Goal: Task Accomplishment & Management: Manage account settings

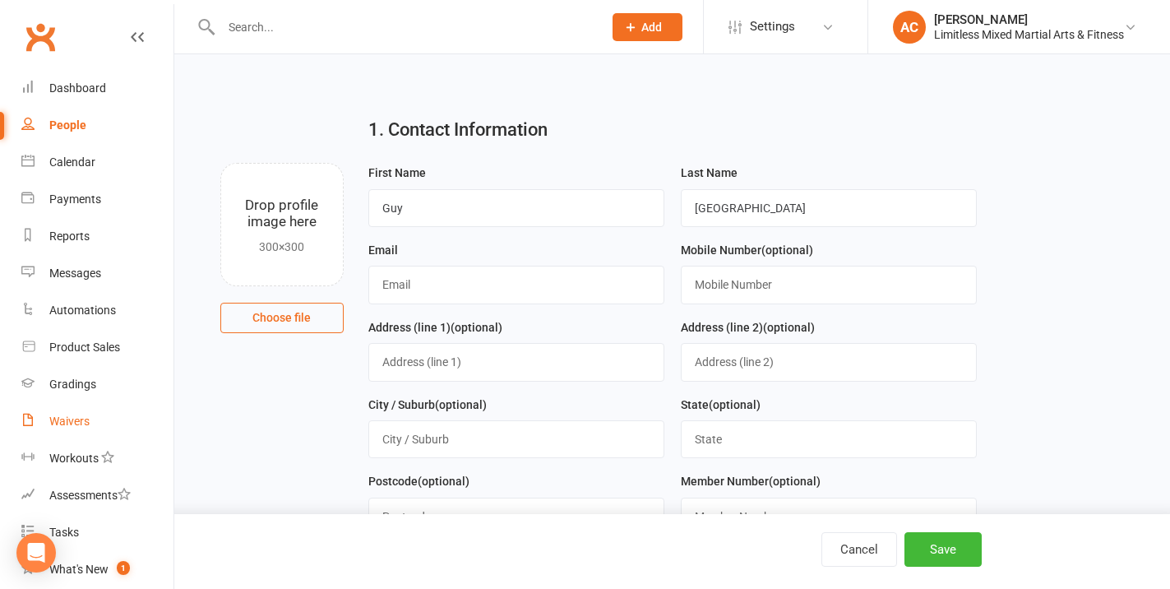
click at [122, 409] on link "Waivers" at bounding box center [97, 421] width 152 height 37
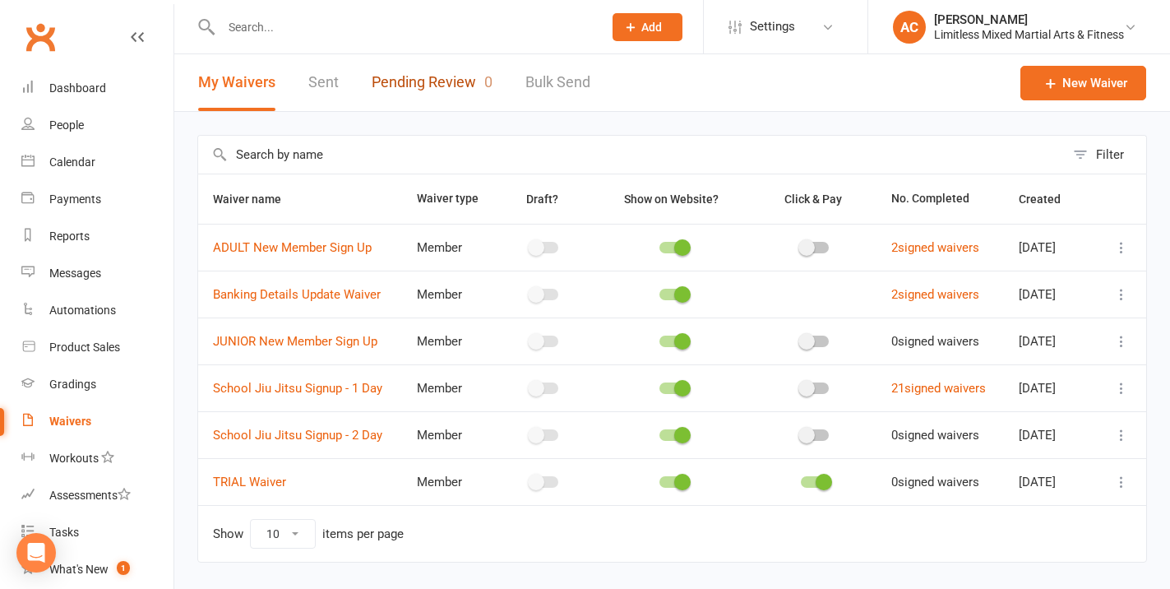
click at [426, 92] on link "Pending Review 0" at bounding box center [432, 82] width 121 height 57
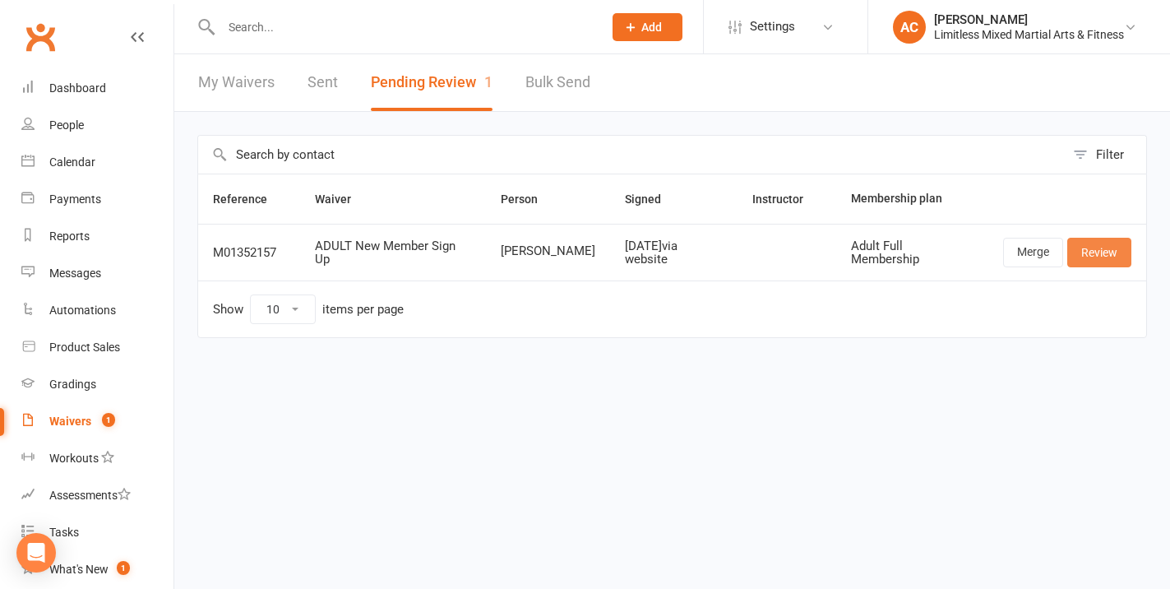
click at [1092, 248] on link "Review" at bounding box center [1099, 253] width 64 height 30
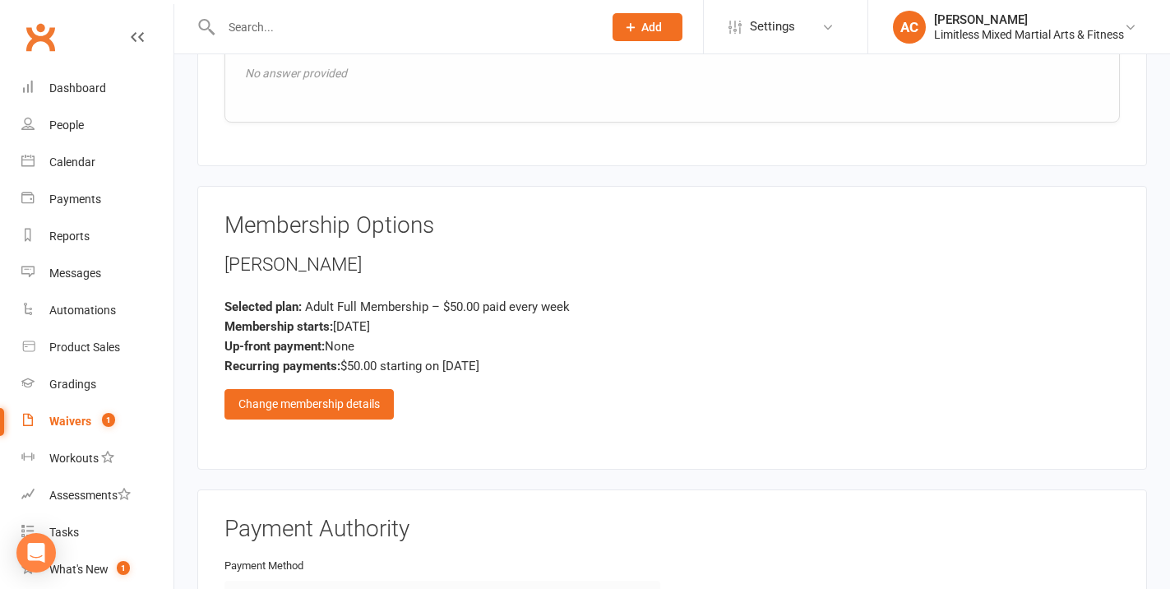
scroll to position [1466, 0]
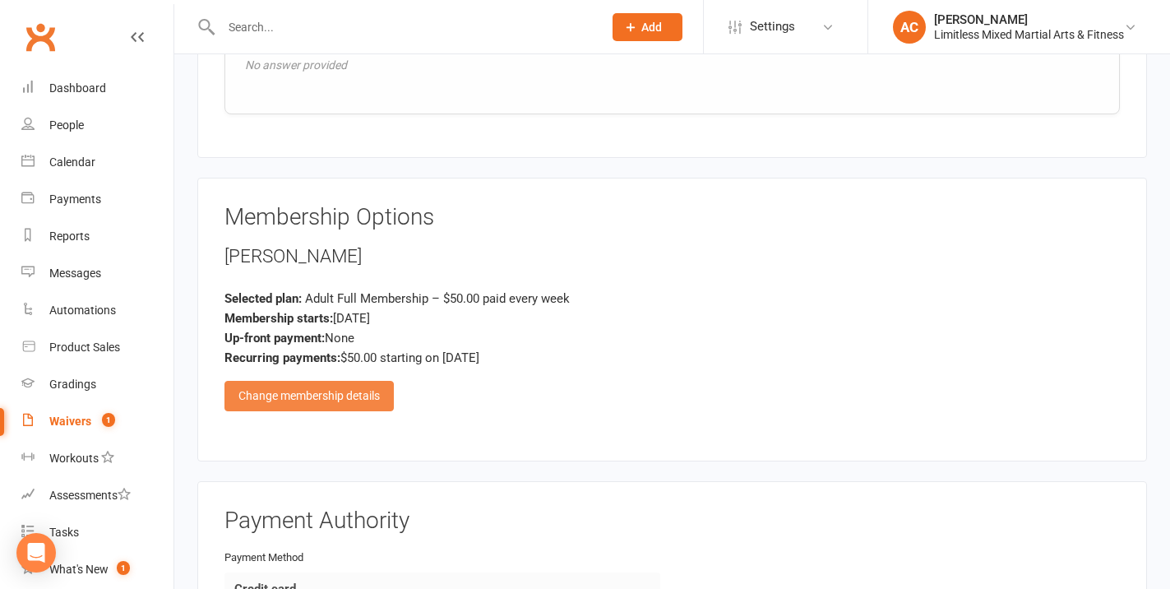
click at [342, 384] on div "Change membership details" at bounding box center [308, 396] width 169 height 30
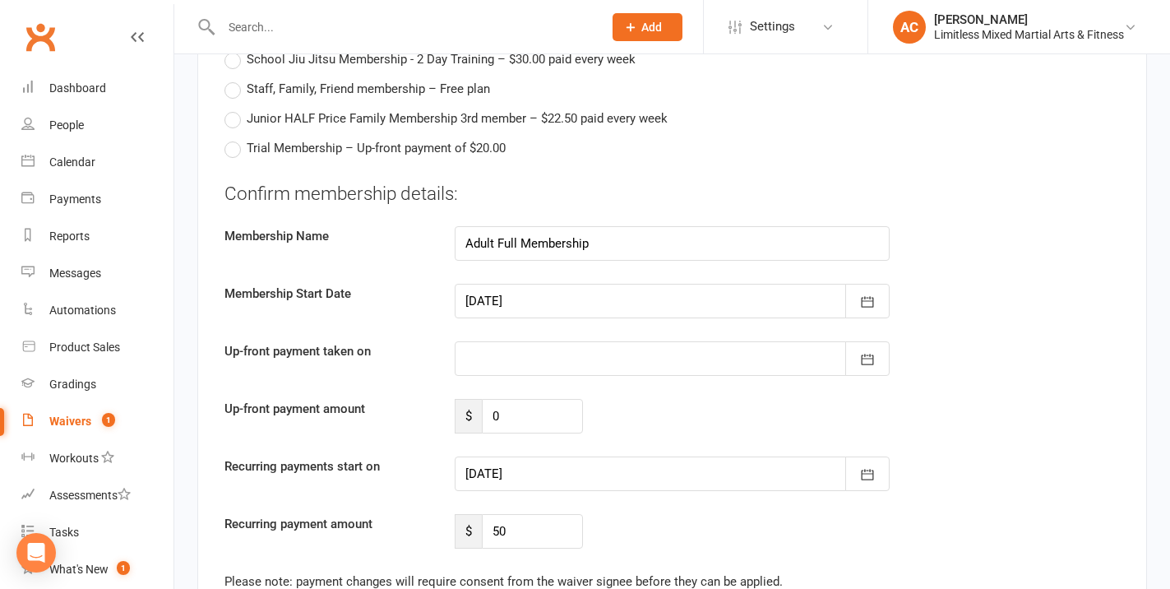
scroll to position [1872, 0]
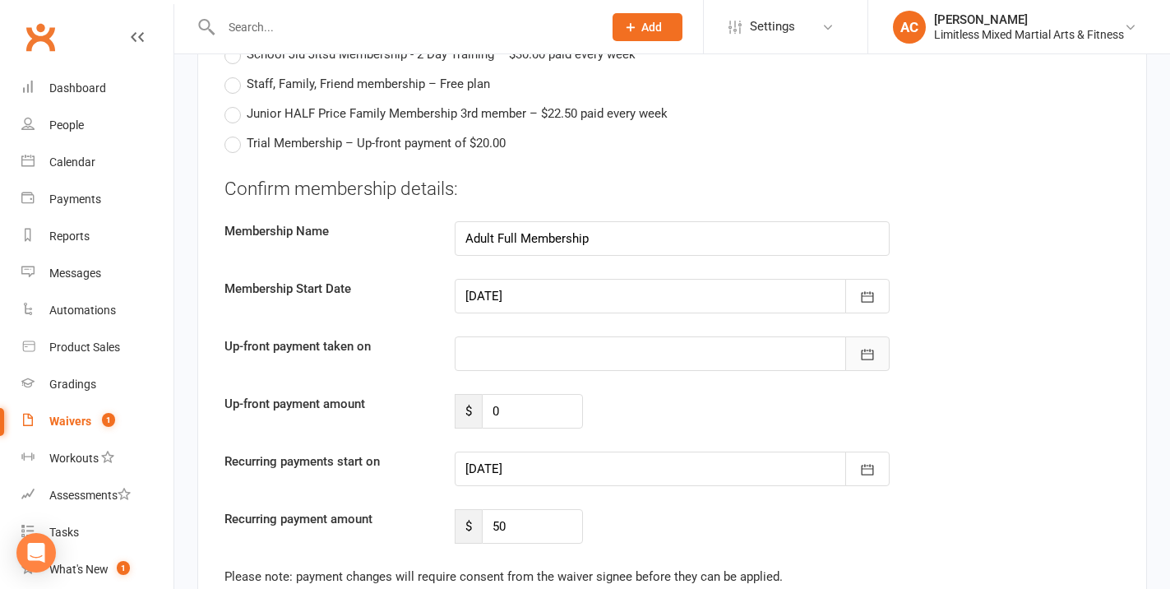
drag, startPoint x: 850, startPoint y: 349, endPoint x: 858, endPoint y: 347, distance: 8.4
click at [849, 349] on div "Confirm membership details: Membership Name Adult Full Membership Membership St…" at bounding box center [671, 360] width 895 height 368
click at [866, 343] on button "button" at bounding box center [867, 353] width 44 height 35
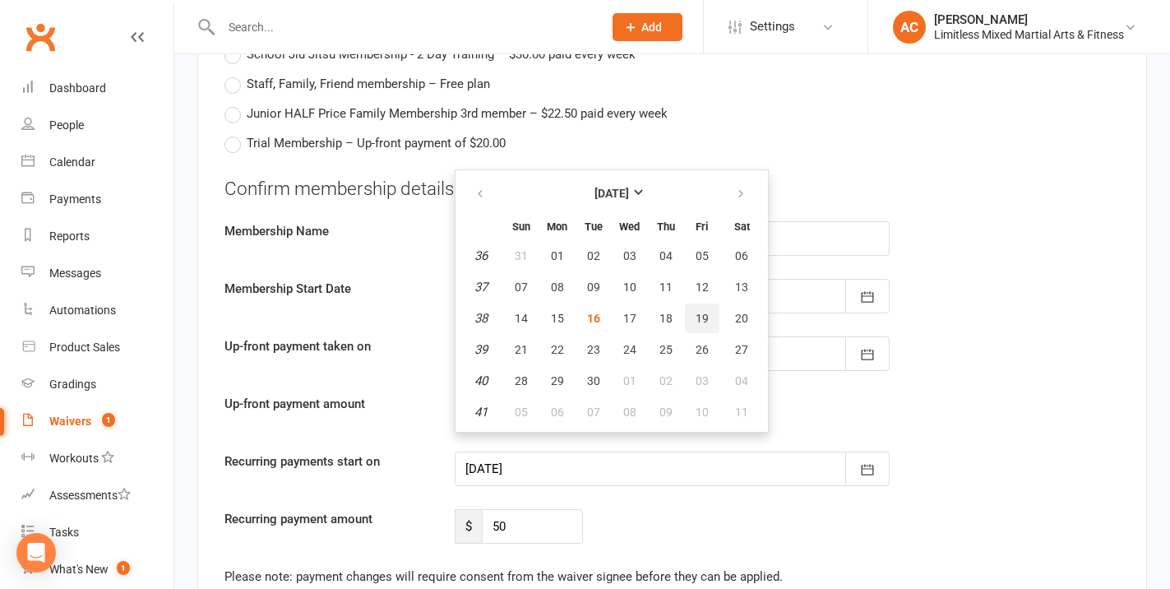
click at [711, 303] on button "19" at bounding box center [702, 318] width 35 height 30
type input "[DATE]"
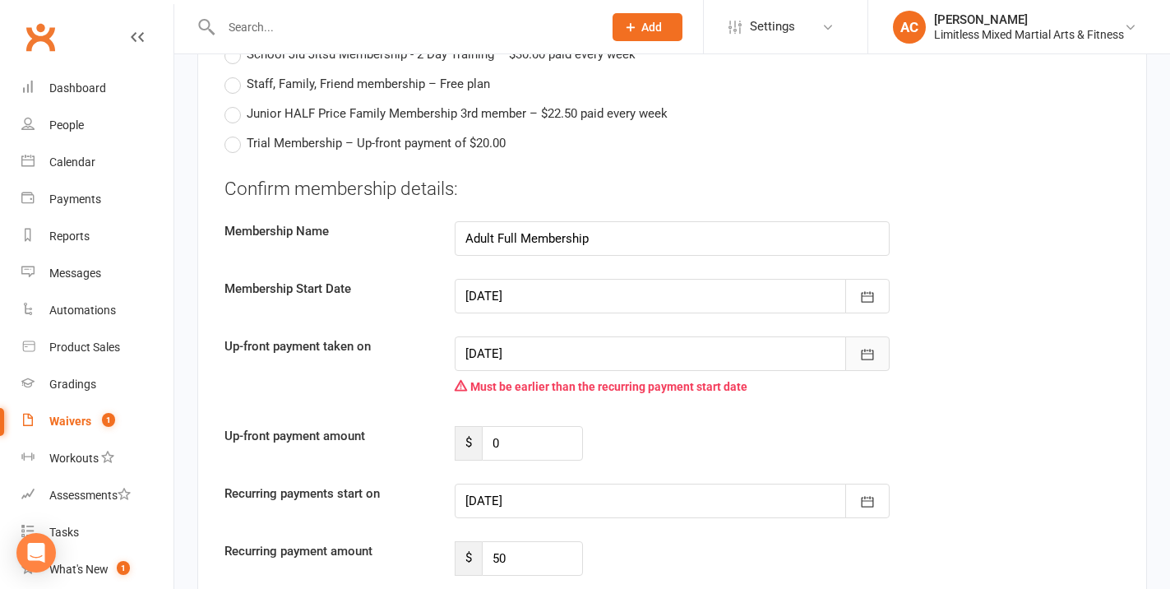
click at [861, 349] on icon "button" at bounding box center [867, 354] width 12 height 11
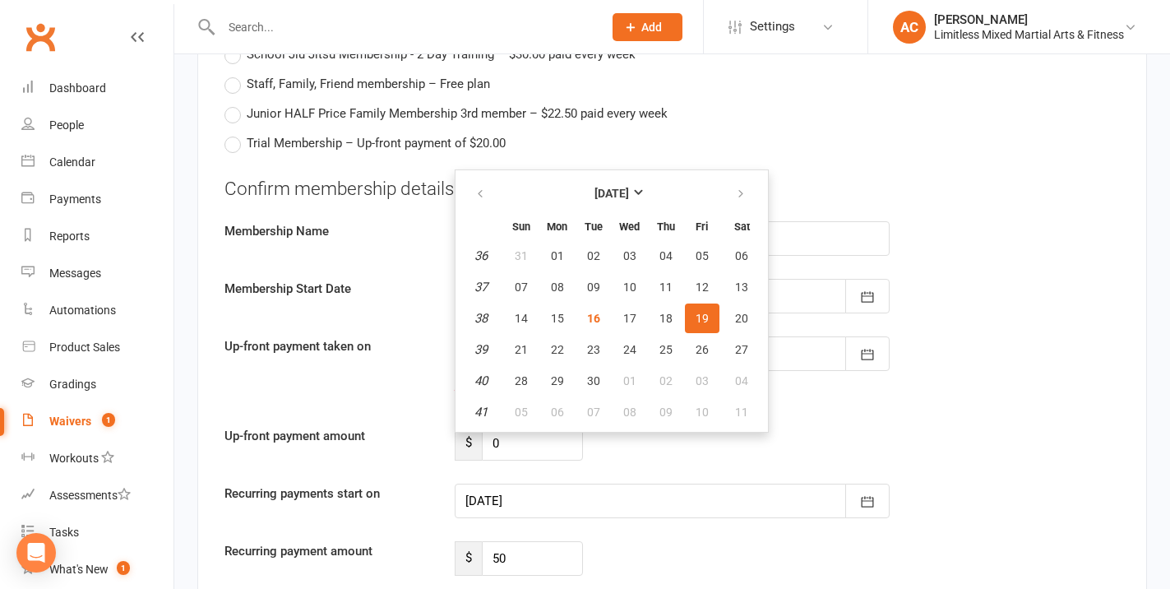
drag, startPoint x: 859, startPoint y: 412, endPoint x: 855, endPoint y: 404, distance: 8.5
click at [859, 426] on div "Up-front payment amount $ 0" at bounding box center [672, 443] width 920 height 35
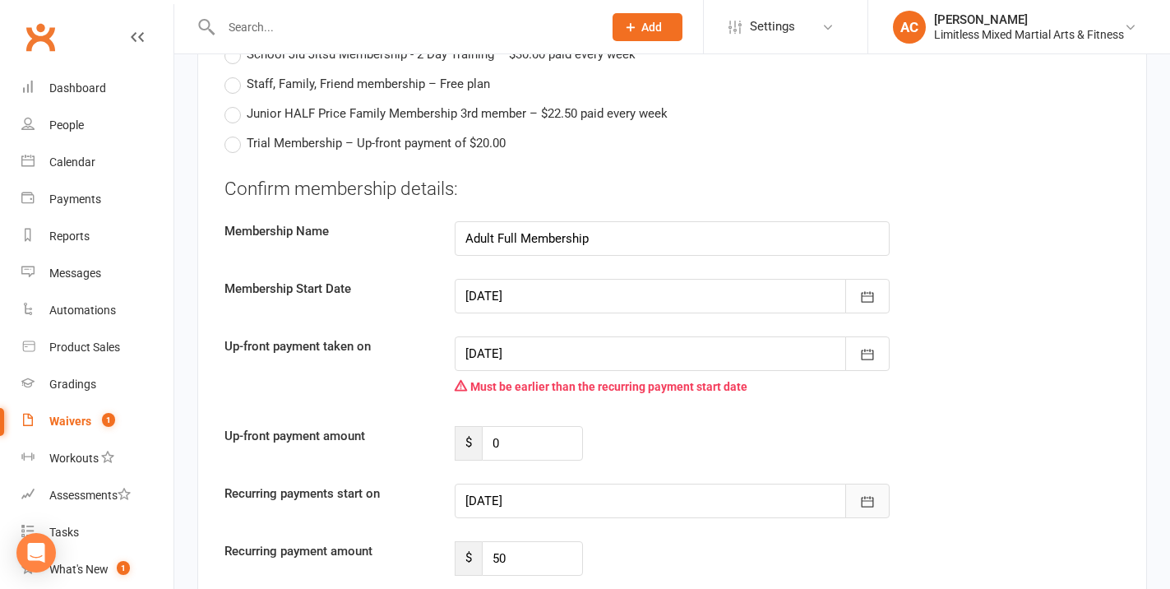
click at [880, 487] on button "button" at bounding box center [867, 500] width 44 height 35
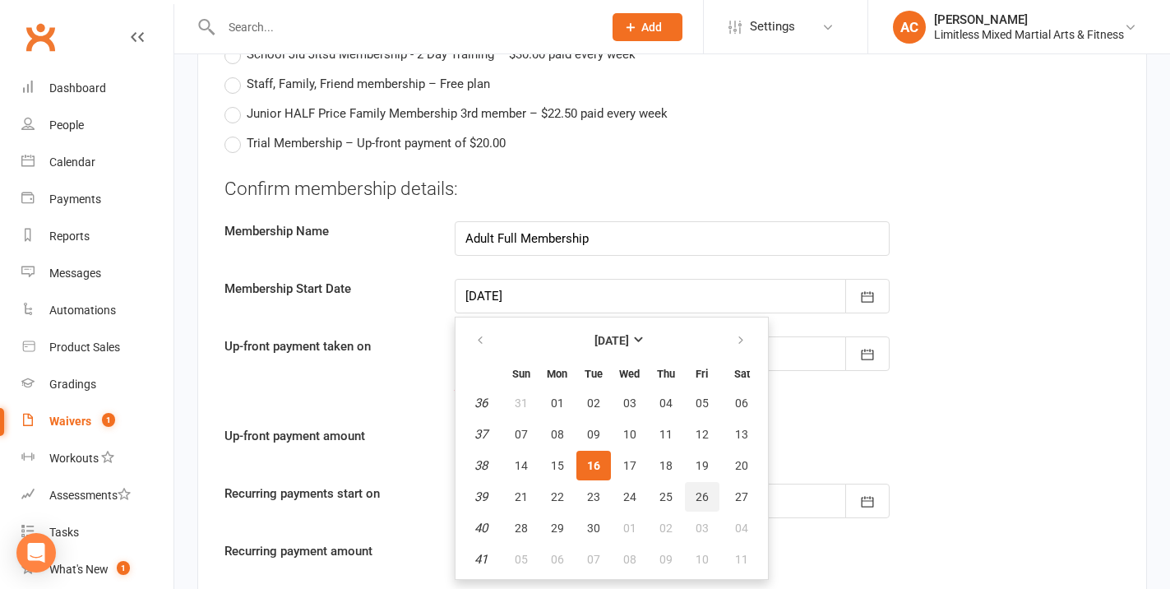
click at [712, 482] on button "26" at bounding box center [702, 497] width 35 height 30
type input "[DATE]"
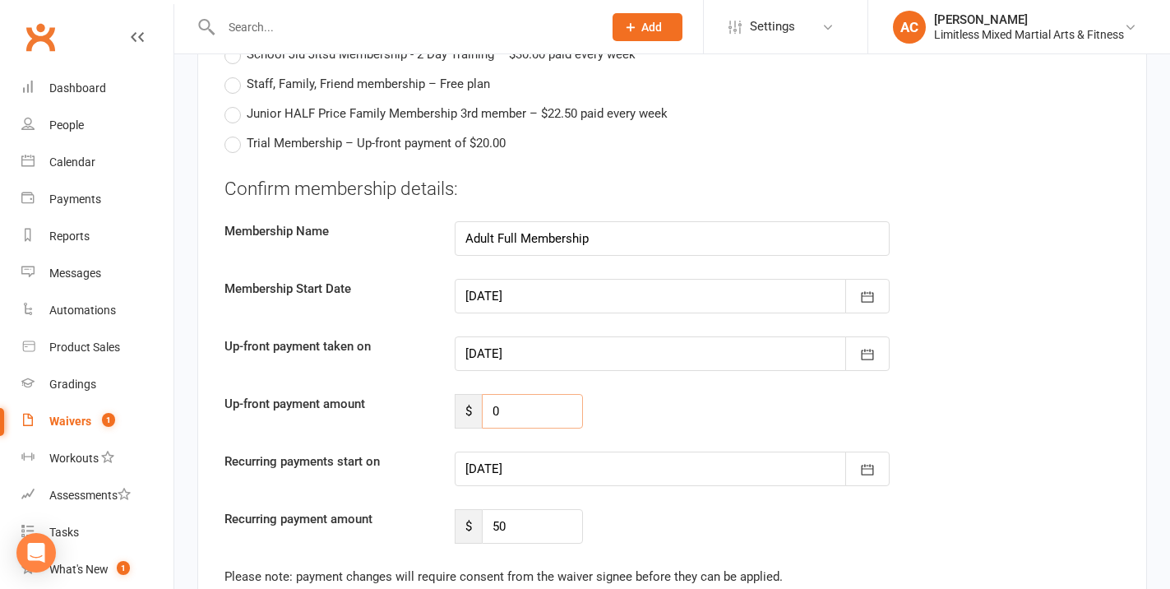
click at [578, 401] on input "0" at bounding box center [533, 411] width 102 height 35
click at [630, 408] on div "Confirm membership details: Membership Name Adult Full Membership Membership St…" at bounding box center [671, 360] width 895 height 368
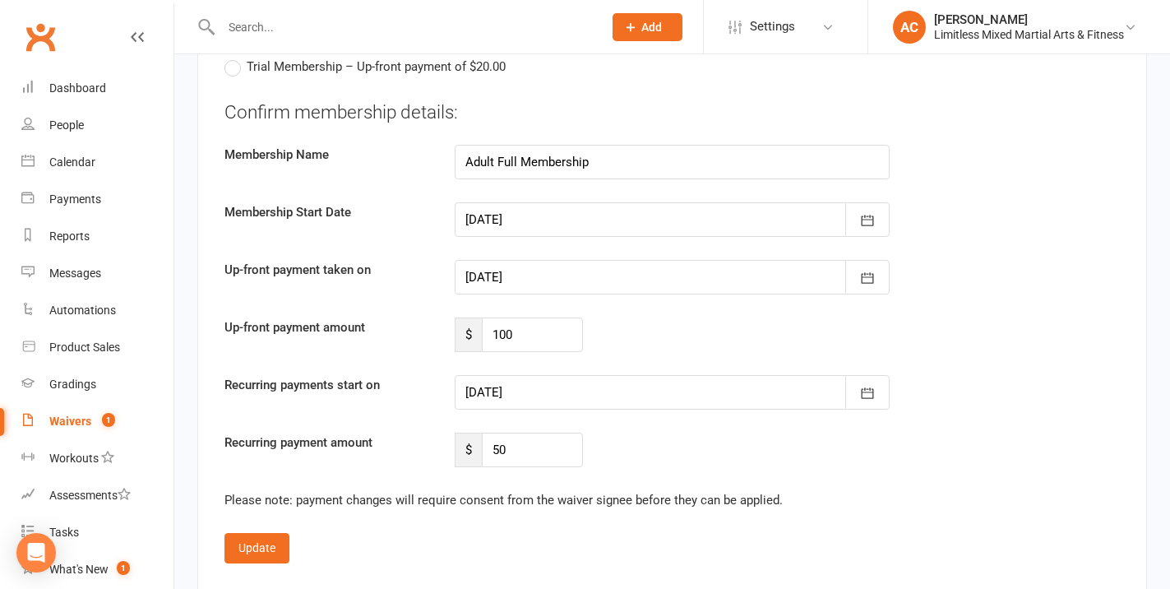
scroll to position [1949, 0]
click at [546, 316] on input "100" at bounding box center [533, 333] width 102 height 35
type input "1"
type input "100"
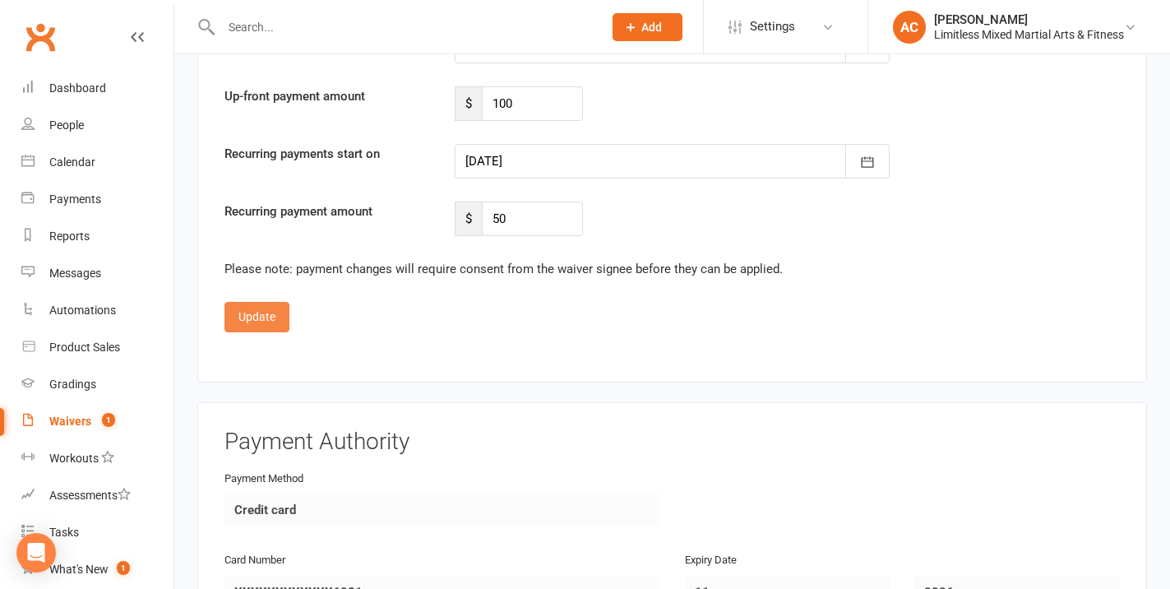
click at [264, 302] on button "Update" at bounding box center [256, 317] width 65 height 30
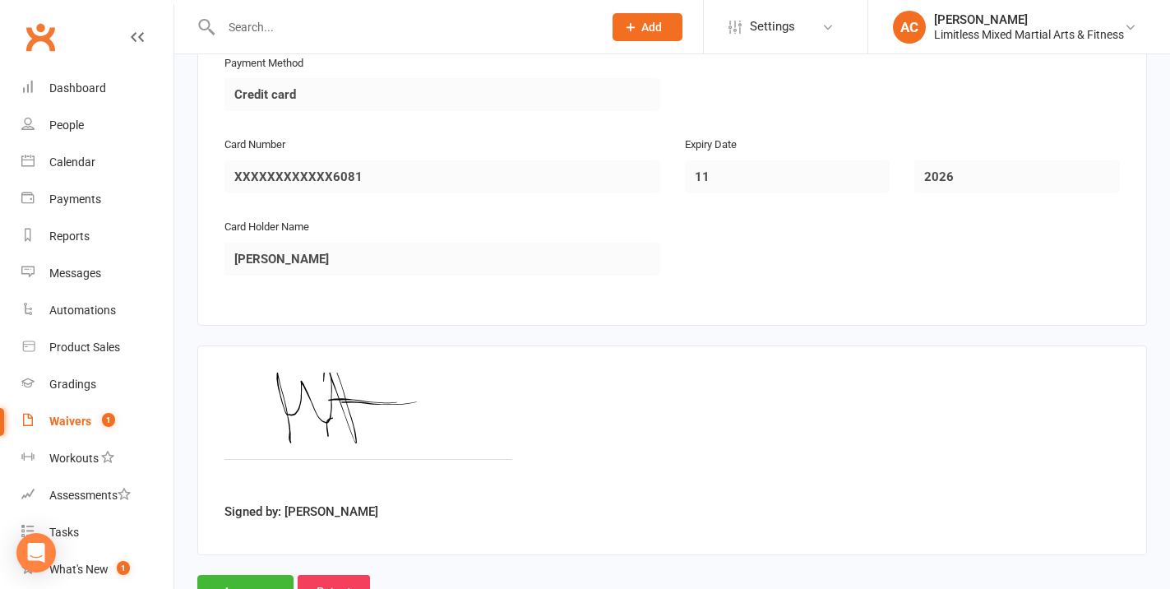
scroll to position [2002, 0]
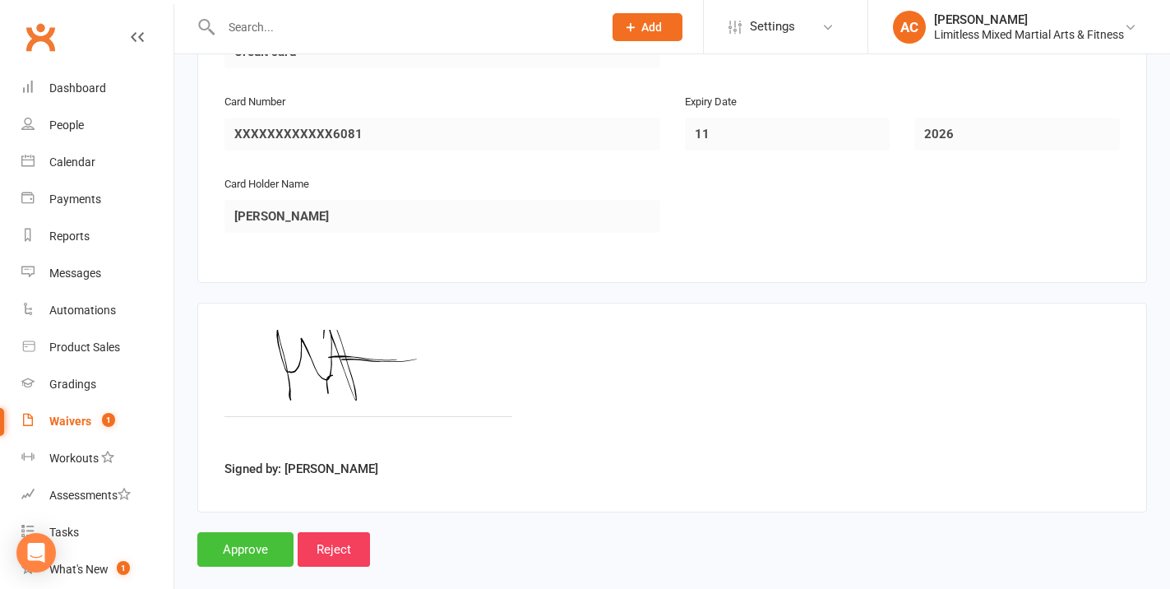
click at [223, 538] on input "Approve" at bounding box center [245, 549] width 96 height 35
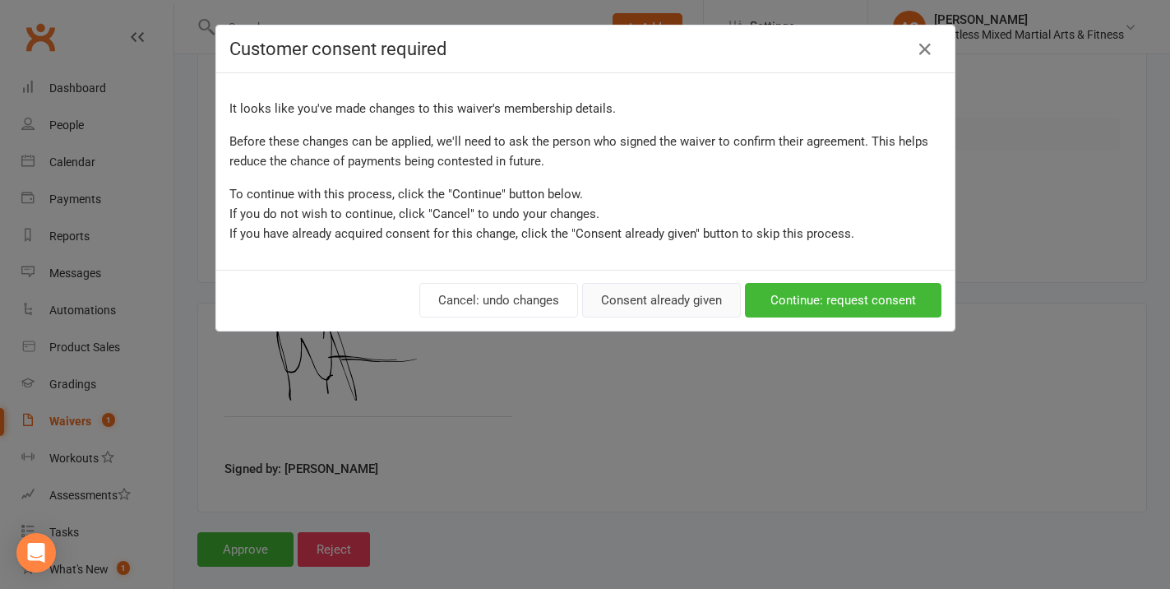
click at [682, 306] on button "Consent already given" at bounding box center [661, 300] width 159 height 35
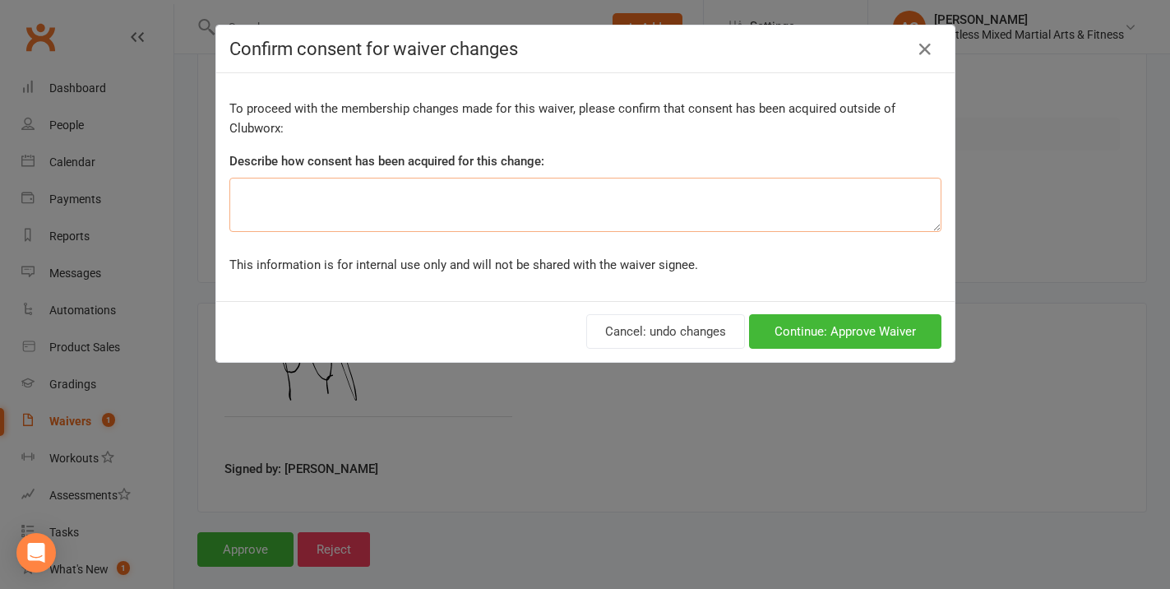
click at [416, 210] on textarea at bounding box center [585, 205] width 712 height 54
type textarea "P"
click at [517, 199] on textarea "Signed and completed paper copy of form, Filed at facility" at bounding box center [585, 205] width 712 height 54
type textarea "Signed and completed paper copy of form, Filed at facility"
click at [911, 339] on button "Continue: Approve Waiver" at bounding box center [845, 331] width 192 height 35
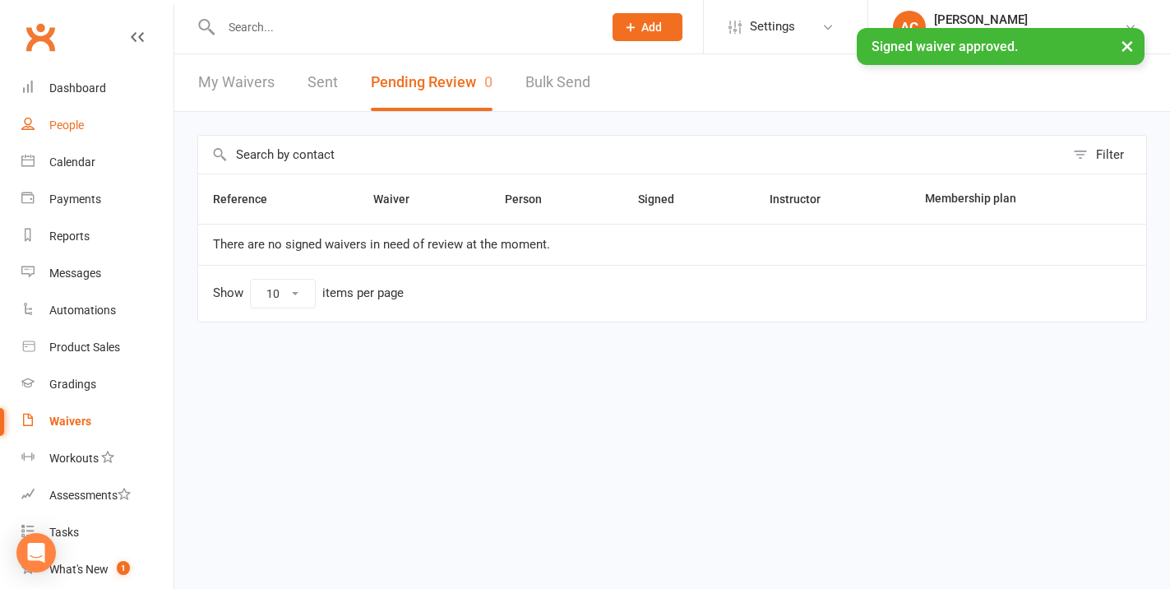
click at [109, 119] on link "People" at bounding box center [97, 125] width 152 height 37
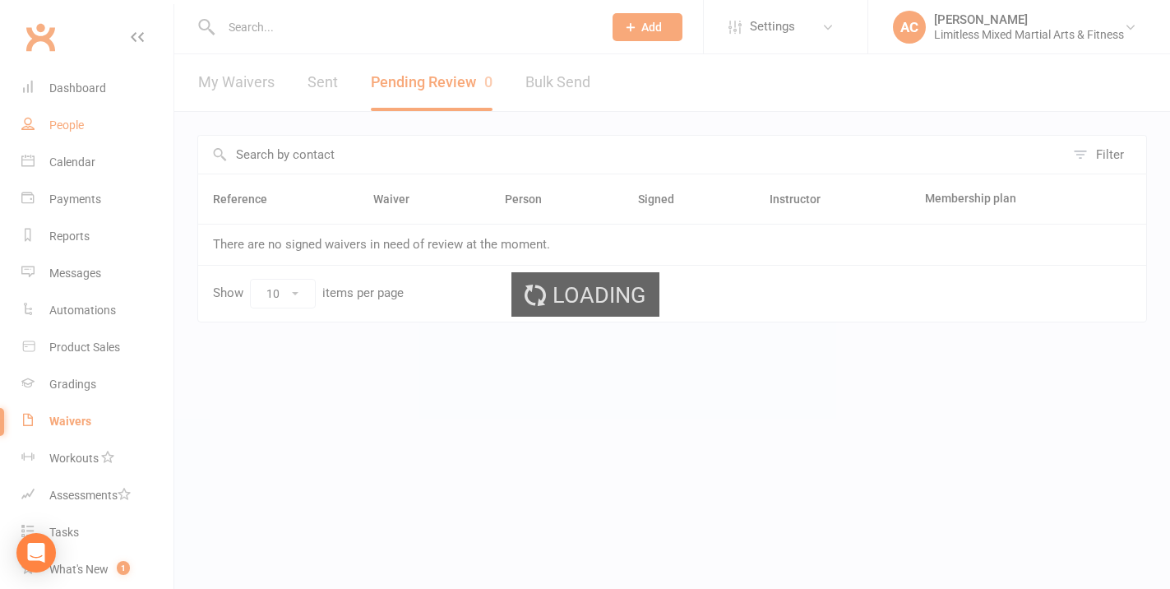
select select "100"
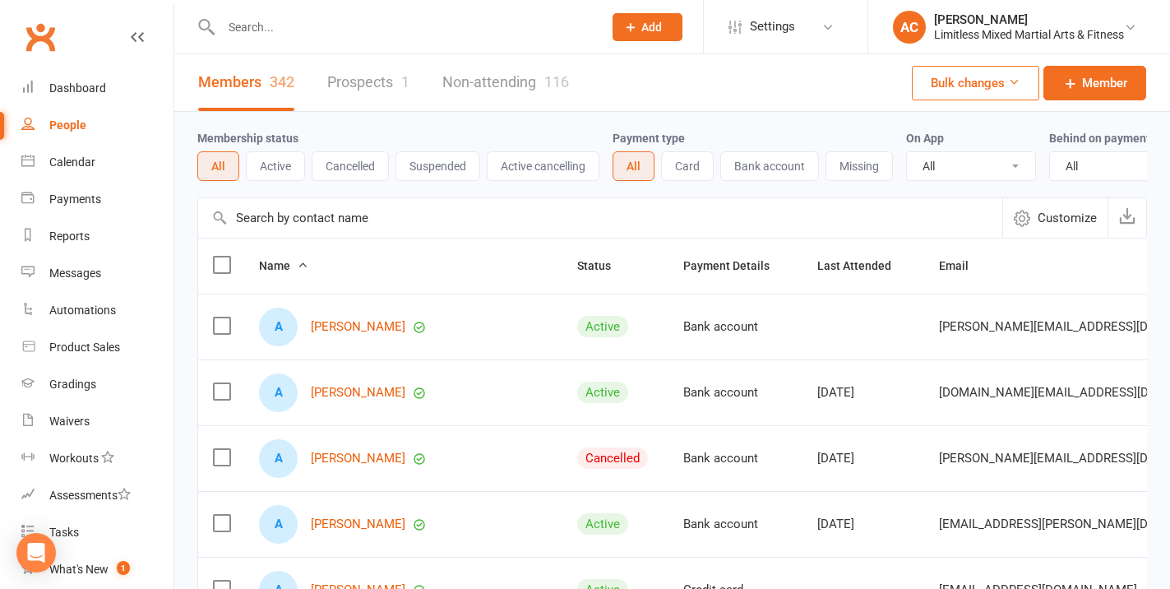
click at [274, 33] on input "text" at bounding box center [403, 27] width 375 height 23
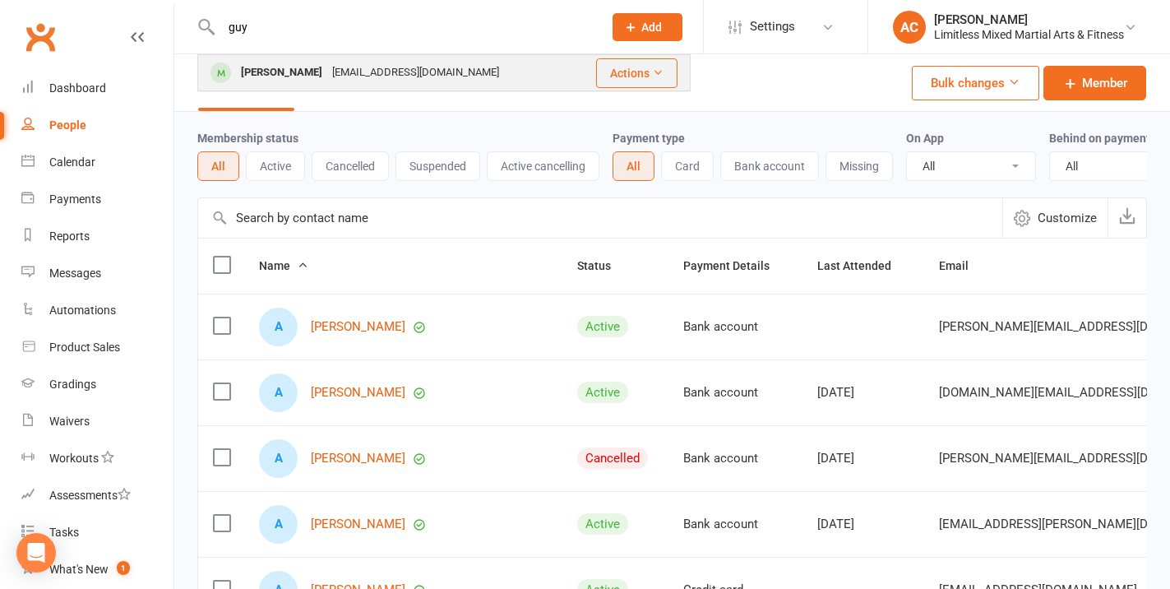
type input "guy"
click at [288, 82] on div "[PERSON_NAME]" at bounding box center [281, 73] width 91 height 24
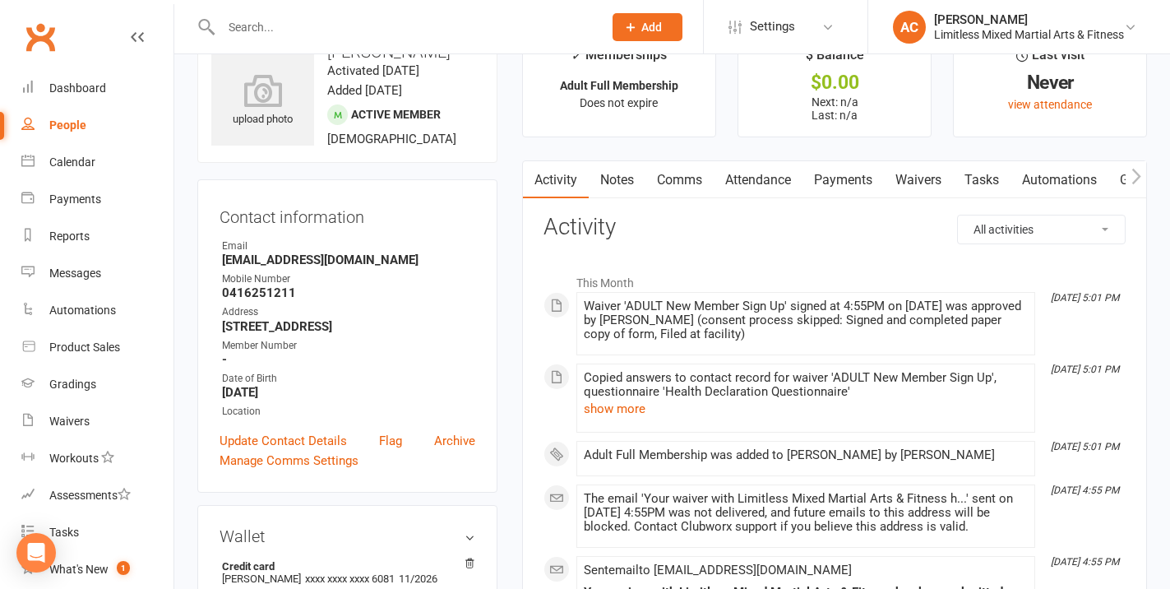
scroll to position [54, 0]
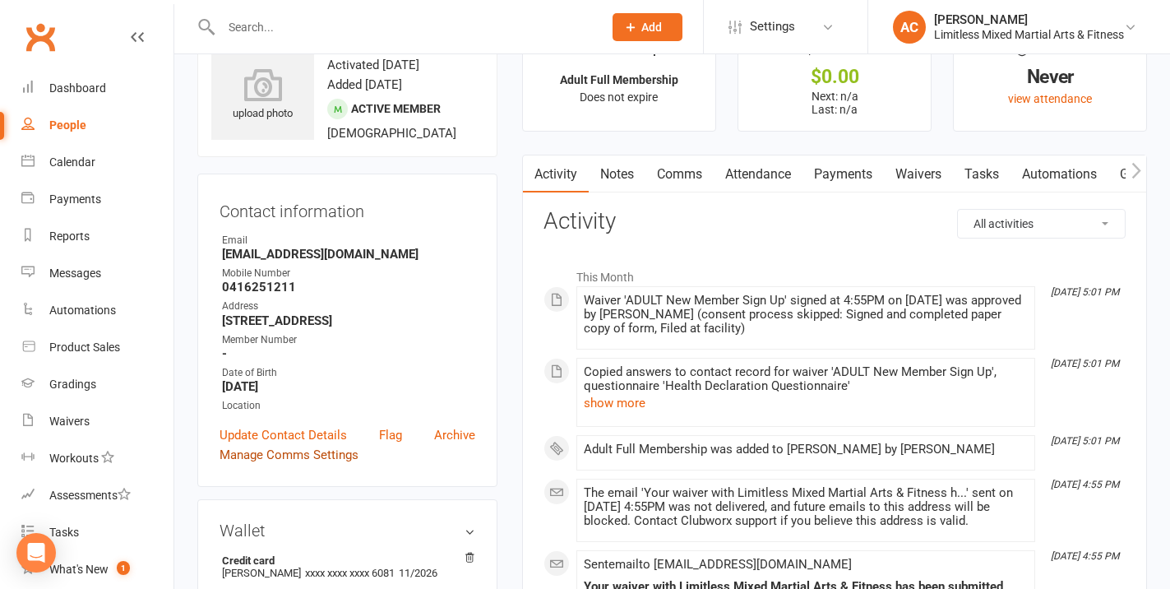
click at [326, 464] on link "Manage Comms Settings" at bounding box center [288, 455] width 139 height 20
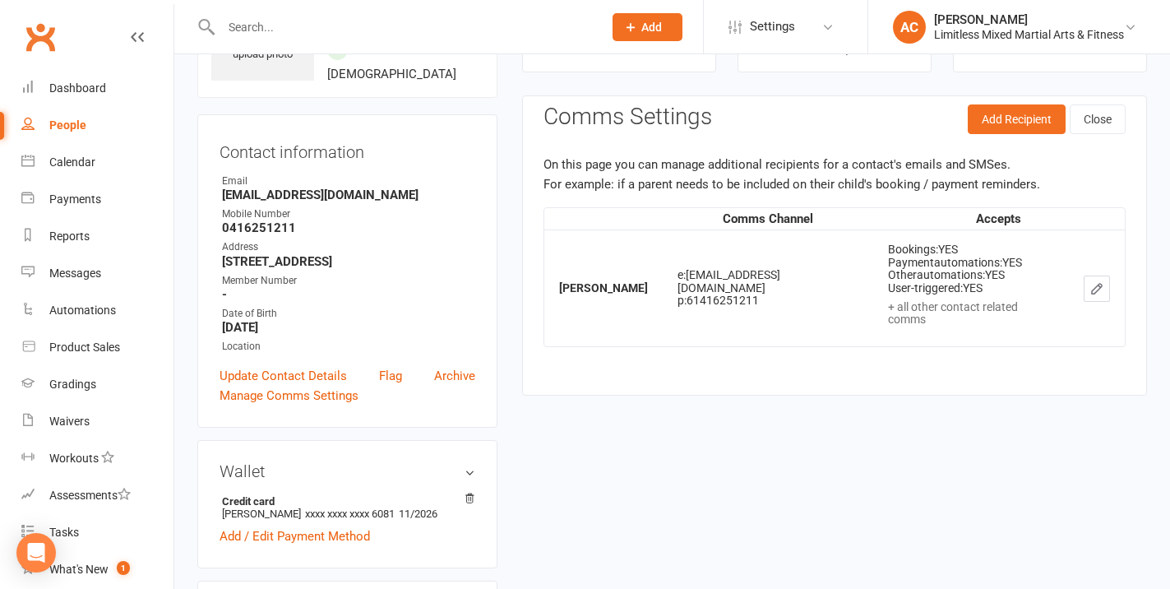
scroll to position [126, 0]
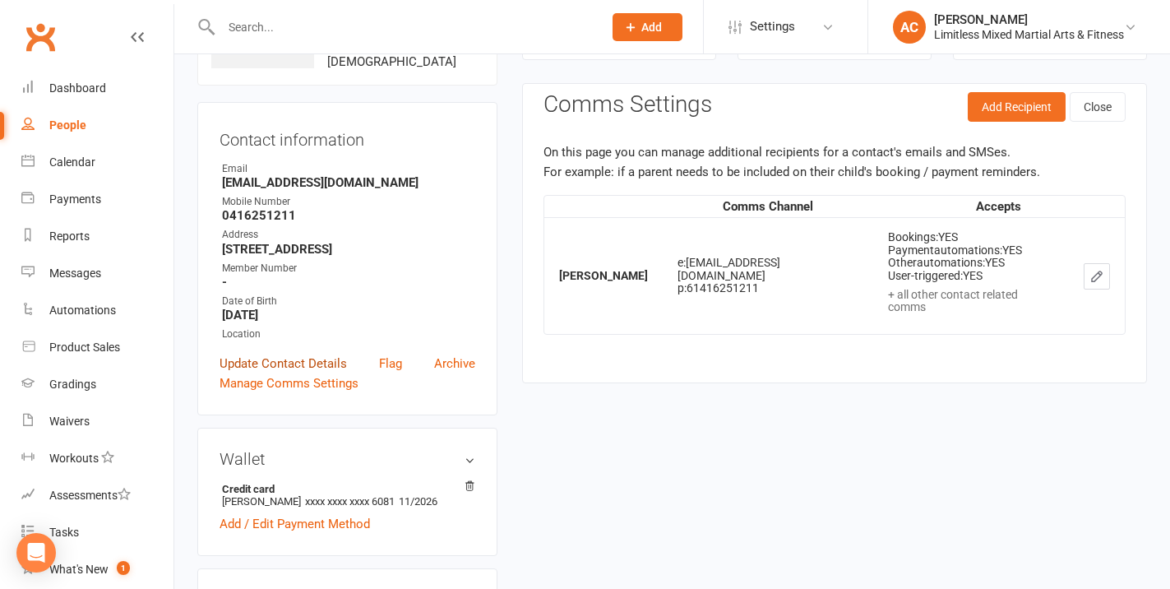
click at [328, 373] on link "Update Contact Details" at bounding box center [282, 363] width 127 height 20
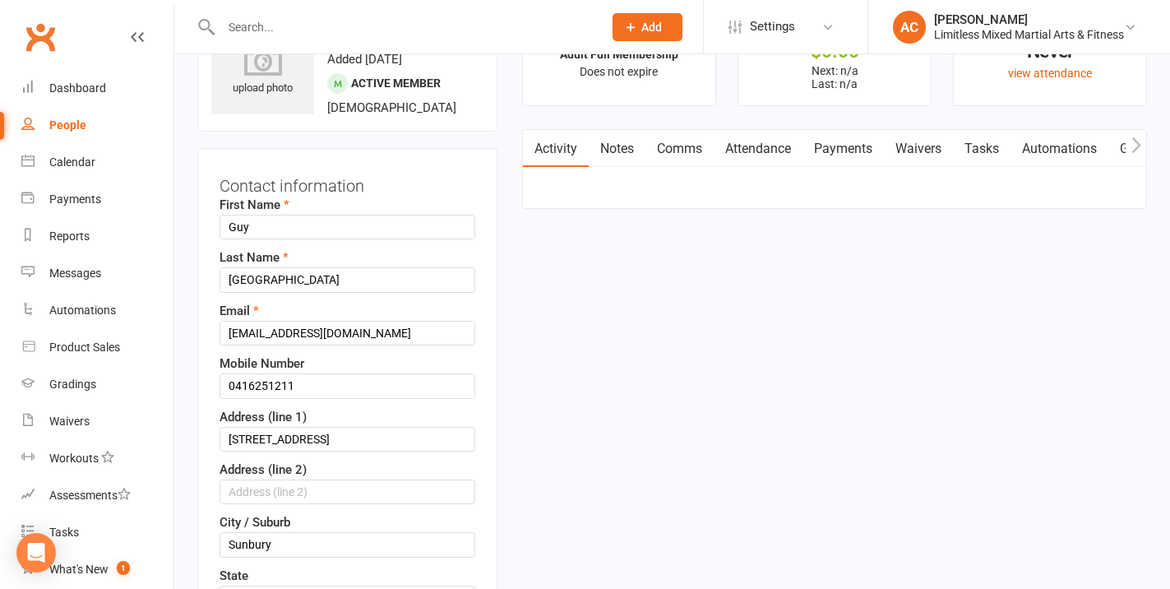
scroll to position [77, 0]
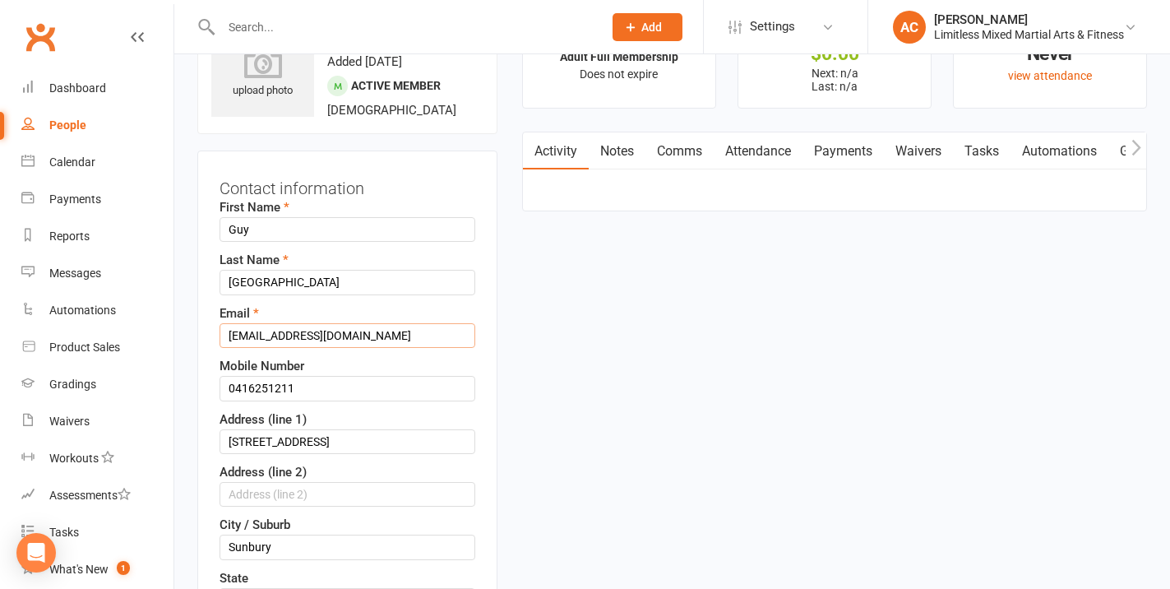
click at [250, 348] on input "[EMAIL_ADDRESS][DOMAIN_NAME]" at bounding box center [347, 335] width 256 height 25
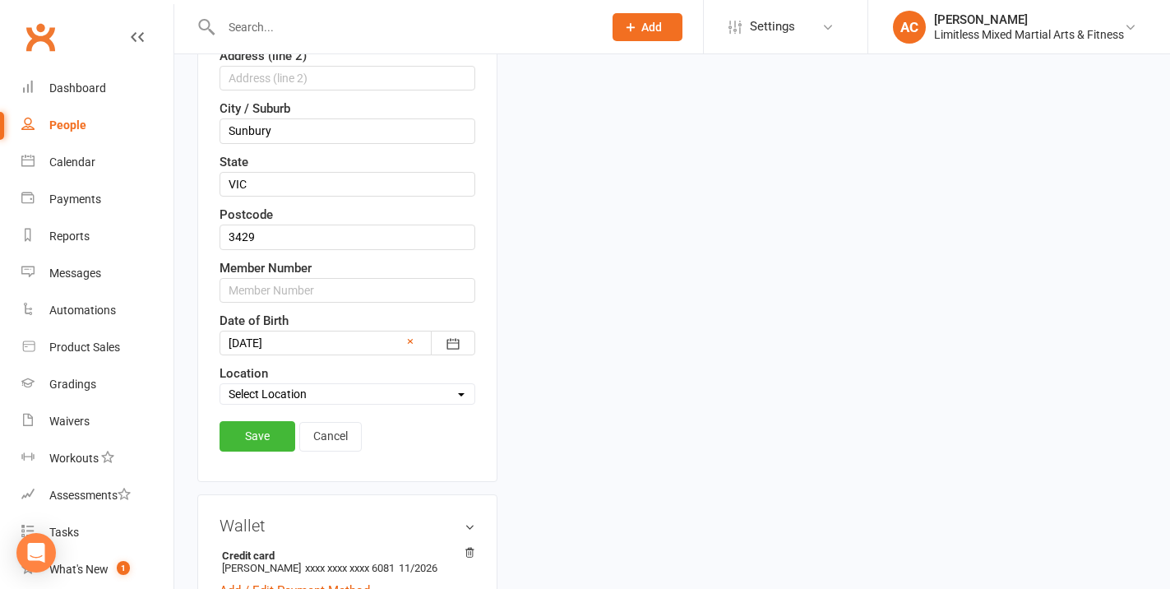
scroll to position [496, 0]
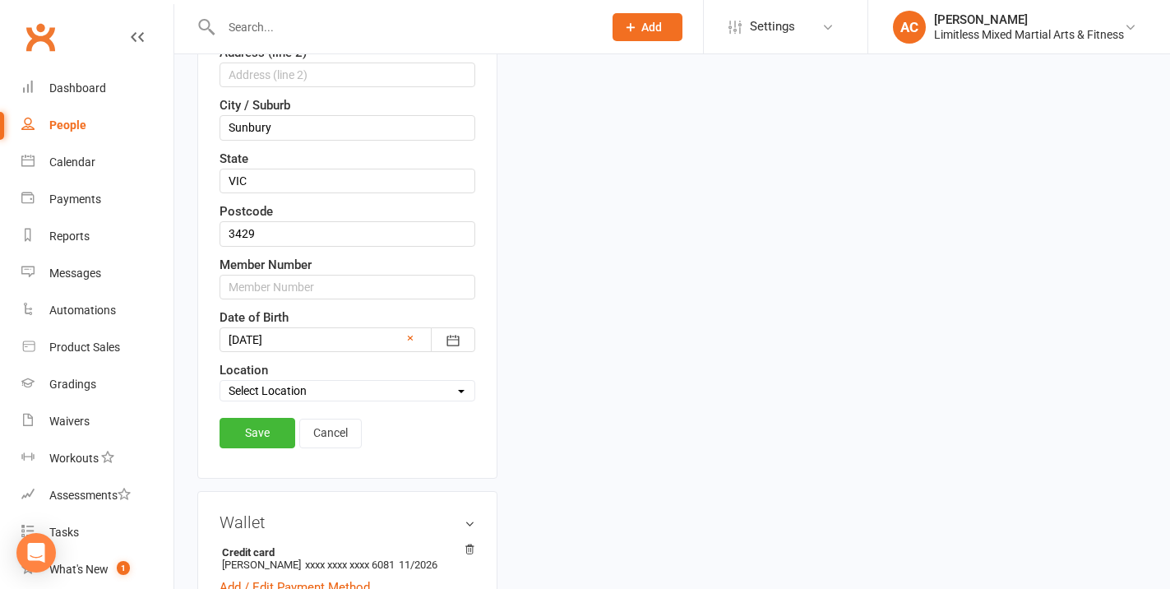
type input "[EMAIL_ADDRESS][DOMAIN_NAME]"
click at [284, 399] on select "Select Location LIMITLESS [GEOGRAPHIC_DATA] [GEOGRAPHIC_DATA]" at bounding box center [347, 390] width 254 height 18
select select "0"
click at [220, 399] on select "Select Location LIMITLESS [GEOGRAPHIC_DATA] [GEOGRAPHIC_DATA]" at bounding box center [347, 390] width 254 height 18
drag, startPoint x: 309, startPoint y: 429, endPoint x: 310, endPoint y: 419, distance: 9.9
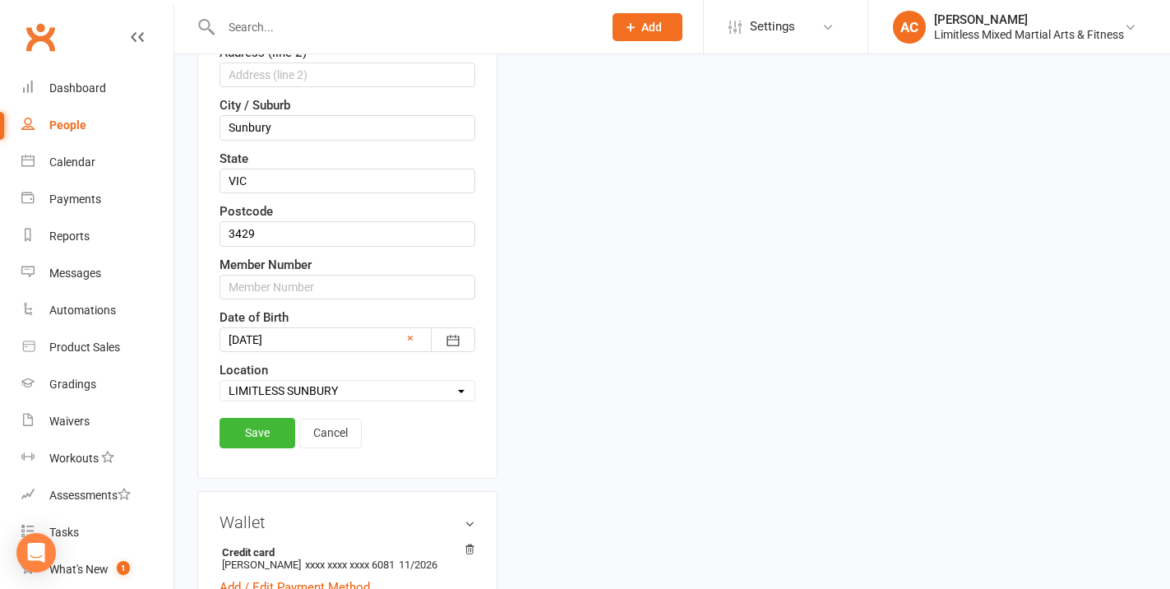
click at [310, 428] on div "Contact information First Name Guy Last Name [GEOGRAPHIC_DATA] Email [EMAIL_ADD…" at bounding box center [347, 104] width 300 height 747
click at [310, 399] on select "Select Location LIMITLESS [GEOGRAPHIC_DATA] [GEOGRAPHIC_DATA]" at bounding box center [347, 390] width 254 height 18
click at [220, 399] on select "Select Location LIMITLESS [GEOGRAPHIC_DATA] [GEOGRAPHIC_DATA]" at bounding box center [347, 390] width 254 height 18
click at [293, 399] on select "Select Location LIMITLESS [GEOGRAPHIC_DATA] [GEOGRAPHIC_DATA]" at bounding box center [347, 390] width 254 height 18
select select "0"
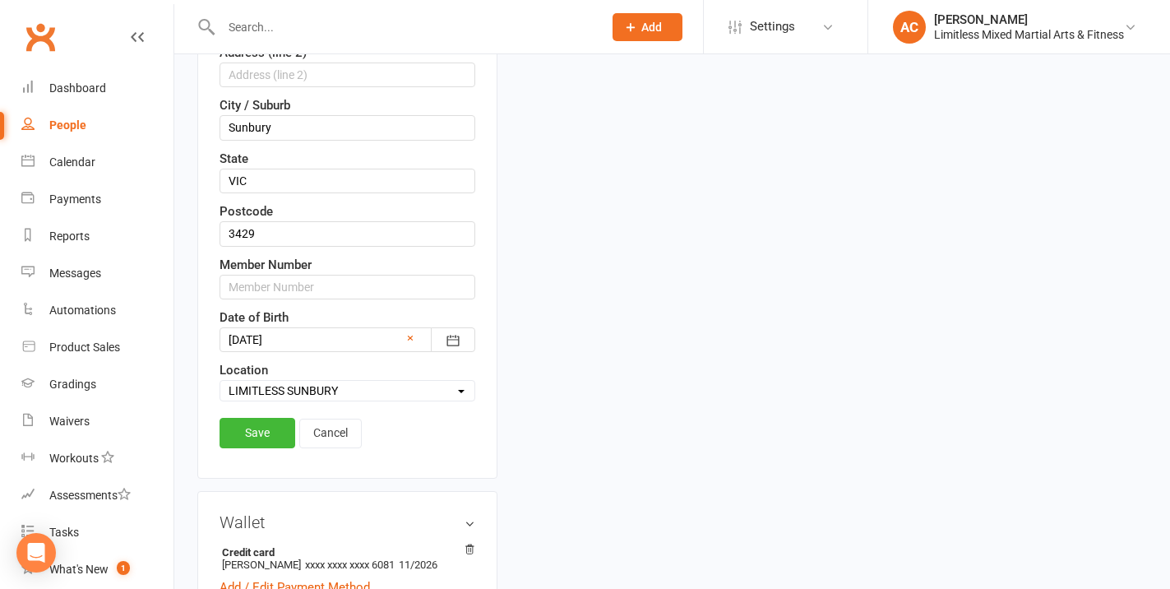
click at [220, 399] on select "Select Location LIMITLESS [GEOGRAPHIC_DATA] [GEOGRAPHIC_DATA]" at bounding box center [347, 390] width 254 height 18
click at [269, 444] on link "Save" at bounding box center [257, 433] width 76 height 30
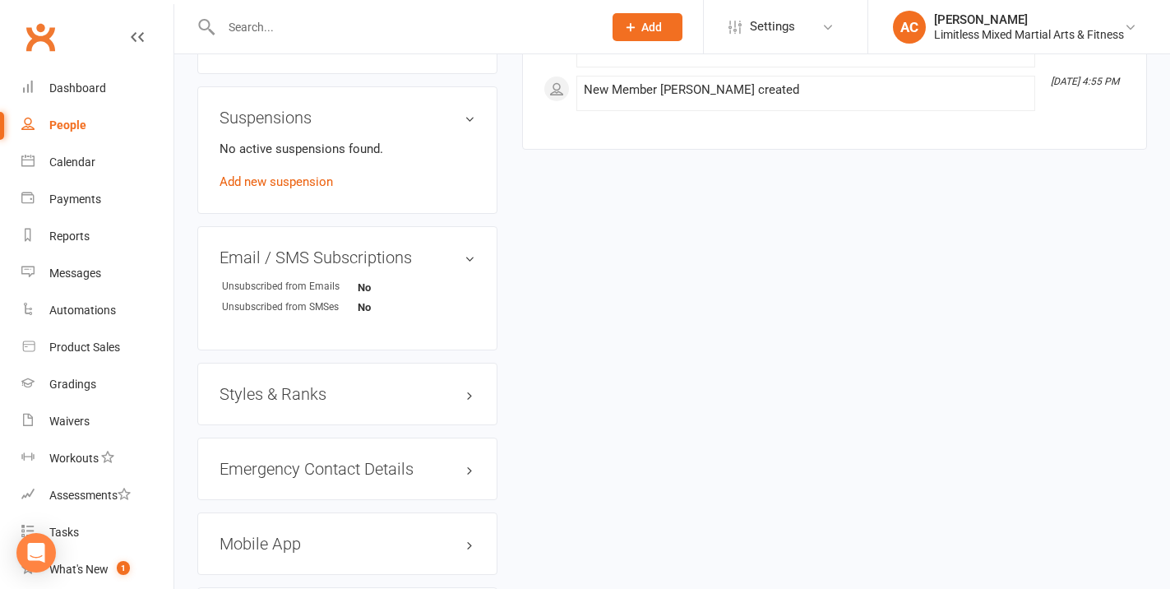
scroll to position [962, 0]
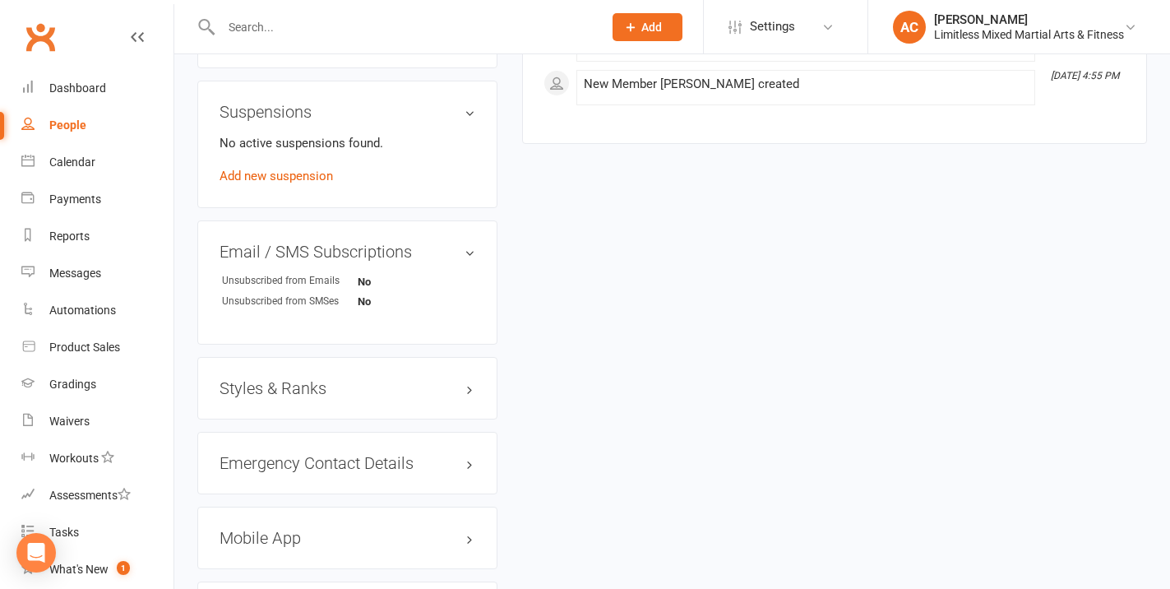
click at [281, 395] on h3 "Styles & Ranks" at bounding box center [347, 388] width 256 height 18
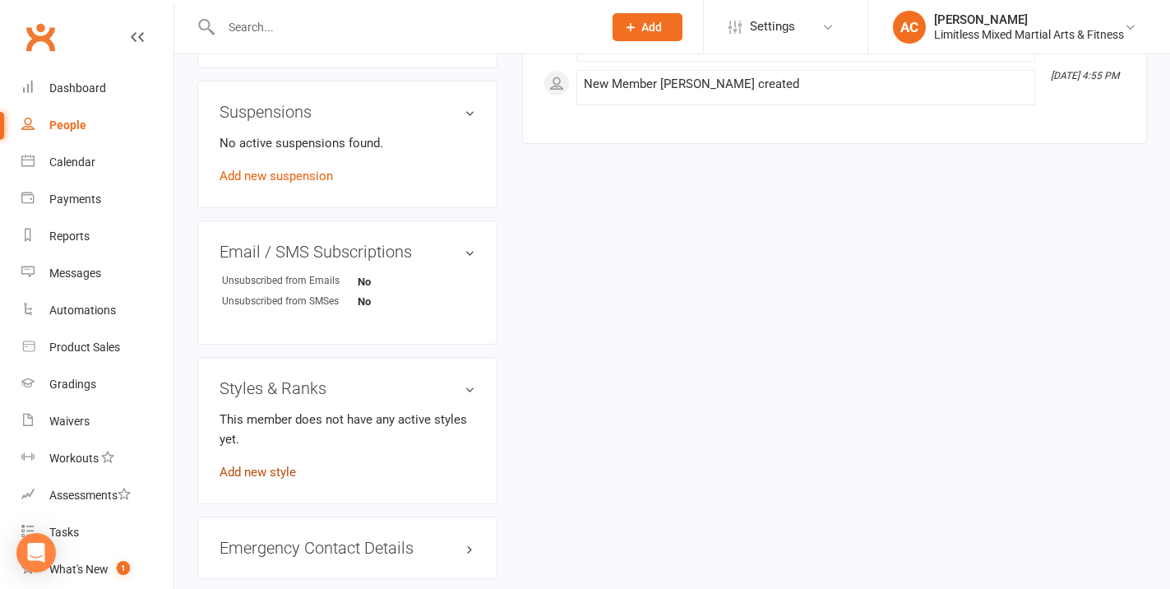
click at [285, 479] on link "Add new style" at bounding box center [257, 471] width 76 height 15
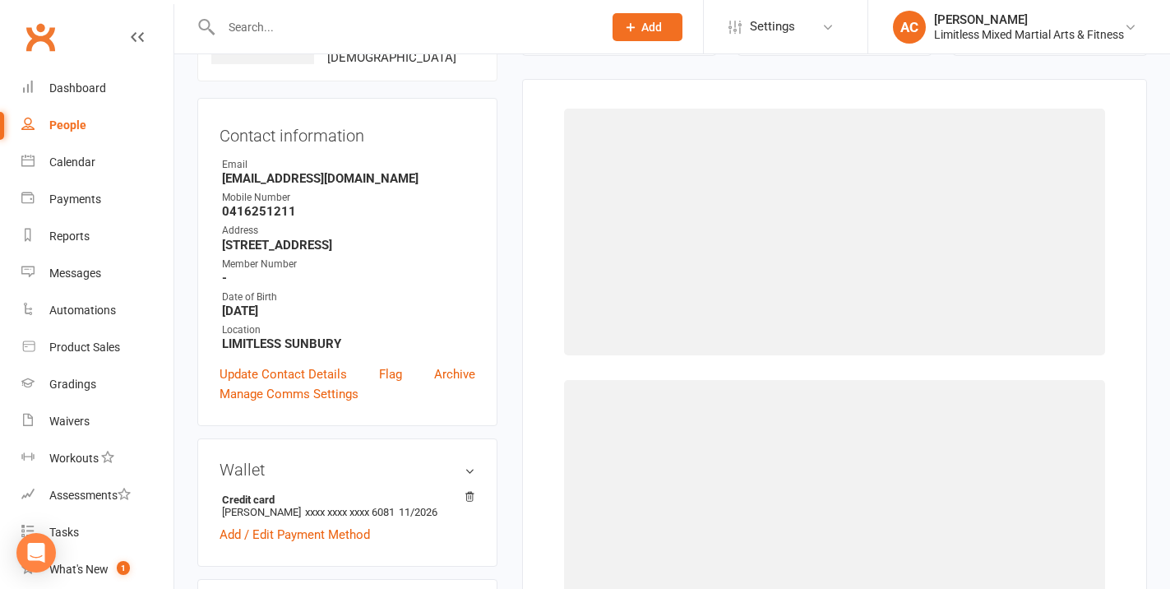
scroll to position [126, 0]
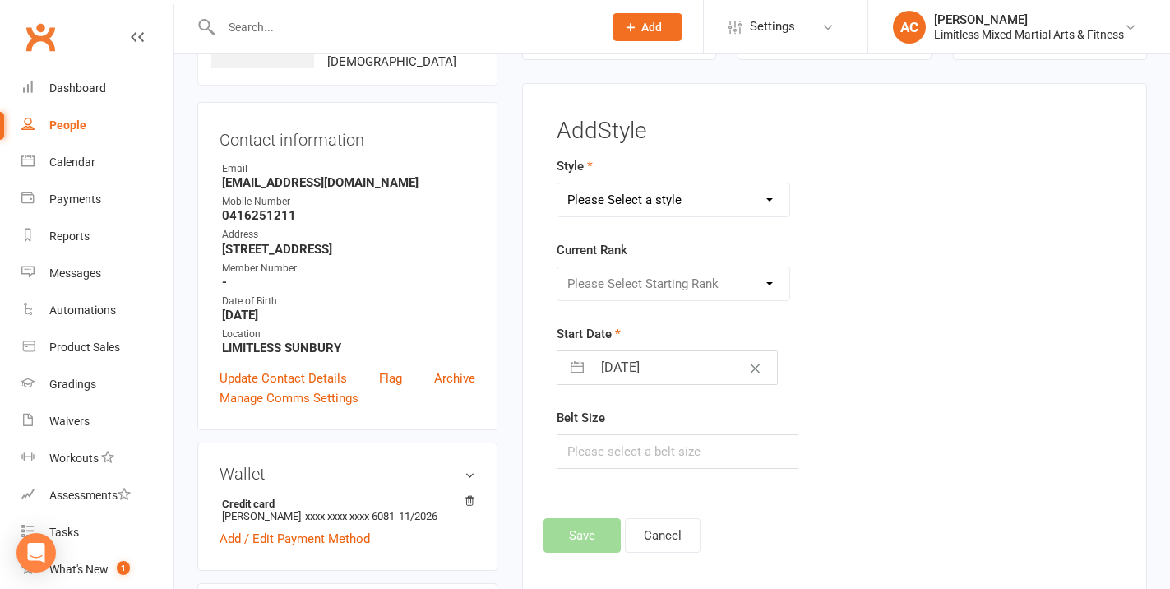
click at [673, 200] on select "Please Select a style Adult Jiu Jitsu Adult Muay Thai Junior Jiu Jitsu Junior M…" at bounding box center [673, 199] width 232 height 33
select select "3646"
click at [557, 183] on select "Please Select a style Adult Jiu Jitsu Adult Muay Thai Junior Jiu Jitsu Junior M…" at bounding box center [673, 199] width 232 height 33
click at [656, 278] on select "Please Select Starting Rank White White + 1 White + 2 White + 3 White + 4 Blue …" at bounding box center [673, 283] width 232 height 33
select select "43226"
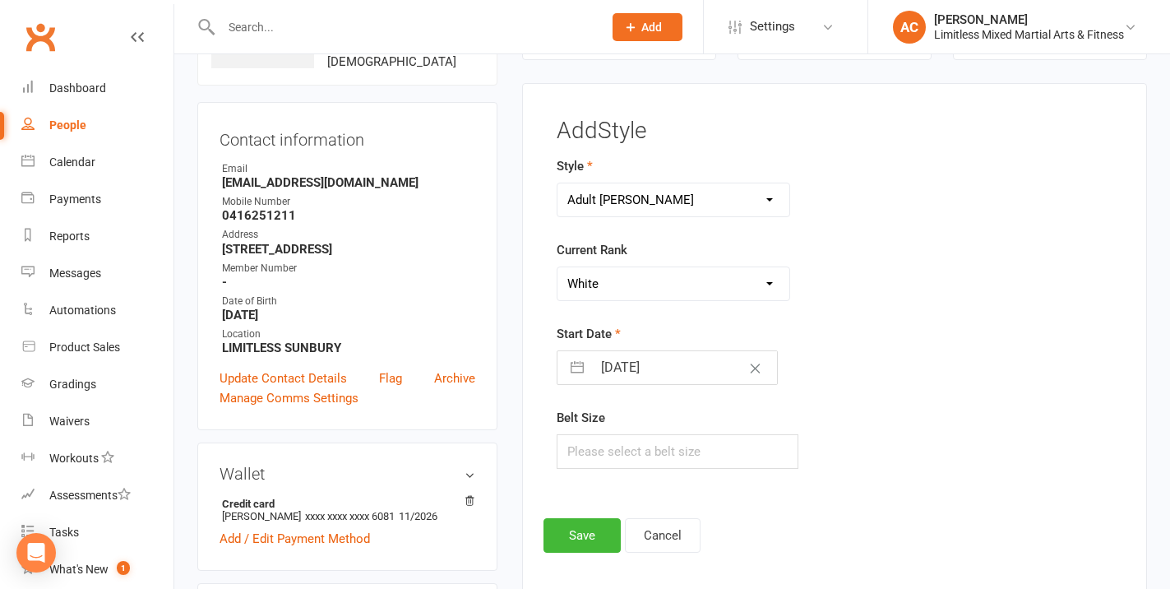
click at [557, 267] on select "Please Select Starting Rank White White + 1 White + 2 White + 3 White + 4 Blue …" at bounding box center [673, 283] width 232 height 33
drag, startPoint x: 584, startPoint y: 537, endPoint x: 570, endPoint y: 523, distance: 20.4
click at [584, 536] on button "Save" at bounding box center [581, 535] width 77 height 35
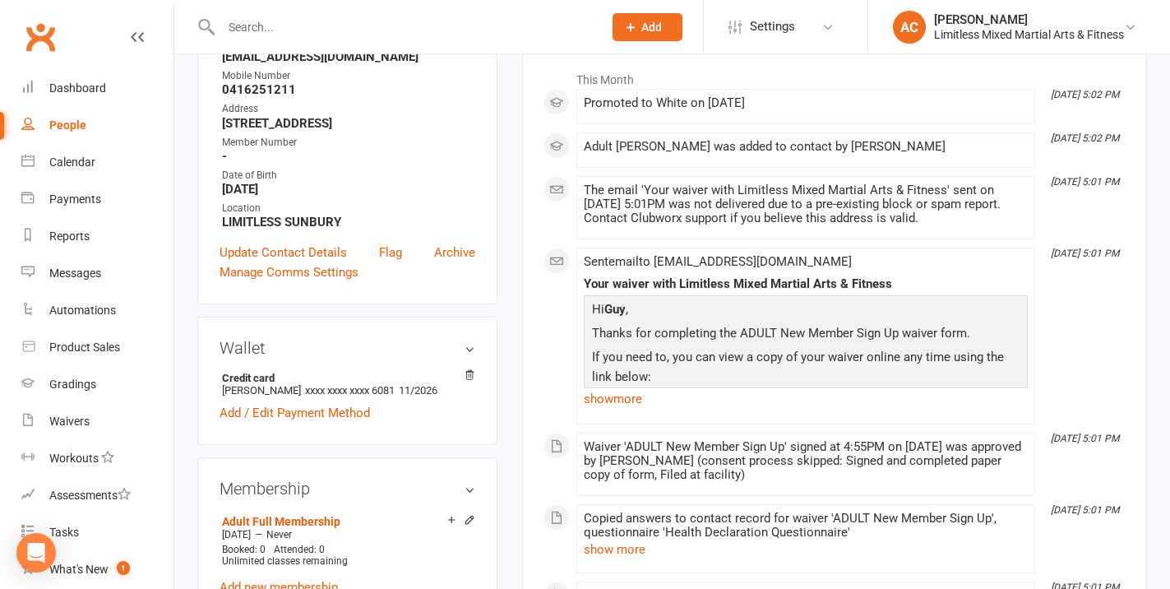
scroll to position [253, 0]
click at [625, 401] on link "show more" at bounding box center [806, 397] width 444 height 23
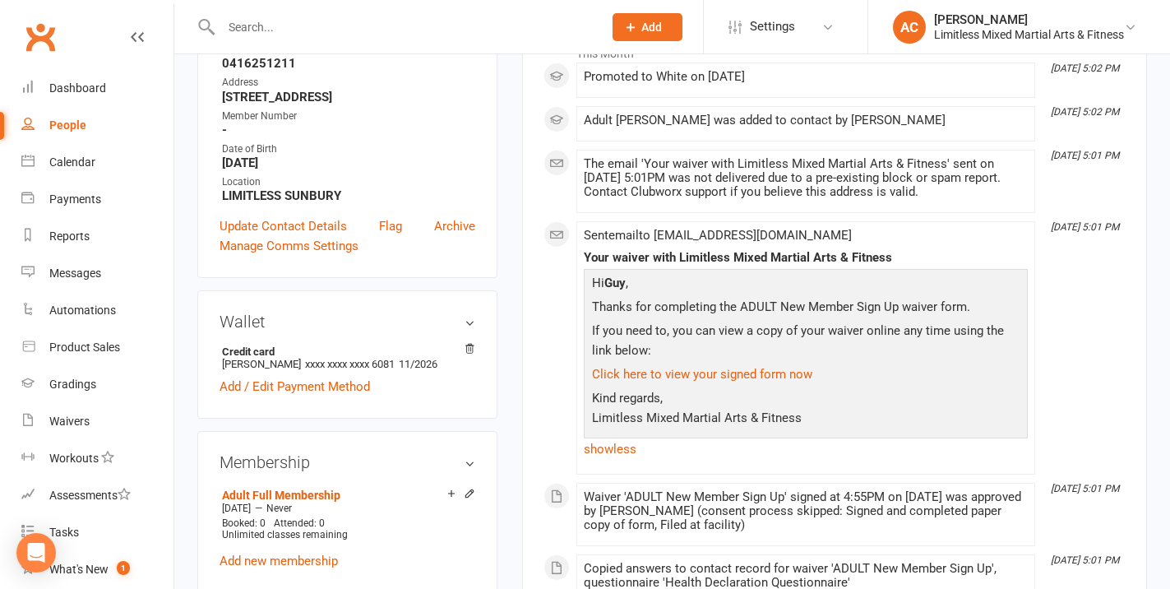
scroll to position [289, 0]
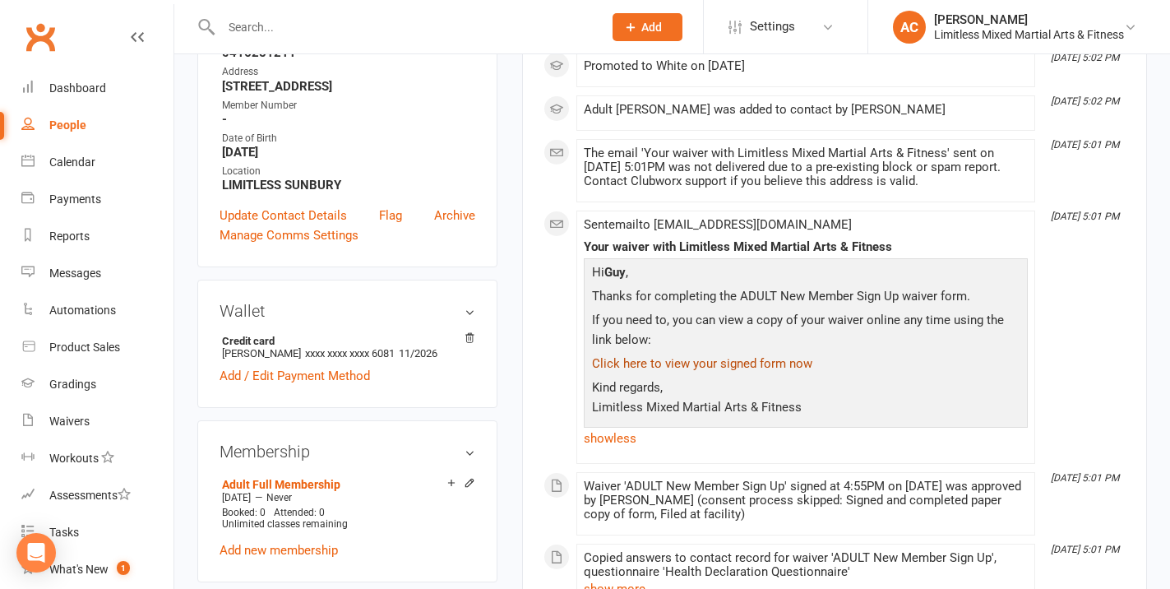
click at [738, 367] on link "Click here to view your signed form now" at bounding box center [702, 363] width 220 height 15
click at [736, 366] on link "Click here to view your signed form now" at bounding box center [702, 363] width 220 height 15
click at [736, 364] on link "Click here to view your signed form now" at bounding box center [702, 363] width 220 height 15
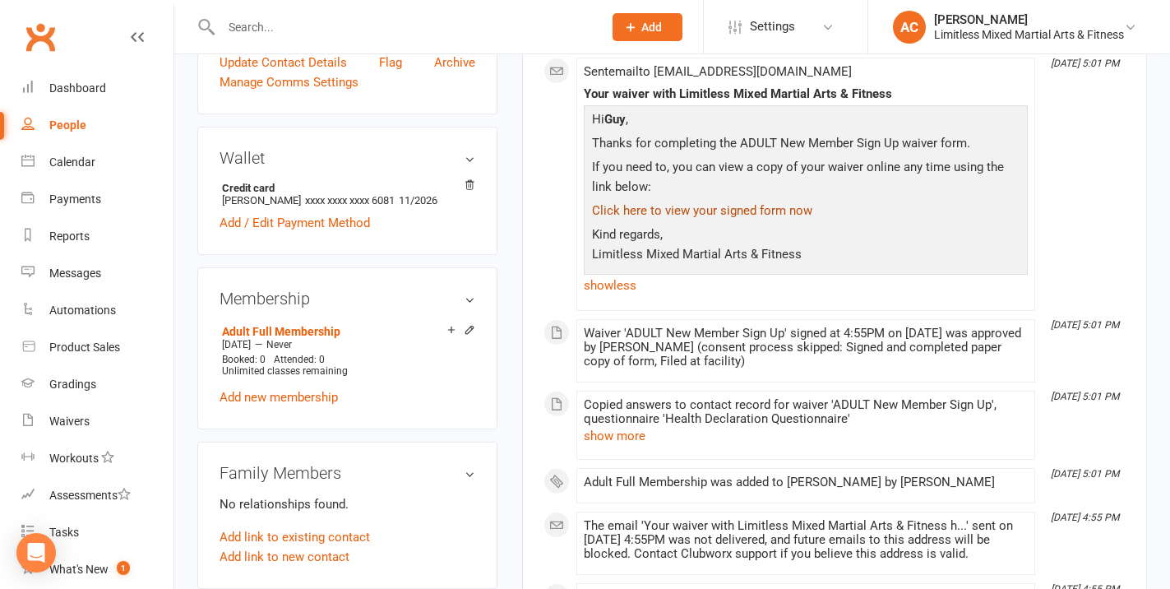
scroll to position [434, 0]
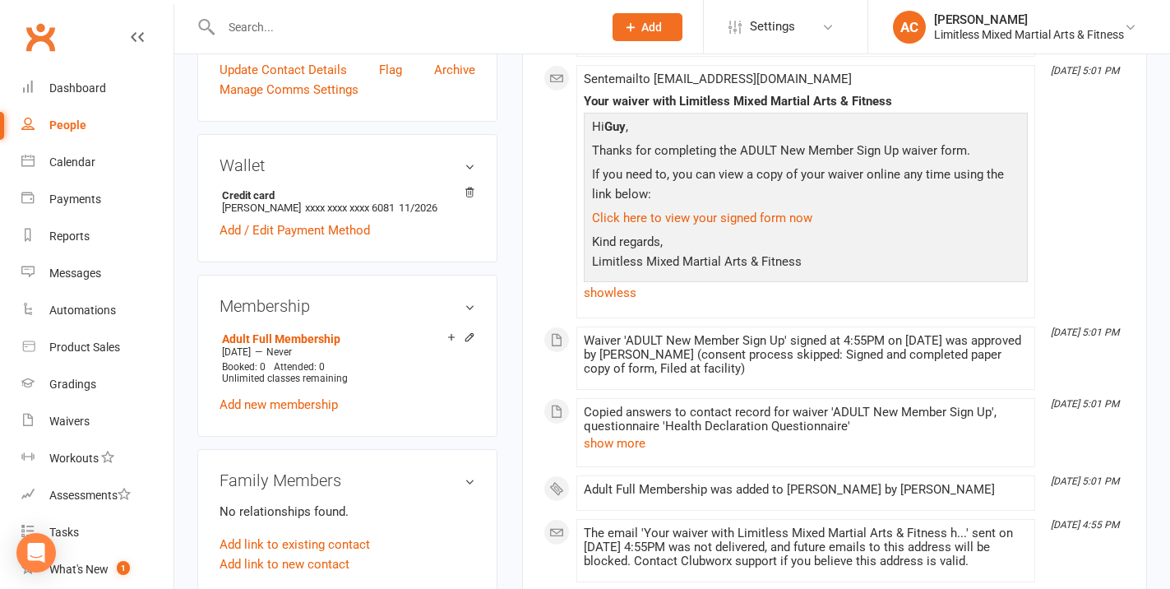
drag, startPoint x: 687, startPoint y: 261, endPoint x: 687, endPoint y: 247, distance: 14.8
click at [687, 261] on p "Kind regards, Limitless Mixed Martial Arts & Fitness" at bounding box center [806, 254] width 436 height 44
click at [686, 222] on link "Click here to view your signed form now" at bounding box center [702, 217] width 220 height 15
click at [664, 213] on link "Click here to view your signed form now" at bounding box center [702, 217] width 220 height 15
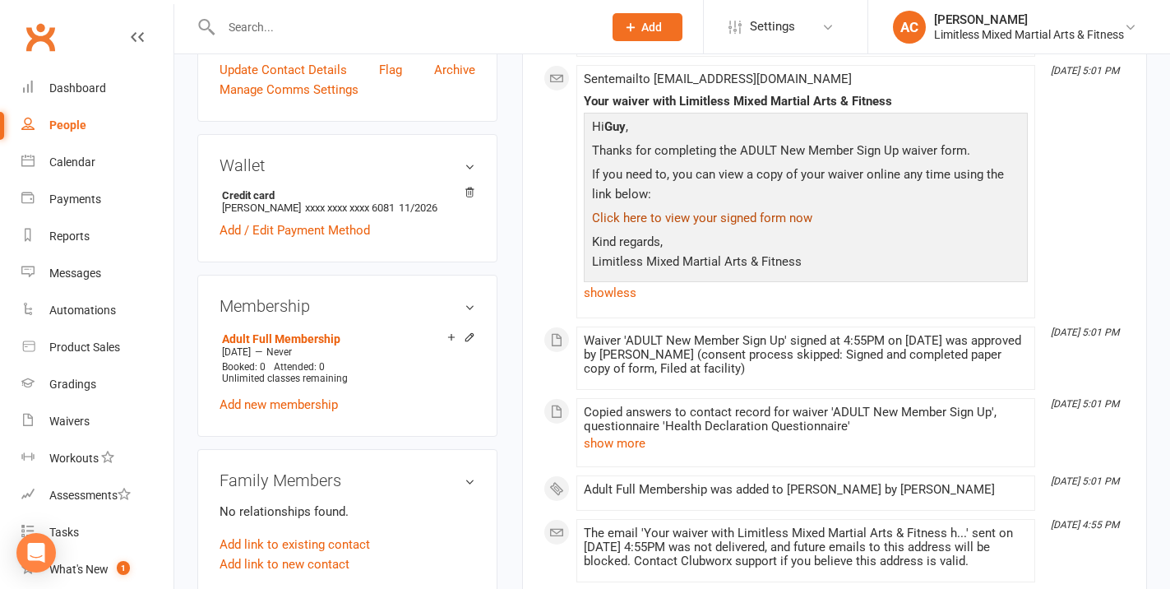
click at [664, 214] on link "Click here to view your signed form now" at bounding box center [702, 217] width 220 height 15
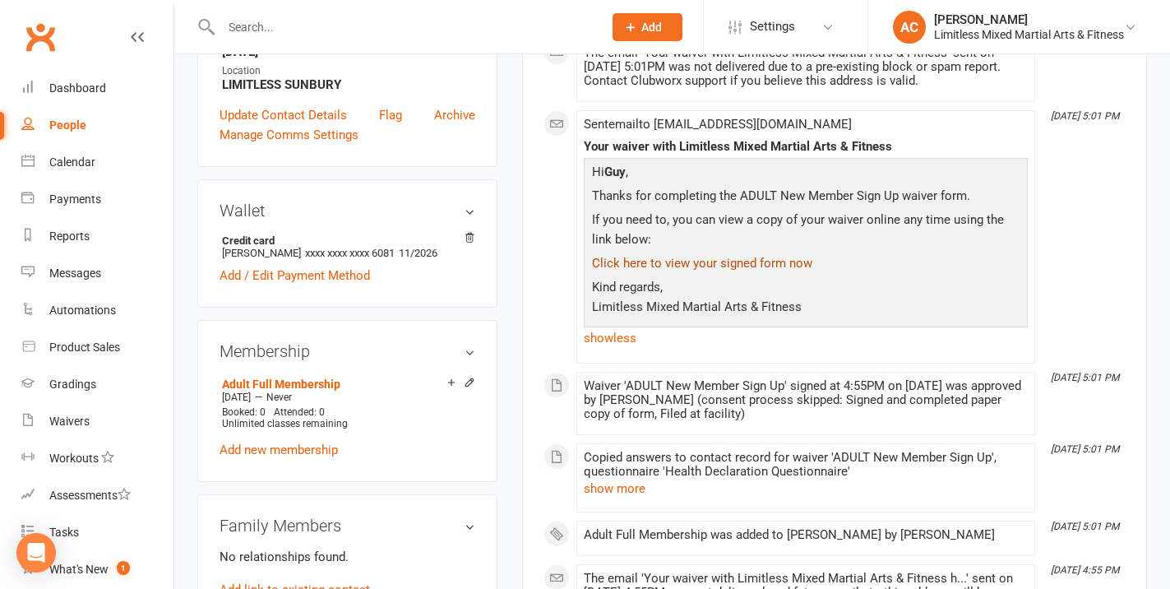
scroll to position [420, 0]
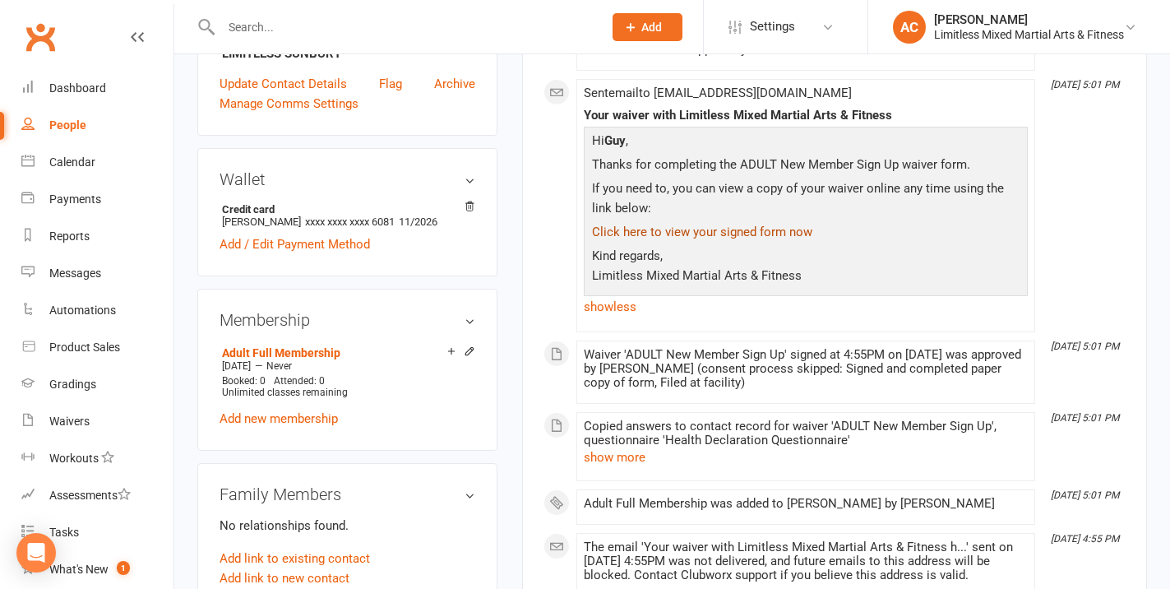
click at [678, 233] on link "Click here to view your signed form now" at bounding box center [702, 231] width 220 height 15
click at [681, 233] on link "Click here to view your signed form now" at bounding box center [702, 231] width 220 height 15
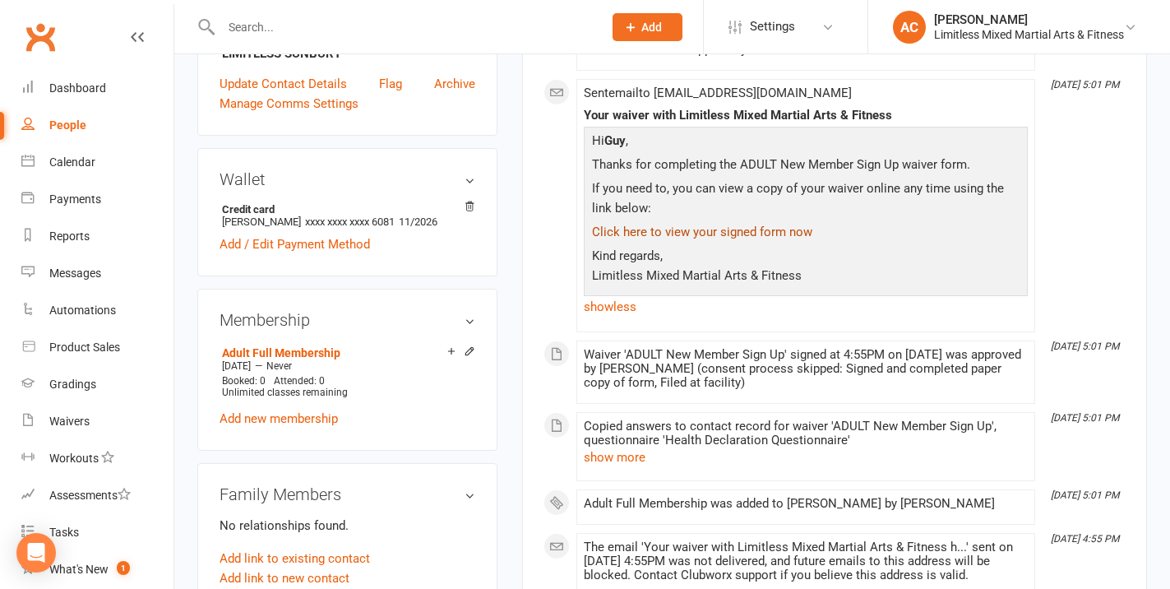
click at [681, 234] on link "Click here to view your signed form now" at bounding box center [702, 231] width 220 height 15
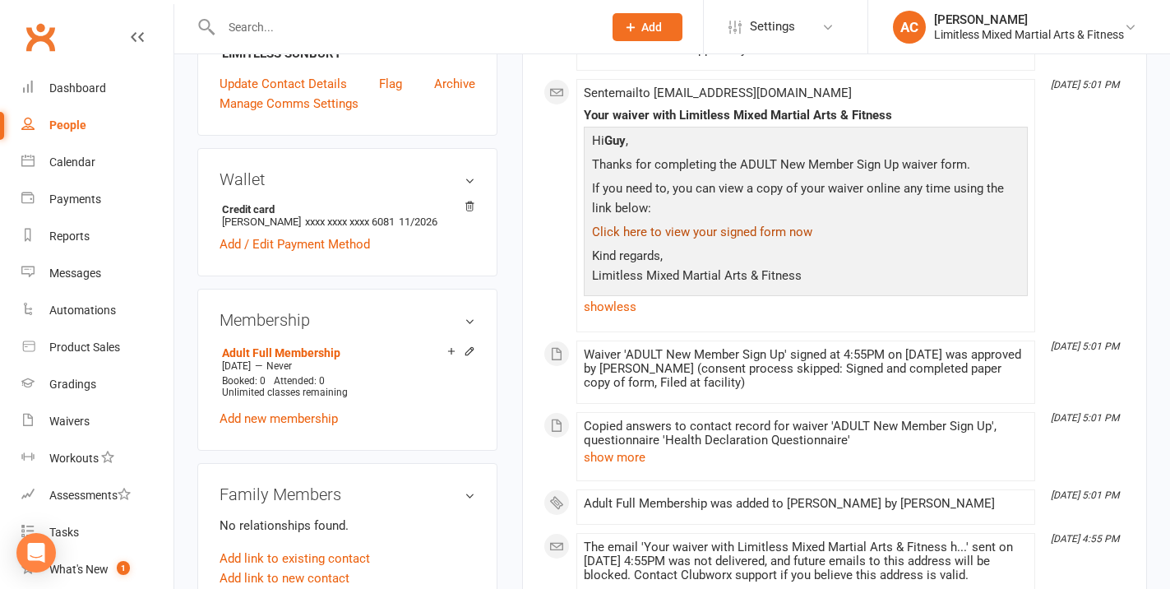
click at [681, 234] on link "Click here to view your signed form now" at bounding box center [702, 231] width 220 height 15
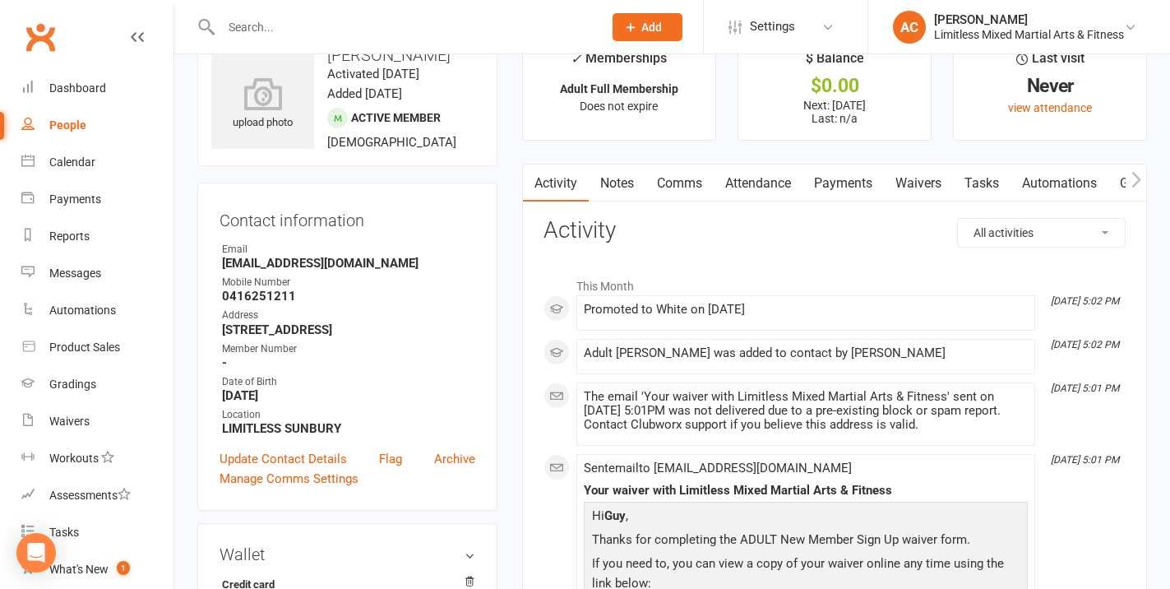
scroll to position [50, 0]
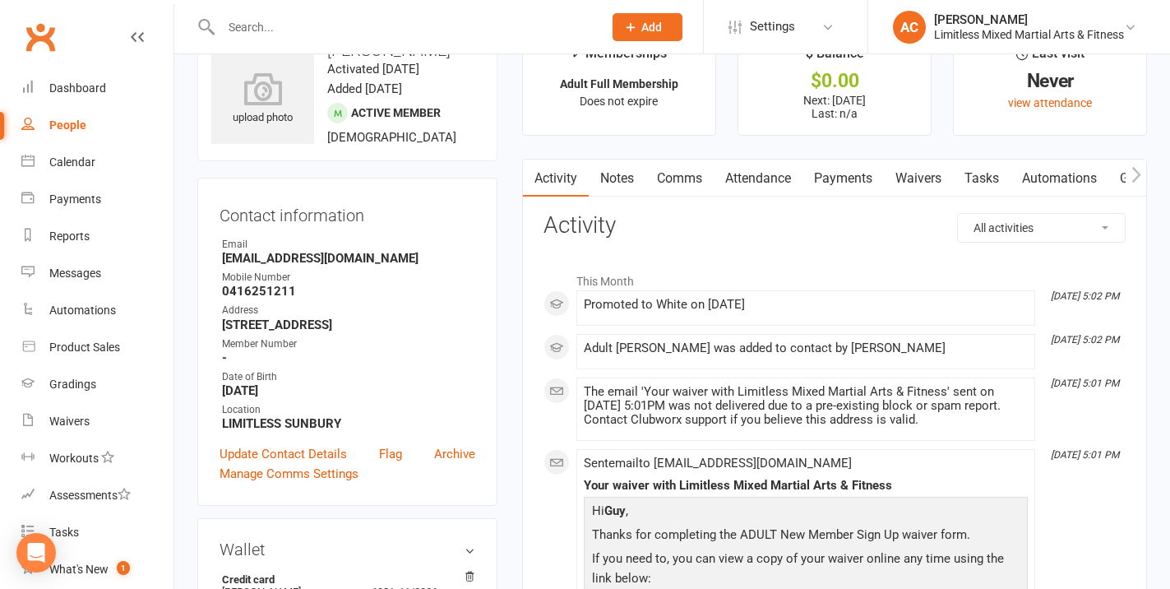
click at [1137, 174] on icon "button" at bounding box center [1135, 175] width 9 height 16
click at [963, 175] on link "Automations" at bounding box center [936, 178] width 98 height 38
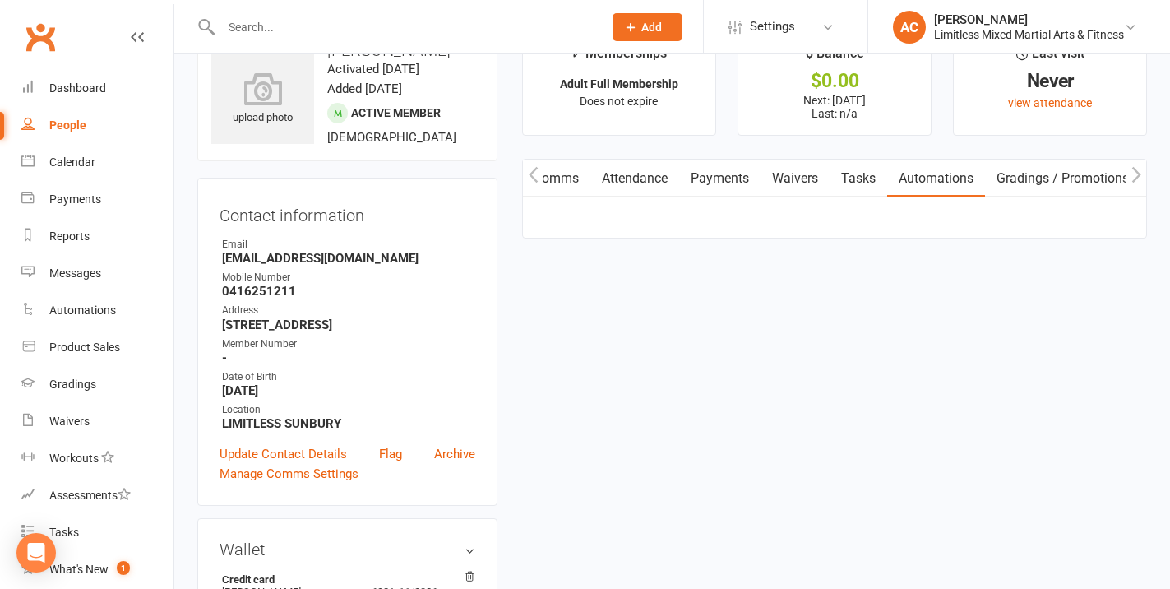
scroll to position [0, 122]
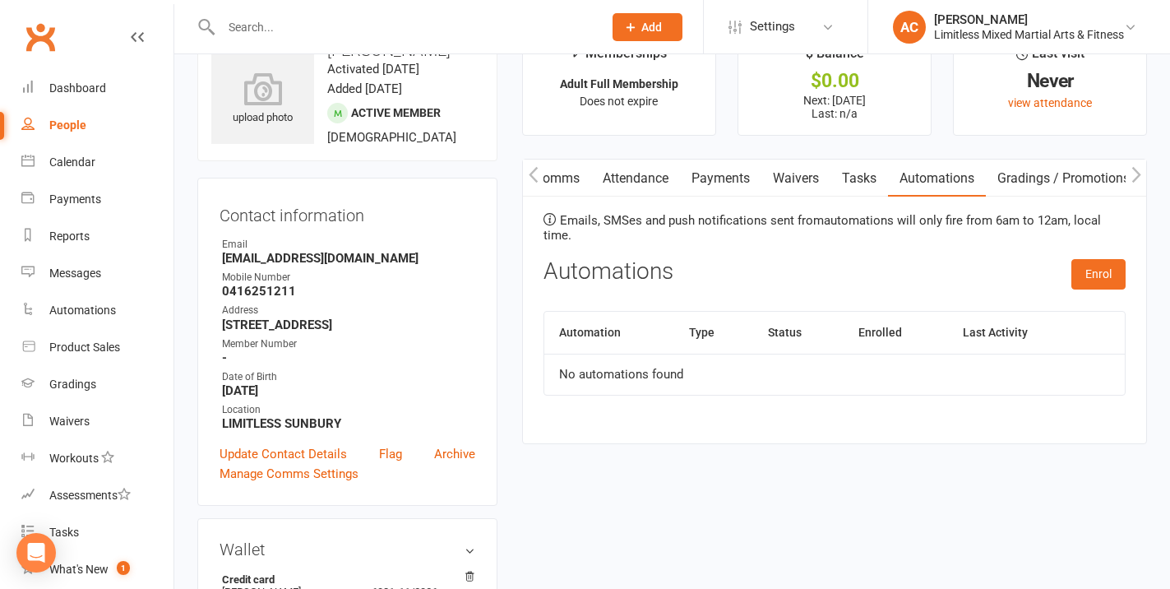
click at [630, 173] on link "Attendance" at bounding box center [635, 178] width 89 height 38
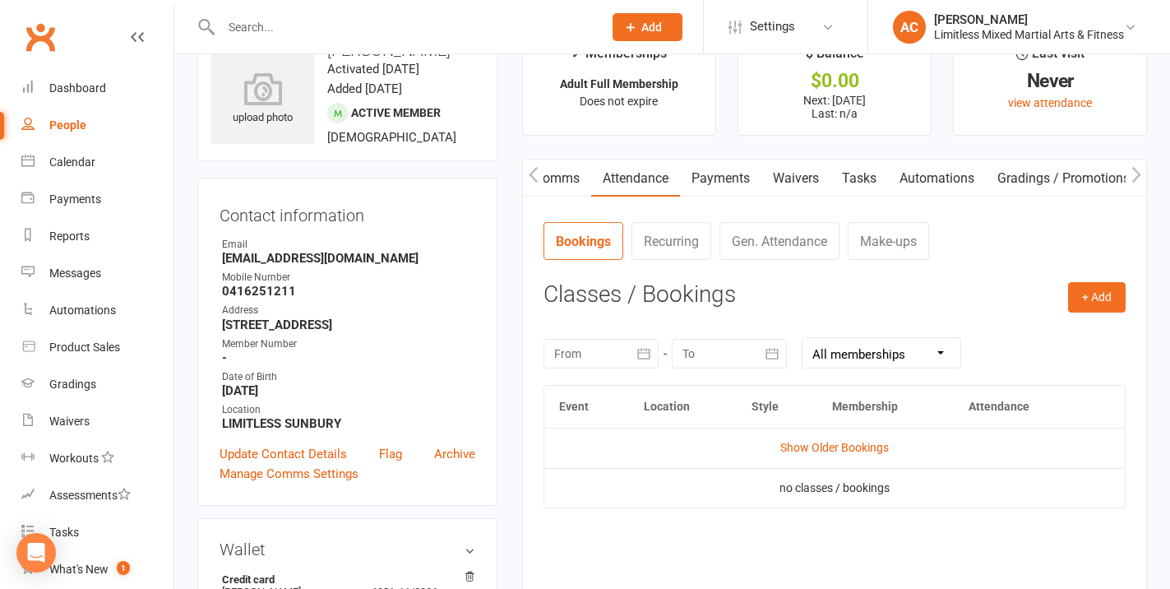
click at [526, 178] on button "button" at bounding box center [533, 177] width 21 height 37
click at [672, 187] on link "Comms" at bounding box center [679, 178] width 68 height 38
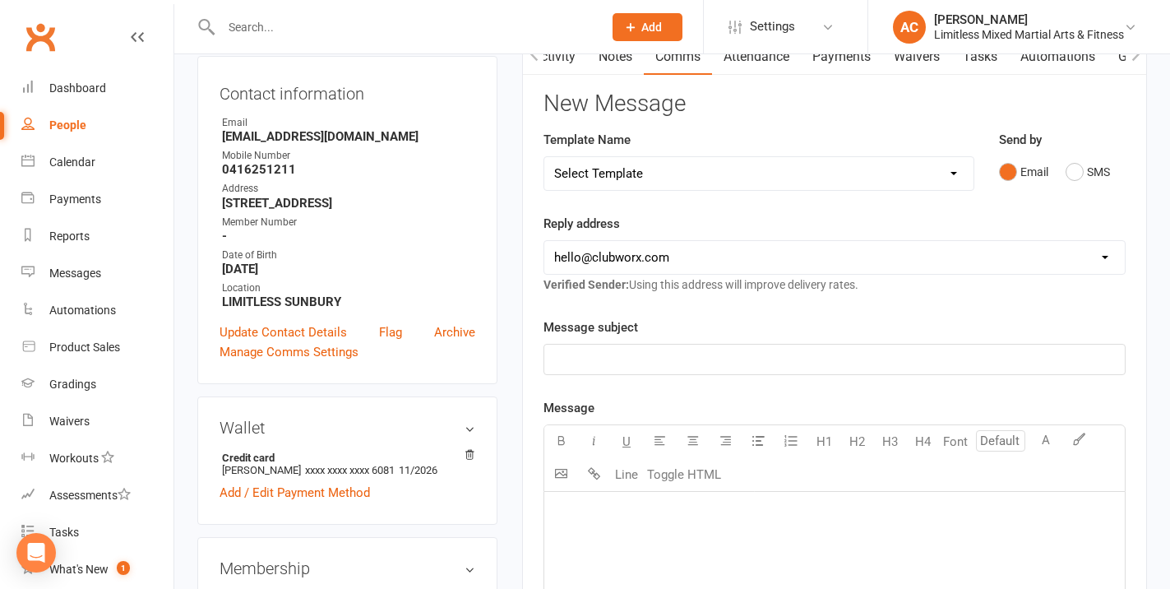
scroll to position [166, 0]
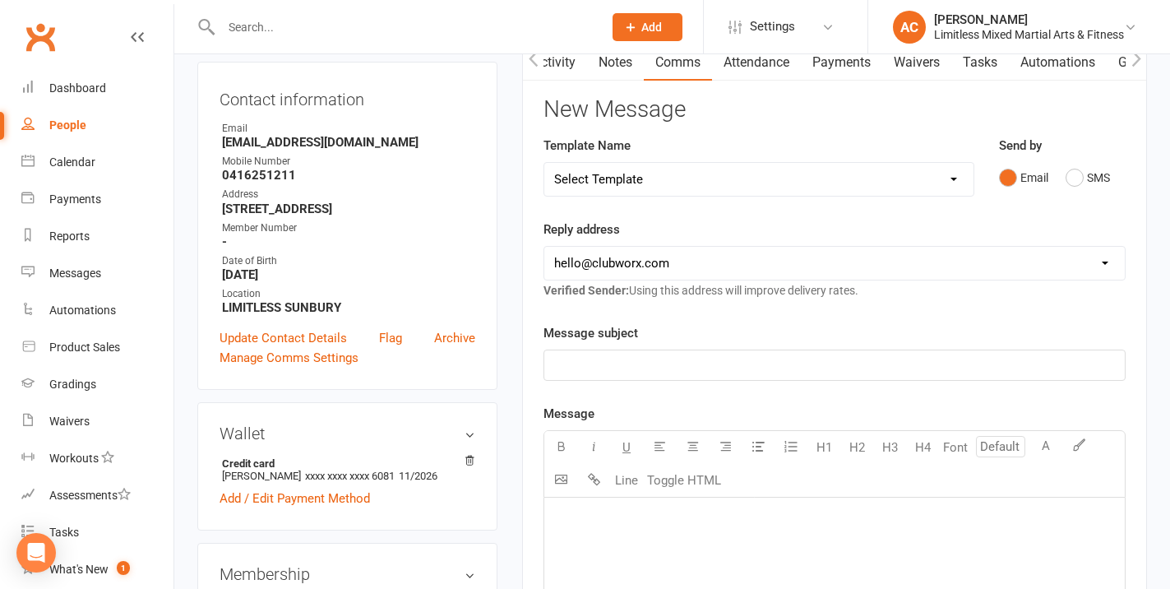
click at [713, 183] on select "Select Template [SMS] [Default template - review before using] Appointment remi…" at bounding box center [758, 179] width 429 height 33
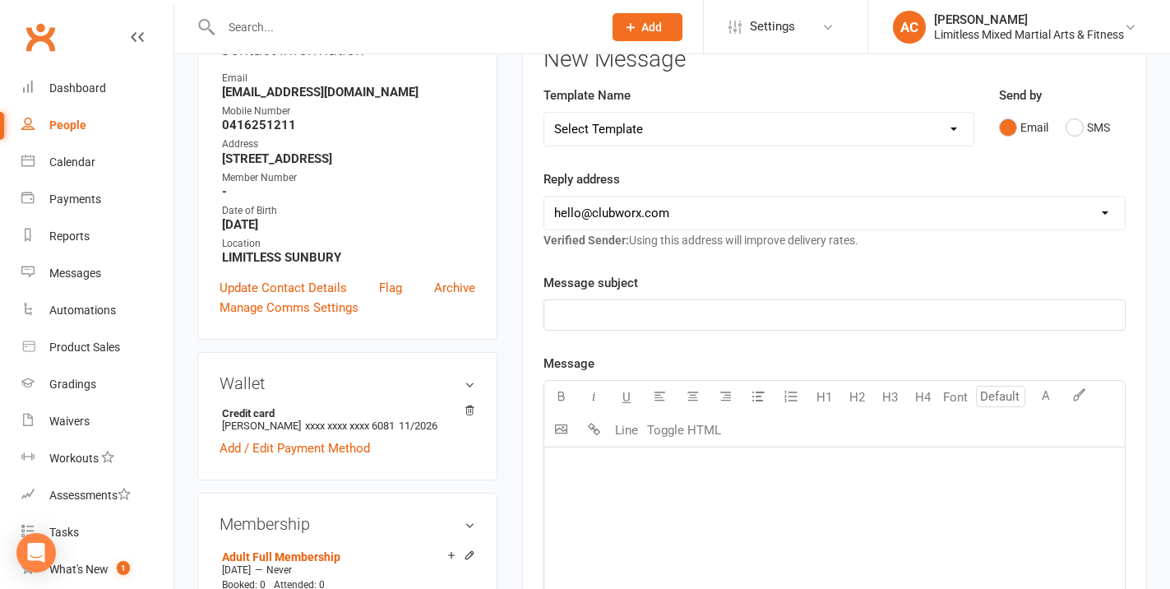
scroll to position [92, 0]
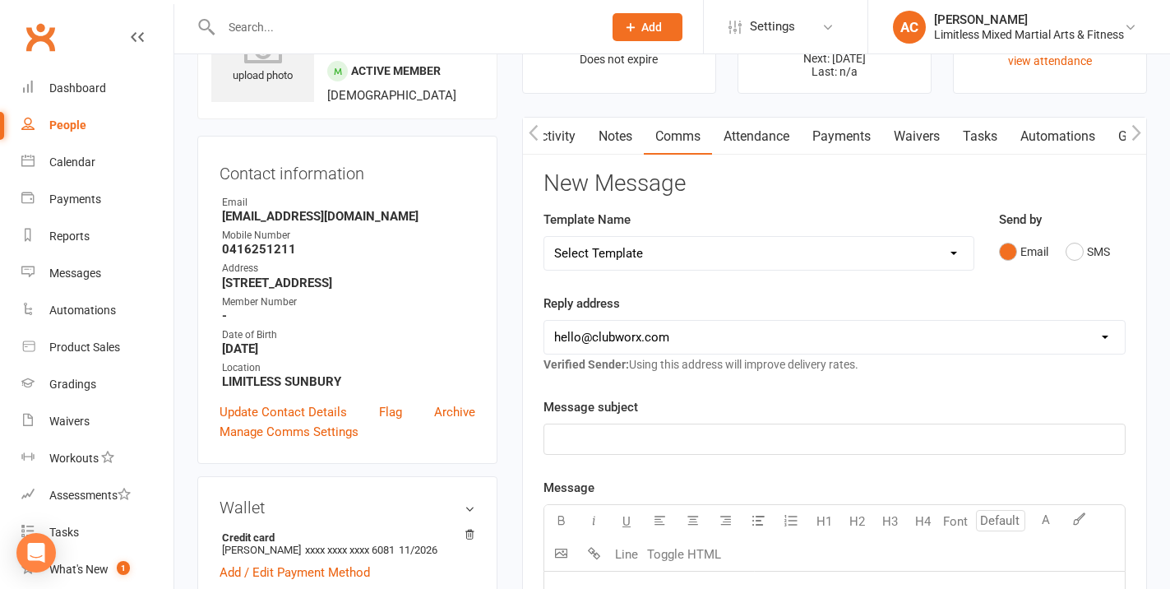
click at [530, 136] on icon "button" at bounding box center [534, 132] width 10 height 17
click at [560, 139] on link "Activity" at bounding box center [556, 137] width 66 height 38
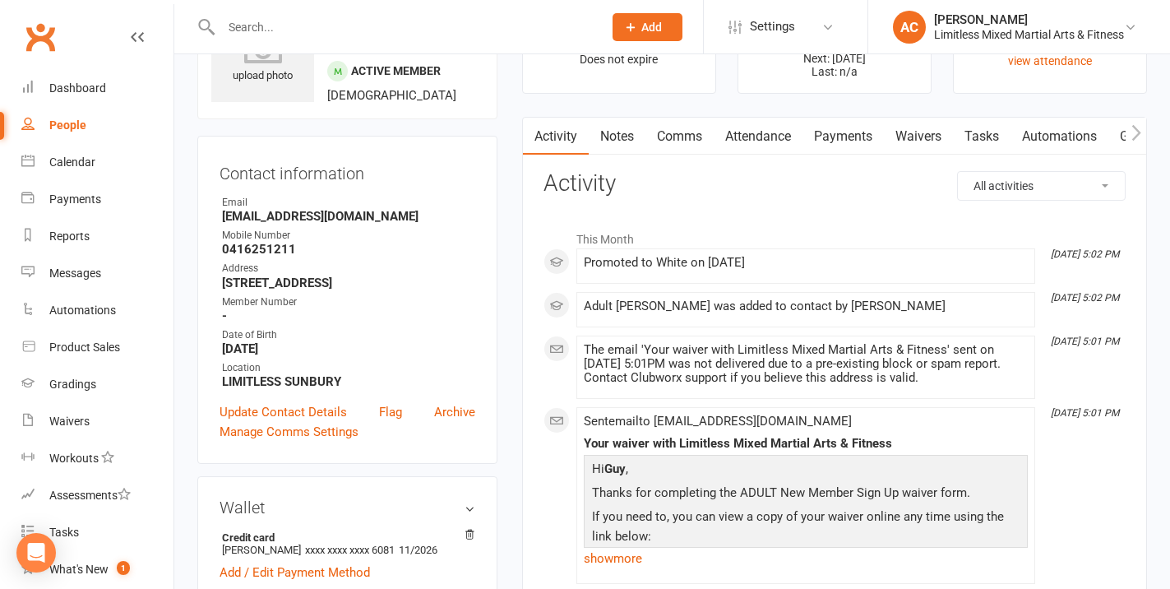
click at [607, 136] on link "Notes" at bounding box center [617, 137] width 57 height 38
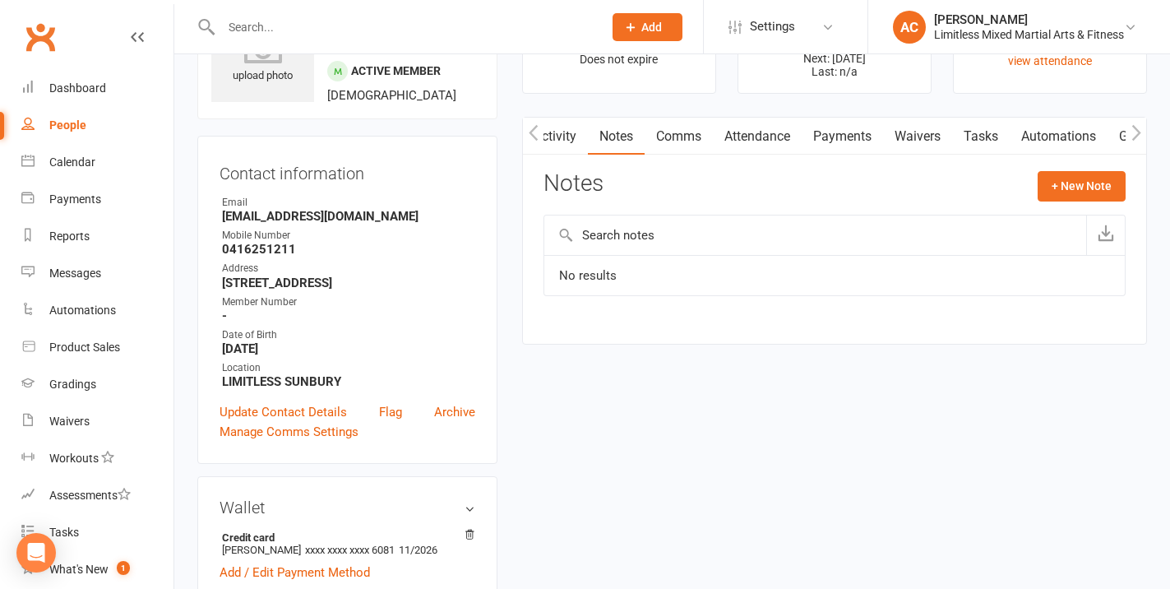
drag, startPoint x: 568, startPoint y: 140, endPoint x: 571, endPoint y: 151, distance: 12.0
click at [568, 140] on link "Activity" at bounding box center [555, 137] width 66 height 38
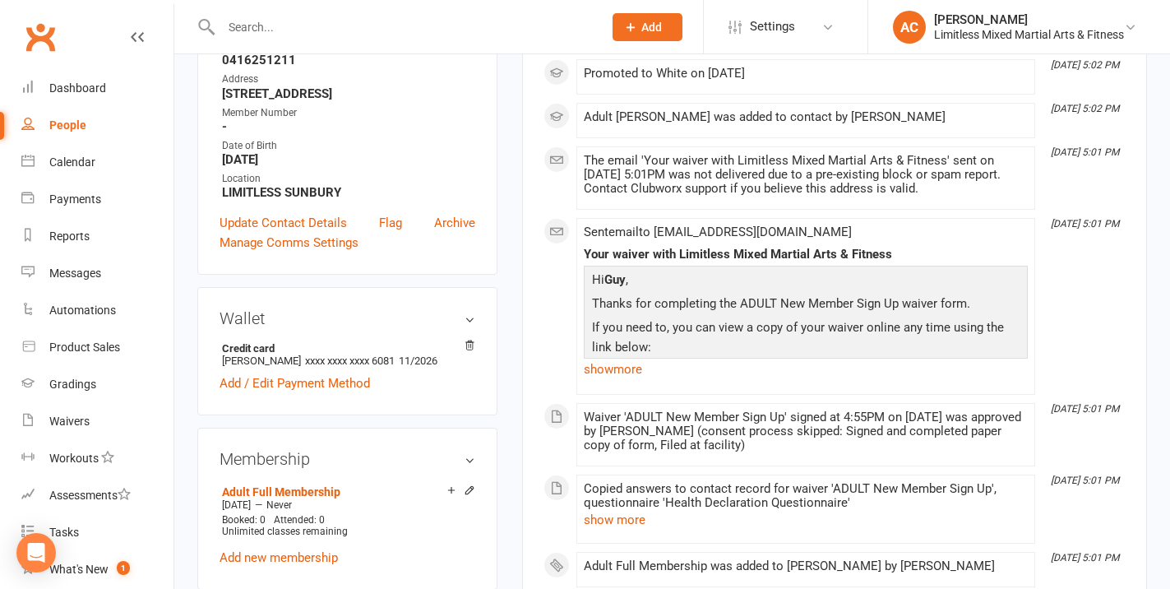
scroll to position [283, 0]
drag, startPoint x: 587, startPoint y: 228, endPoint x: 756, endPoint y: 312, distance: 189.3
click at [756, 312] on span "Sent email to [EMAIL_ADDRESS][DOMAIN_NAME] Your waiver with Limitless Mixed Mar…" at bounding box center [806, 301] width 444 height 156
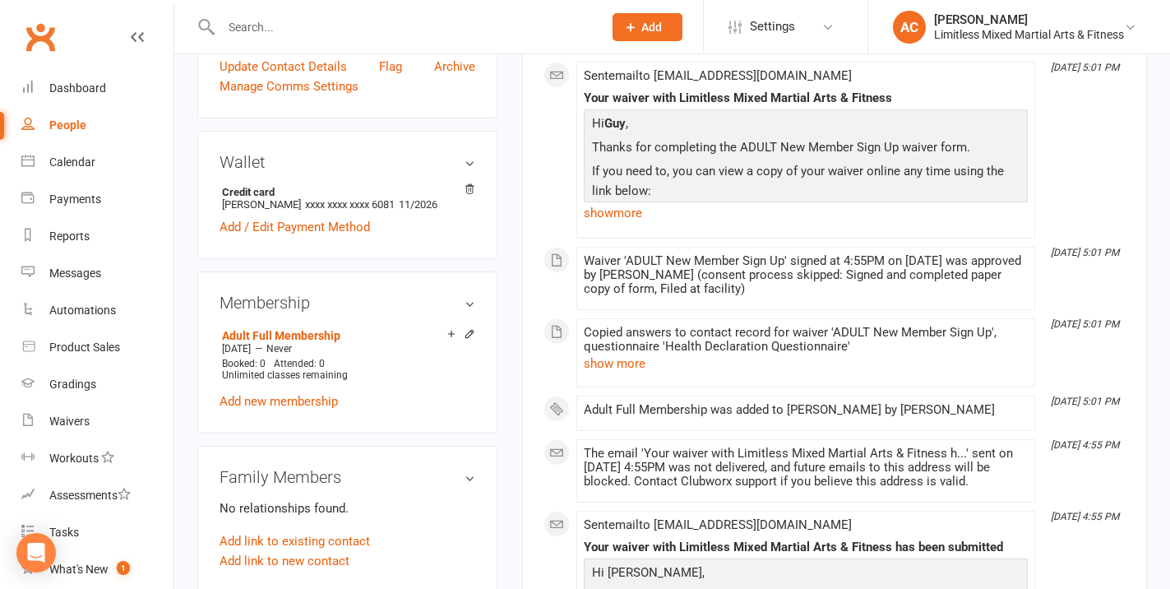
scroll to position [456, 0]
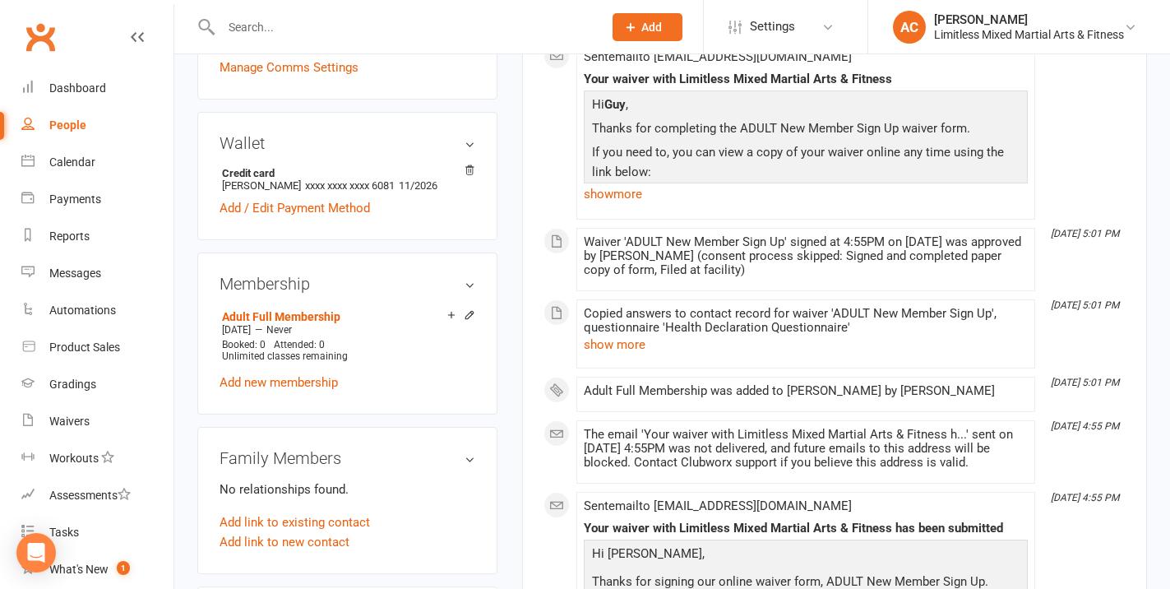
click at [620, 201] on link "show more" at bounding box center [806, 193] width 444 height 23
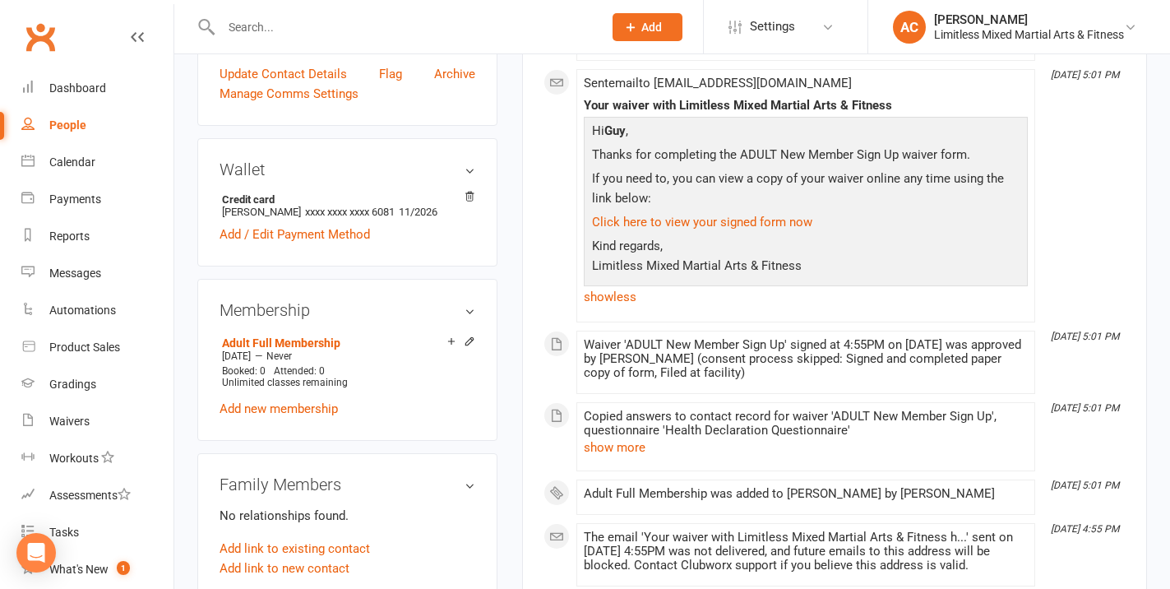
scroll to position [426, 0]
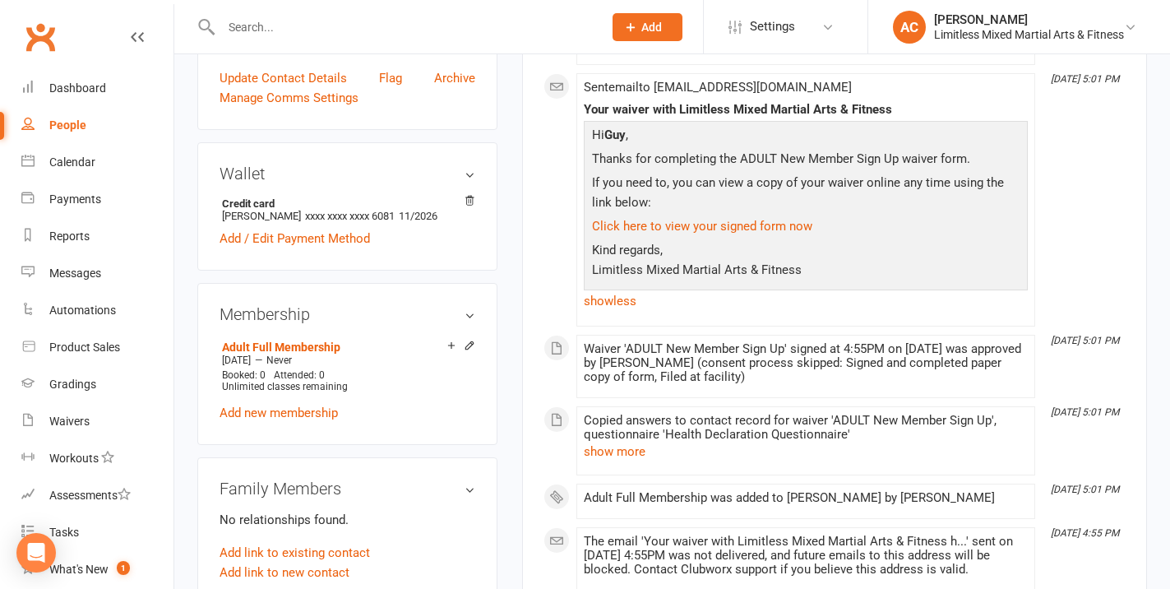
drag, startPoint x: 587, startPoint y: 88, endPoint x: 801, endPoint y: 282, distance: 289.2
click at [801, 282] on span "Sent email to [EMAIL_ADDRESS][DOMAIN_NAME] Your waiver with Limitless Mixed Mar…" at bounding box center [806, 196] width 444 height 233
copy span "Sent email to [EMAIL_ADDRESS][DOMAIN_NAME] Your waiver with Limitless Mixed Mar…"
click at [31, 554] on icon "Open Intercom Messenger" at bounding box center [35, 552] width 21 height 21
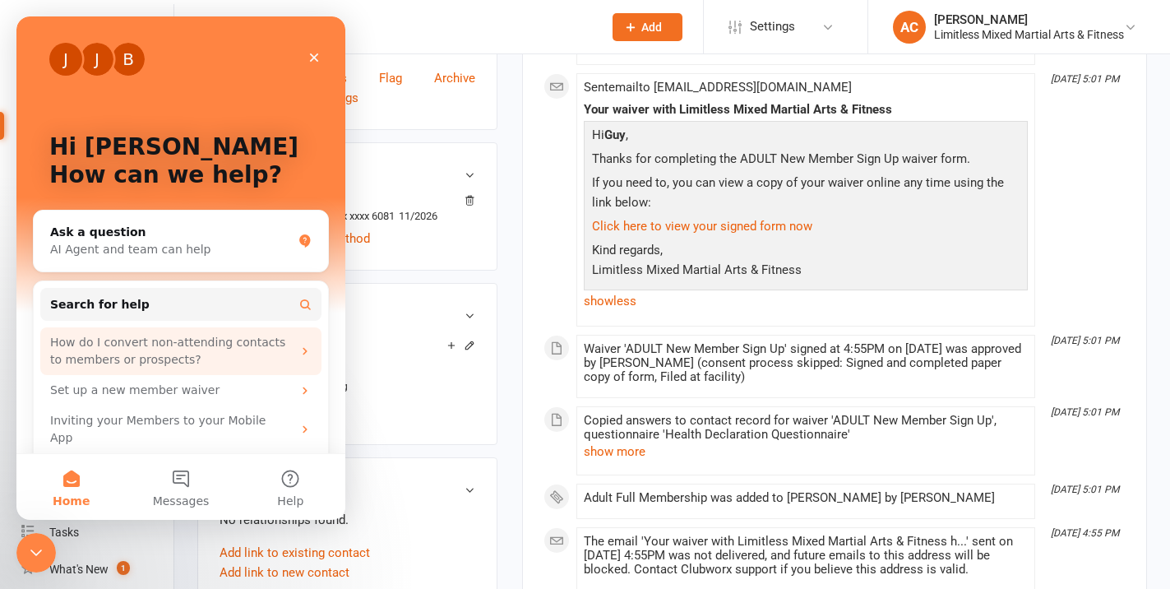
scroll to position [0, 0]
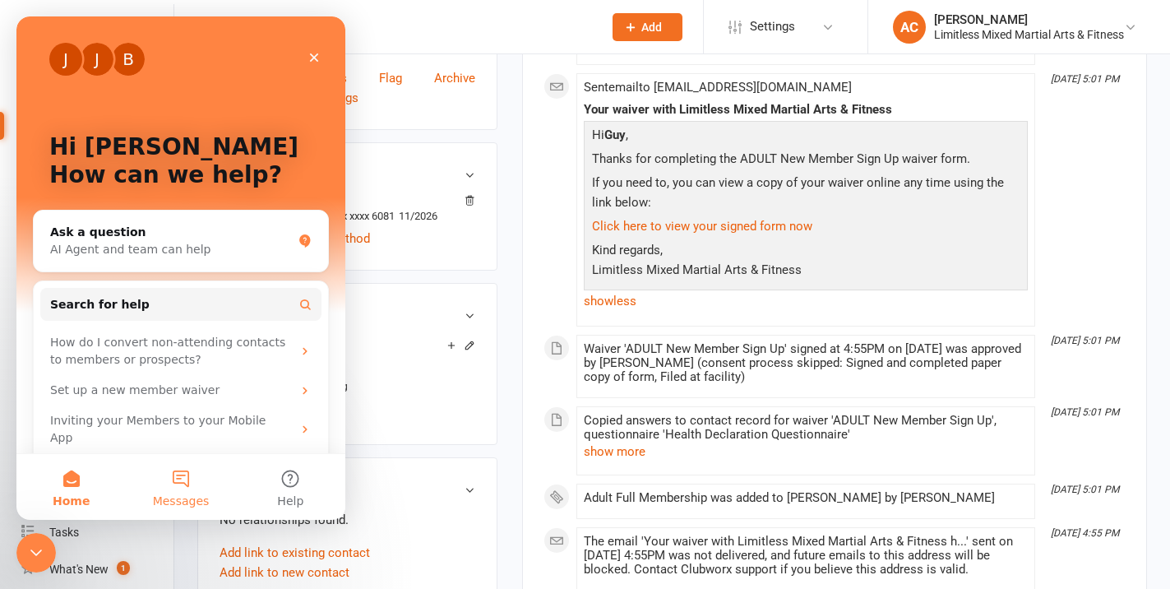
click at [216, 479] on button "Messages" at bounding box center [180, 487] width 109 height 66
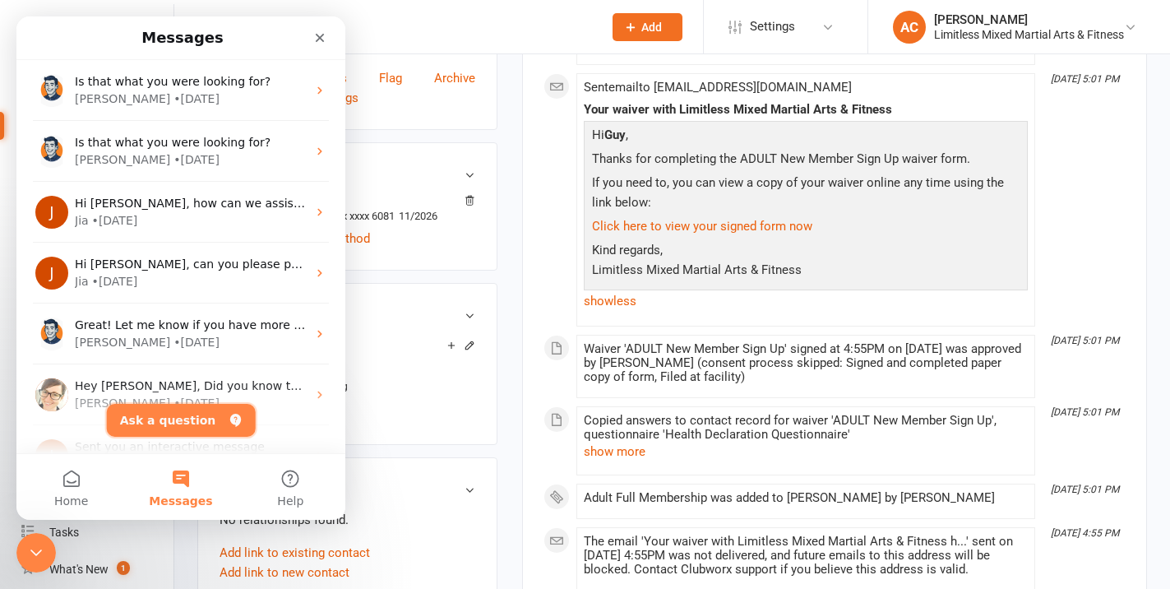
click at [187, 423] on button "Ask a question" at bounding box center [181, 420] width 149 height 33
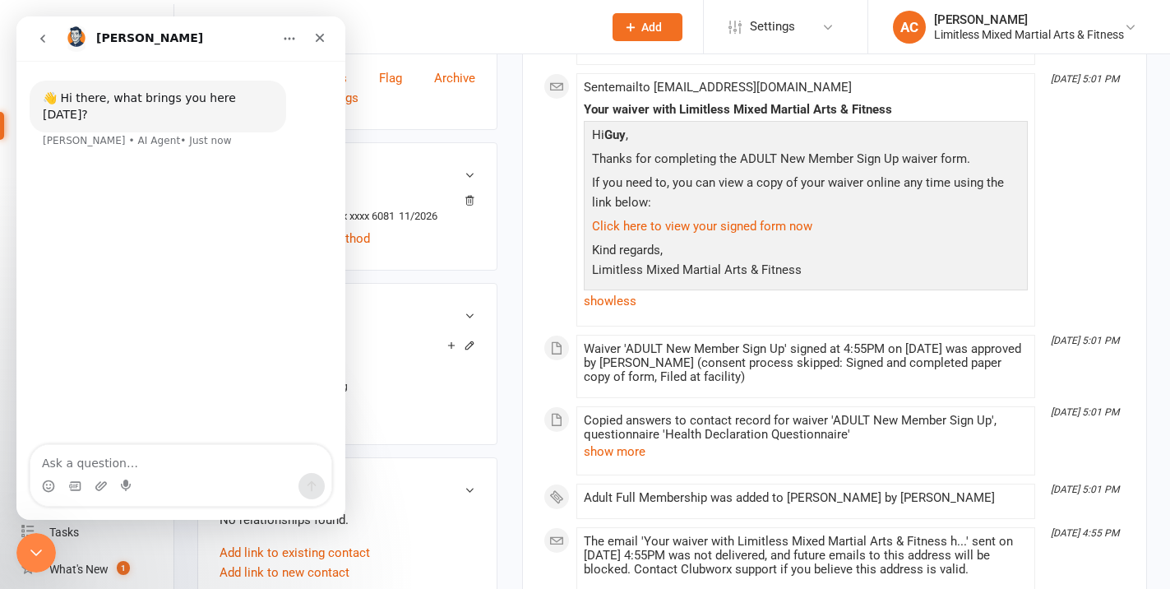
click at [215, 469] on textarea "Ask a question…" at bounding box center [180, 459] width 301 height 28
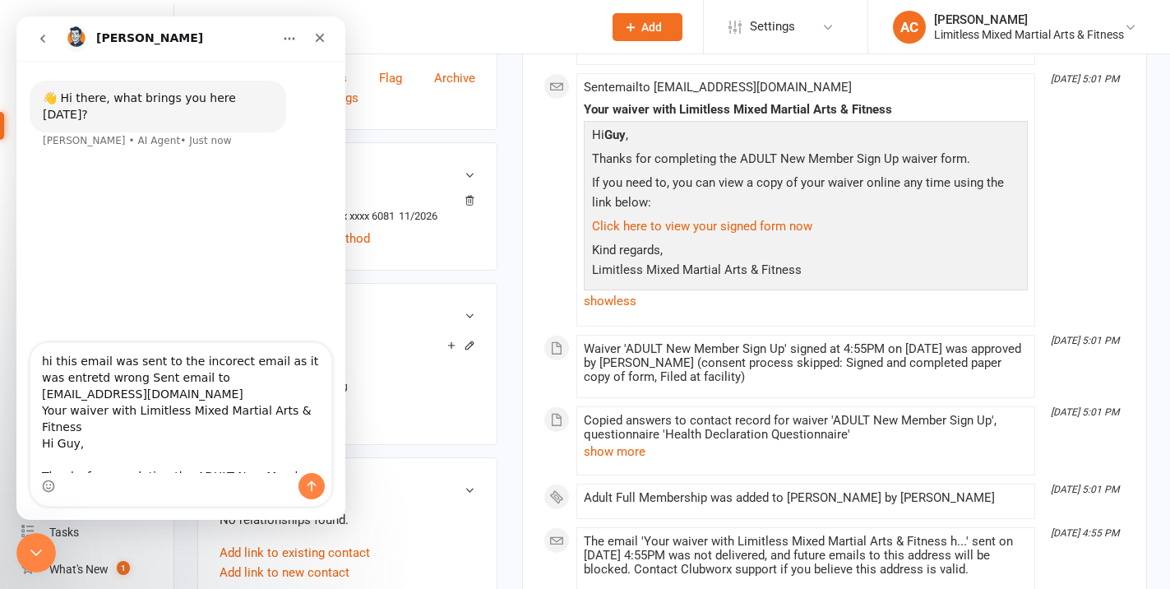
scroll to position [158, 0]
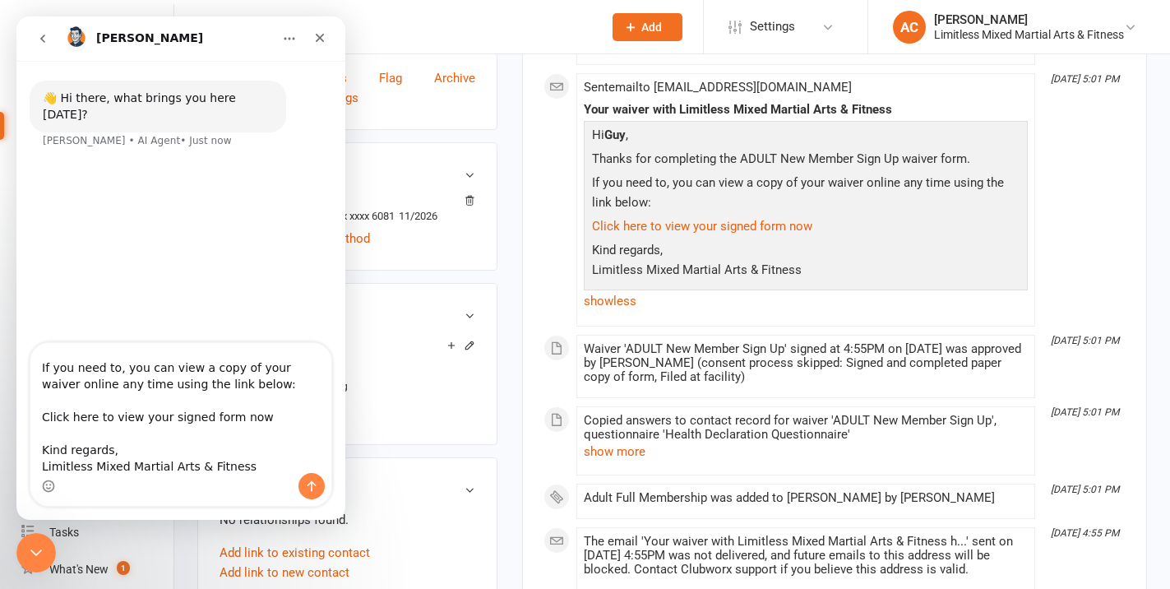
type textarea "hi this email was sent to the incorect email as it was entretd wrong Sent email…"
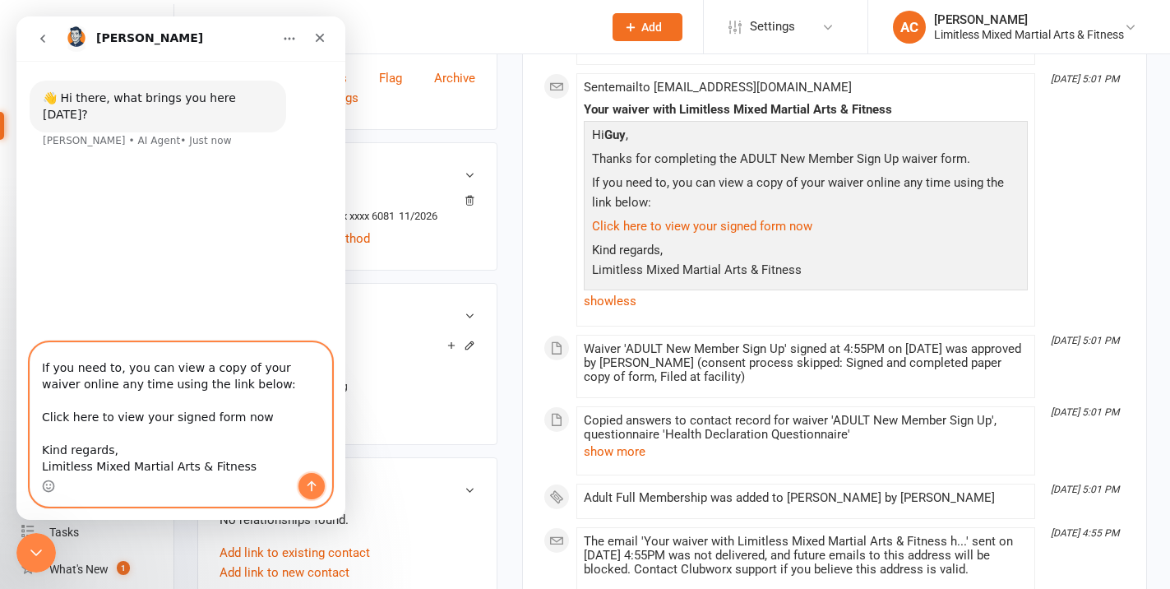
click at [311, 487] on icon "Send a message…" at bounding box center [311, 486] width 9 height 11
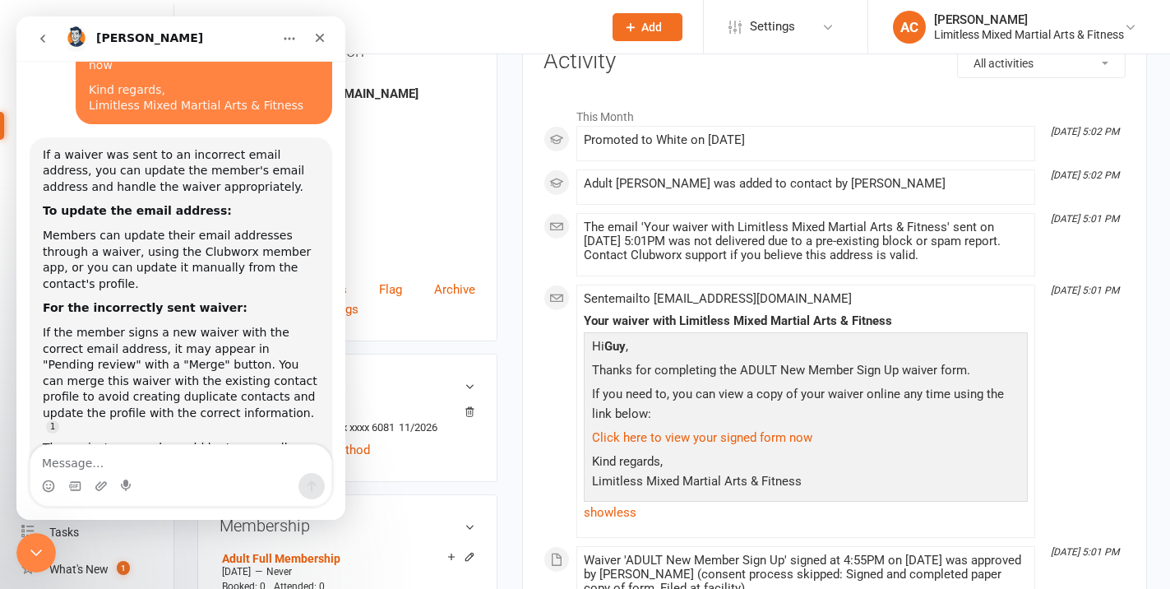
scroll to position [0, 0]
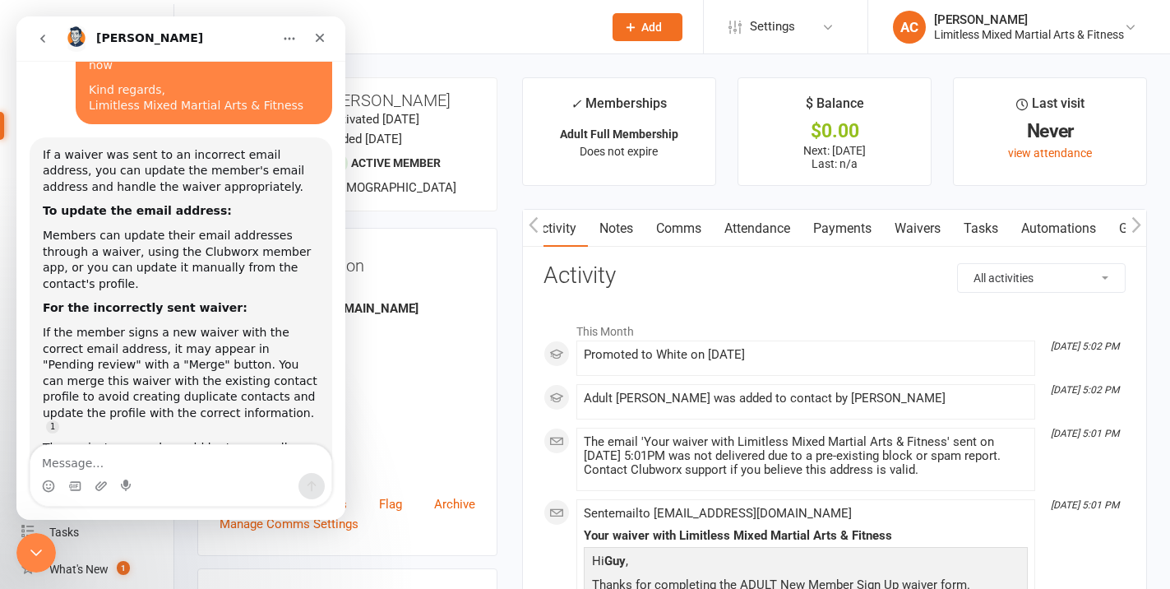
click at [911, 224] on link "Waivers" at bounding box center [917, 229] width 69 height 38
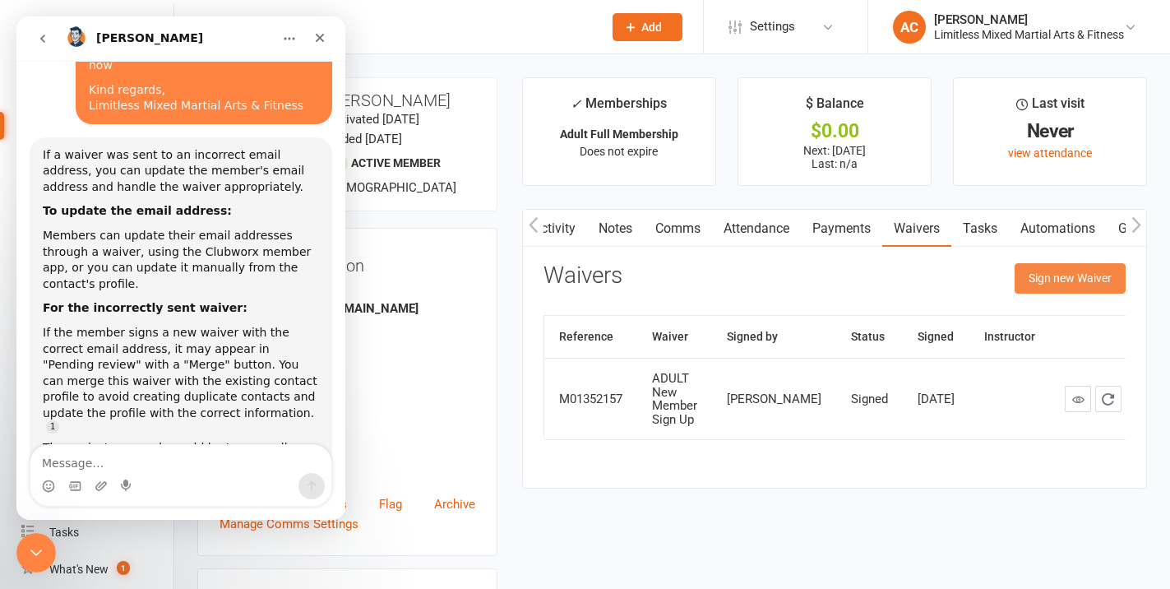
click at [1032, 286] on button "Sign new Waiver" at bounding box center [1069, 278] width 111 height 30
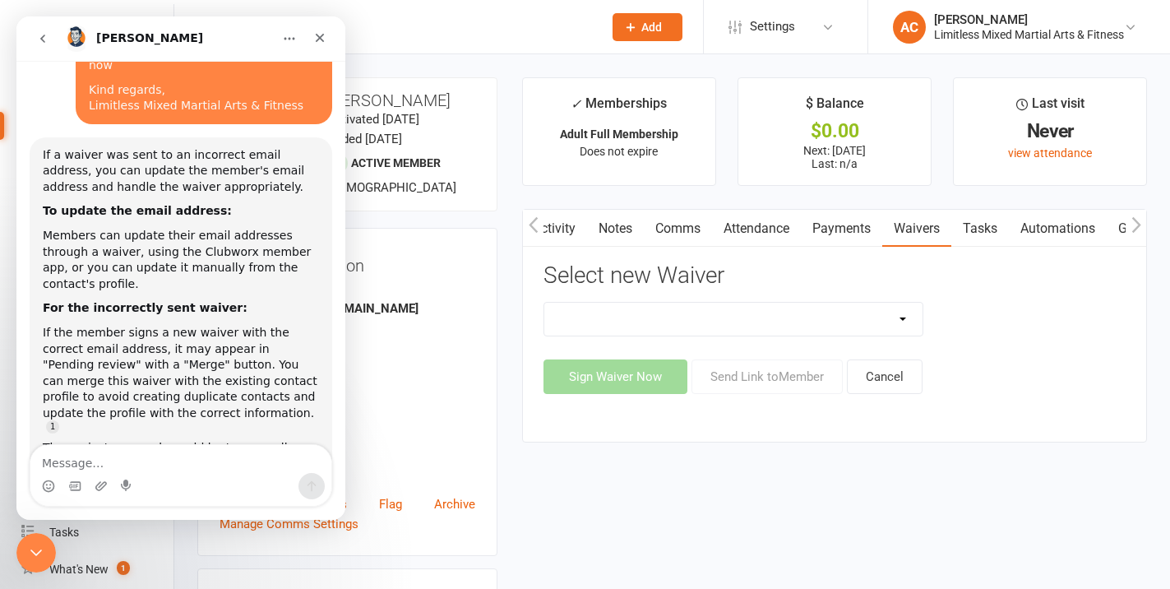
click at [866, 317] on select "ADULT New Member Sign Up Banking Details Update Waiver JUNIOR New Member Sign U…" at bounding box center [733, 318] width 378 height 33
select select "13890"
click at [544, 302] on select "ADULT New Member Sign Up Banking Details Update Waiver JUNIOR New Member Sign U…" at bounding box center [733, 318] width 378 height 33
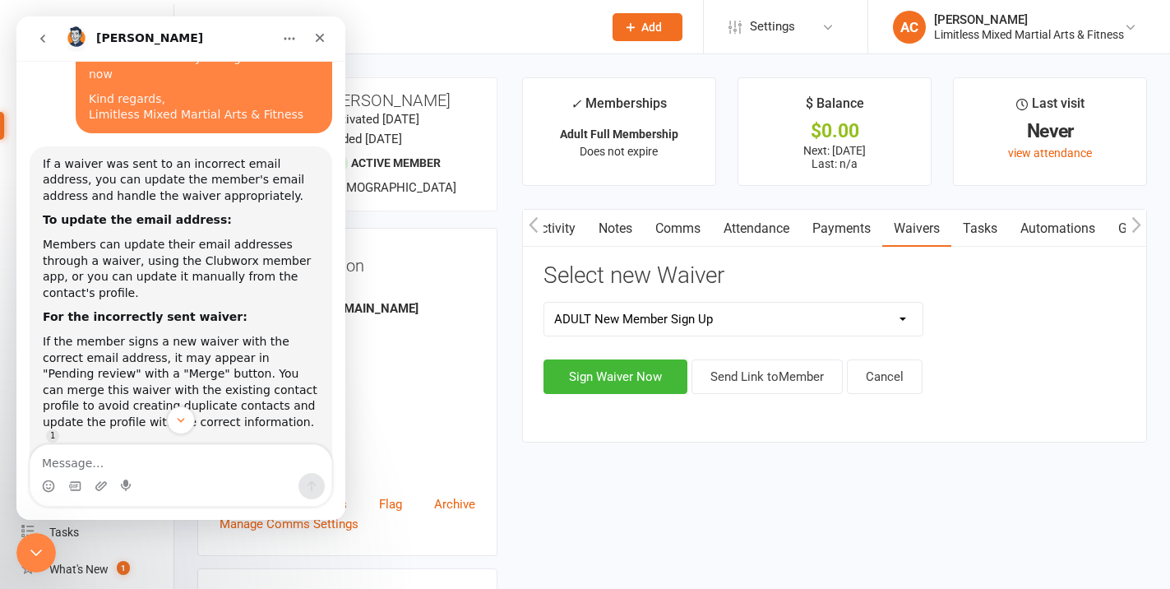
scroll to position [367, 0]
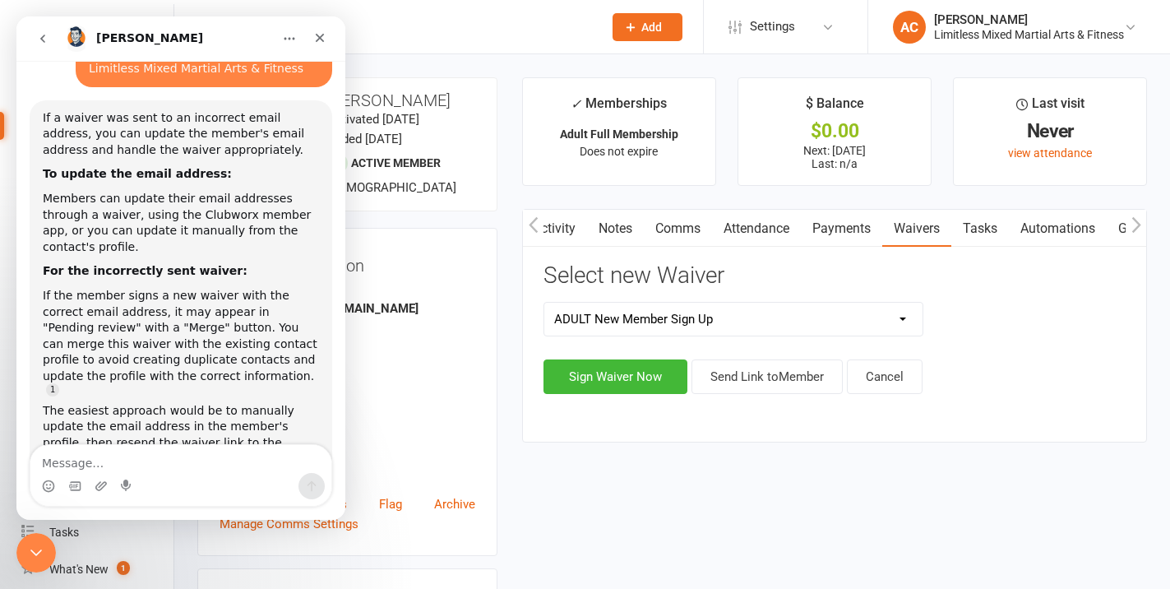
click at [639, 324] on select "ADULT New Member Sign Up Banking Details Update Waiver JUNIOR New Member Sign U…" at bounding box center [733, 318] width 378 height 33
click at [544, 302] on select "ADULT New Member Sign Up Banking Details Update Waiver JUNIOR New Member Sign U…" at bounding box center [733, 318] width 378 height 33
click at [315, 35] on icon "Close" at bounding box center [319, 37] width 13 height 13
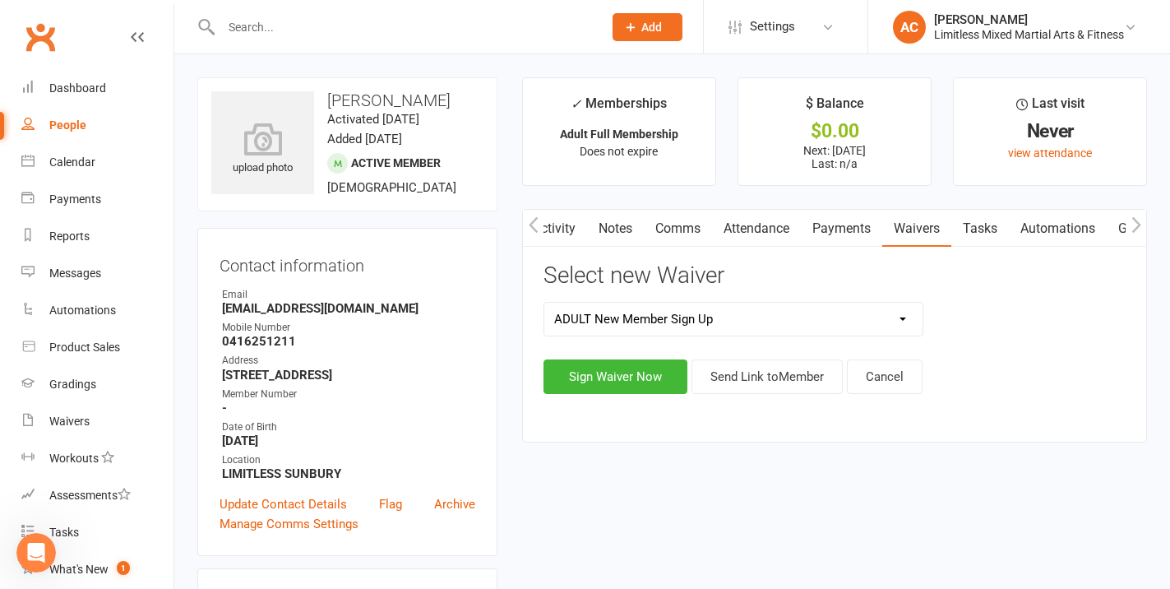
click at [532, 225] on icon "button" at bounding box center [534, 224] width 10 height 17
click at [560, 224] on link "Activity" at bounding box center [556, 229] width 66 height 38
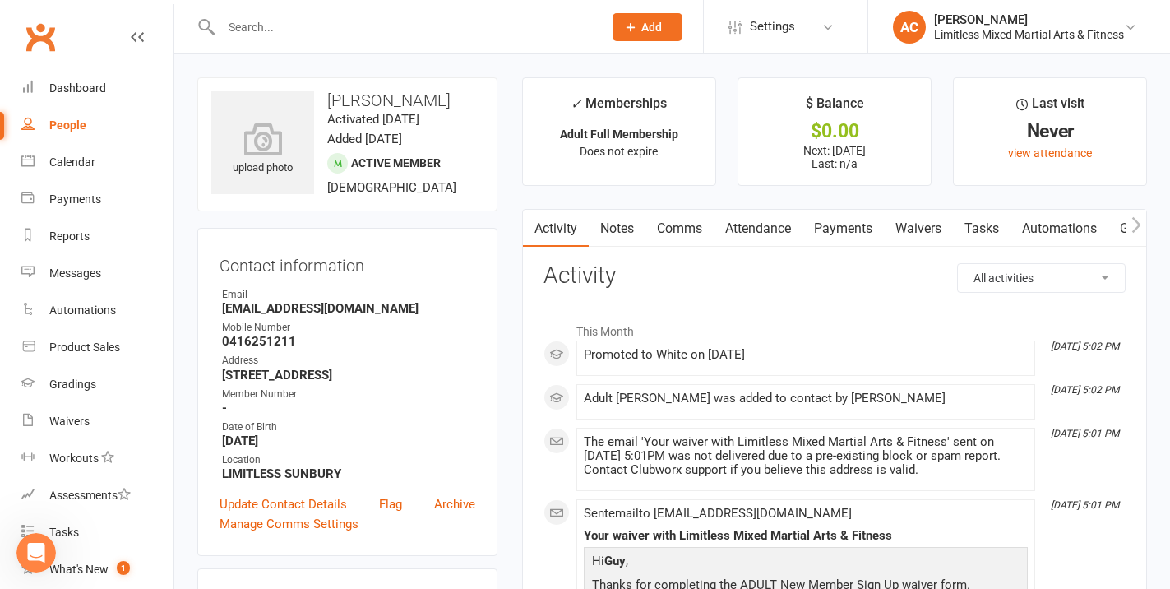
scroll to position [409, 0]
click at [98, 423] on link "Waivers" at bounding box center [97, 421] width 152 height 37
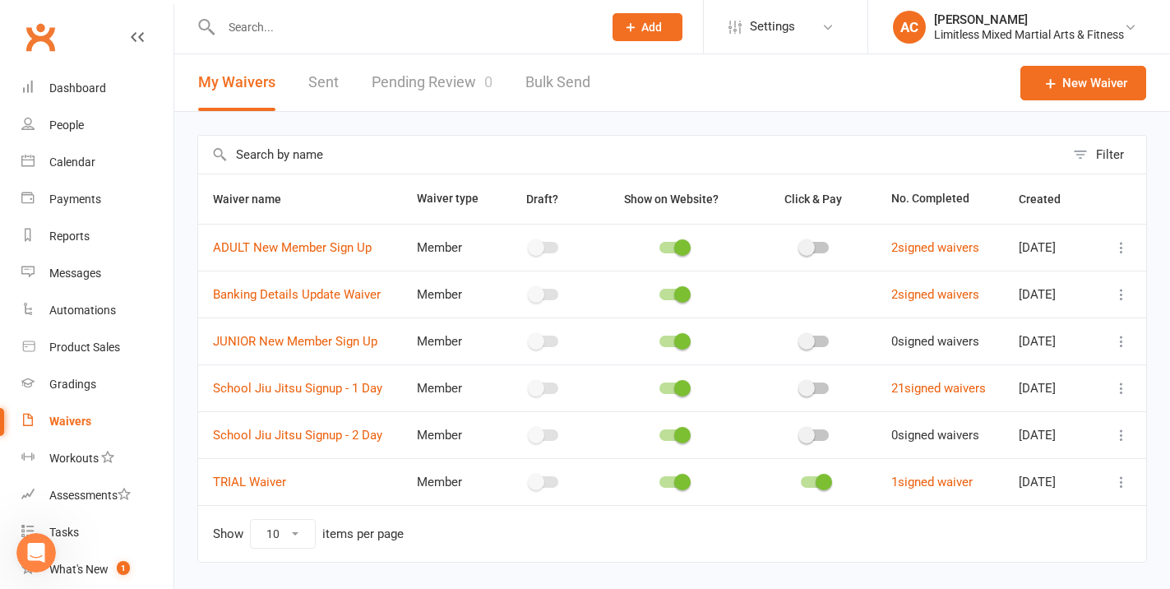
click at [397, 83] on link "Pending Review 0" at bounding box center [432, 82] width 121 height 57
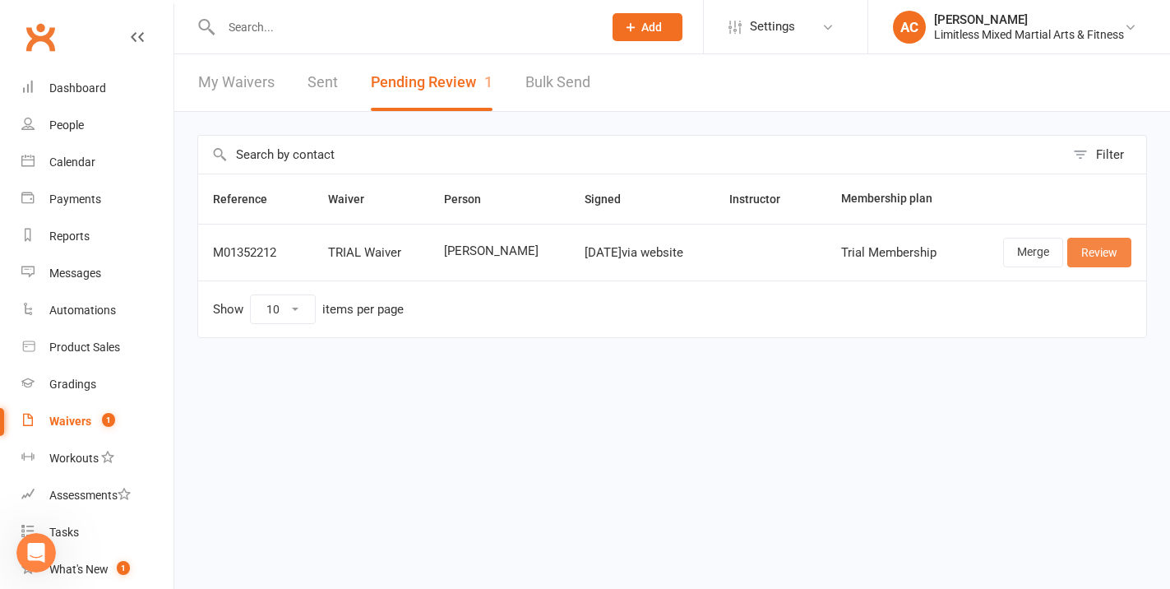
click at [1091, 261] on link "Review" at bounding box center [1099, 253] width 64 height 30
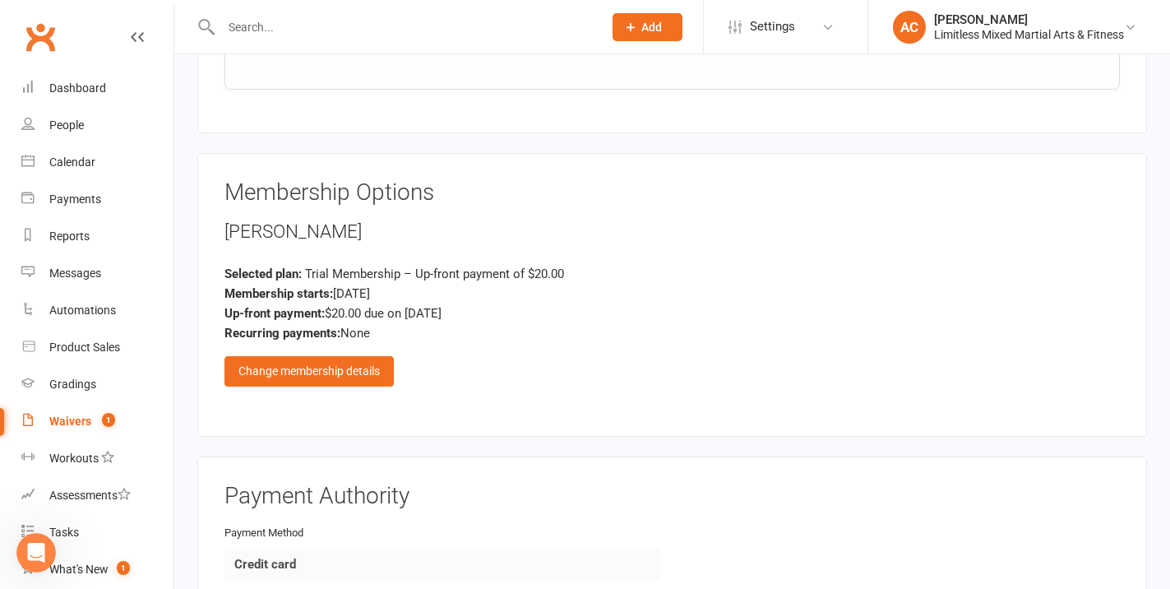
scroll to position [1625, 0]
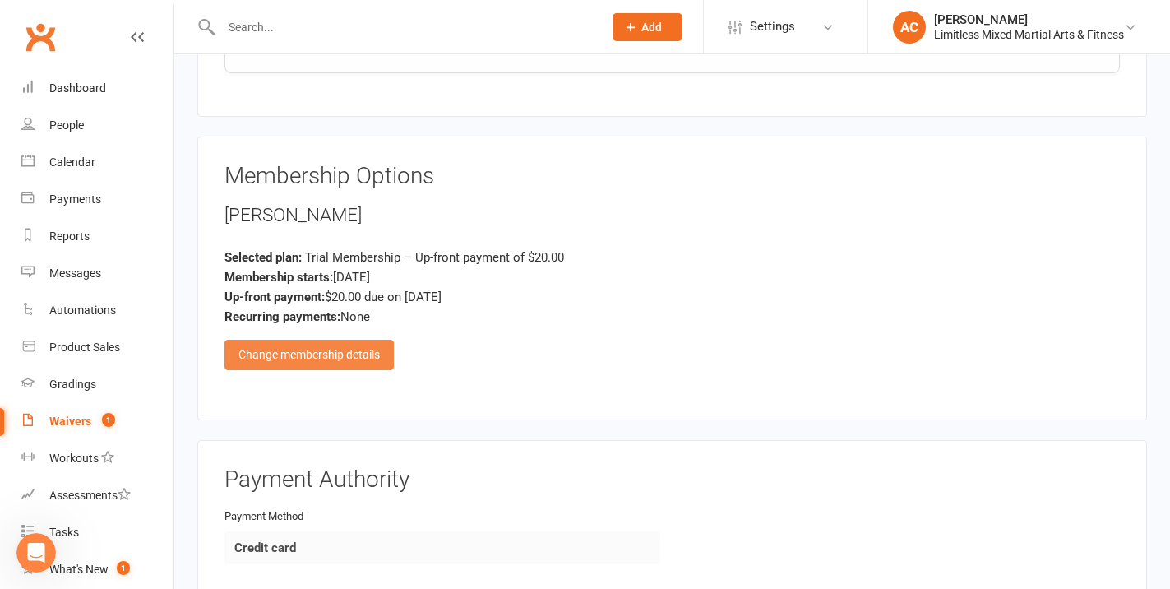
click at [364, 339] on div "Change membership details" at bounding box center [308, 354] width 169 height 30
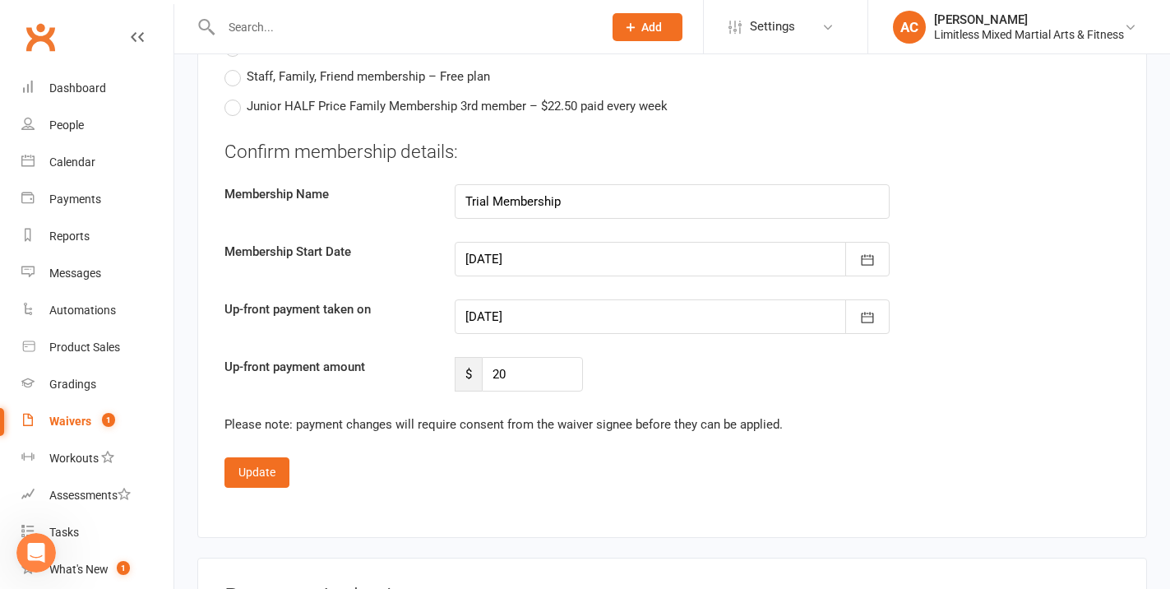
scroll to position [2039, 0]
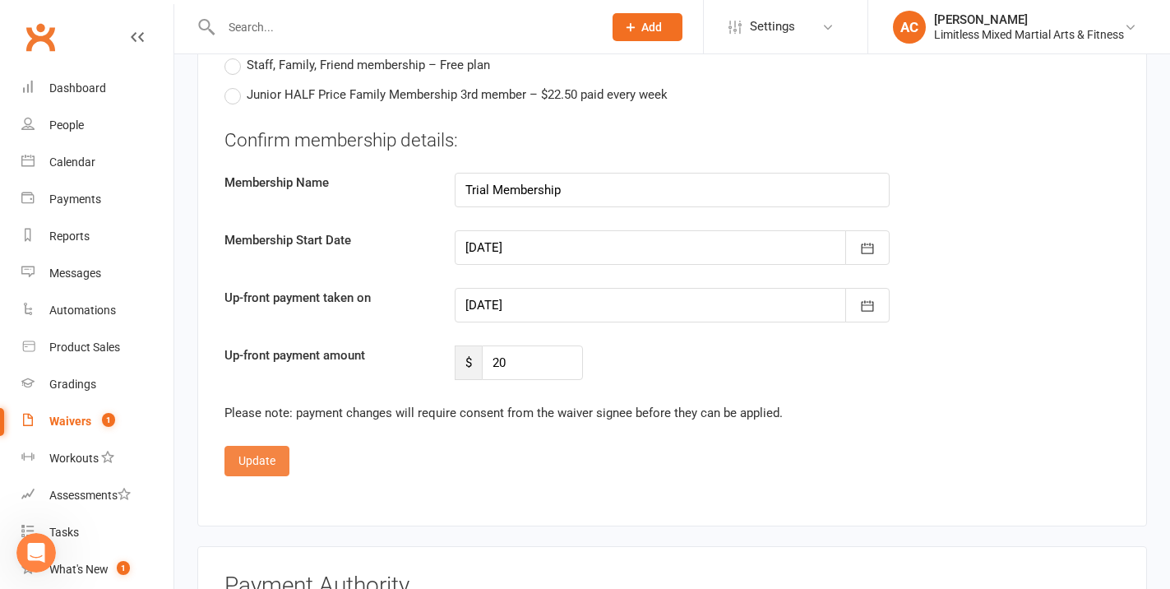
click at [277, 446] on button "Update" at bounding box center [256, 461] width 65 height 30
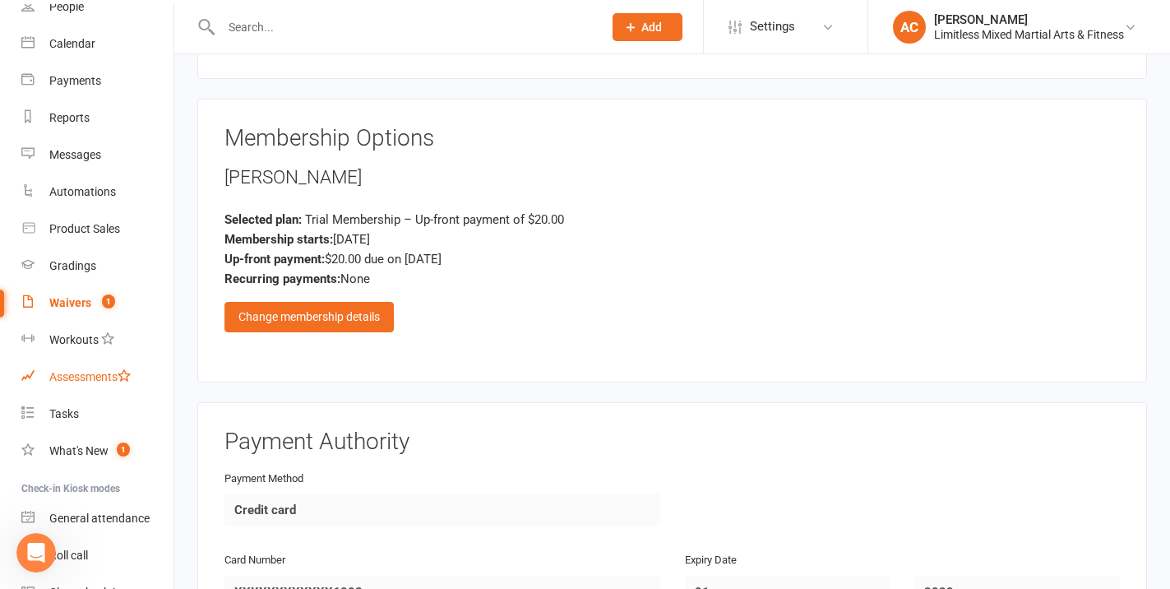
scroll to position [116, 0]
click at [71, 296] on link "Waivers 1" at bounding box center [97, 305] width 152 height 37
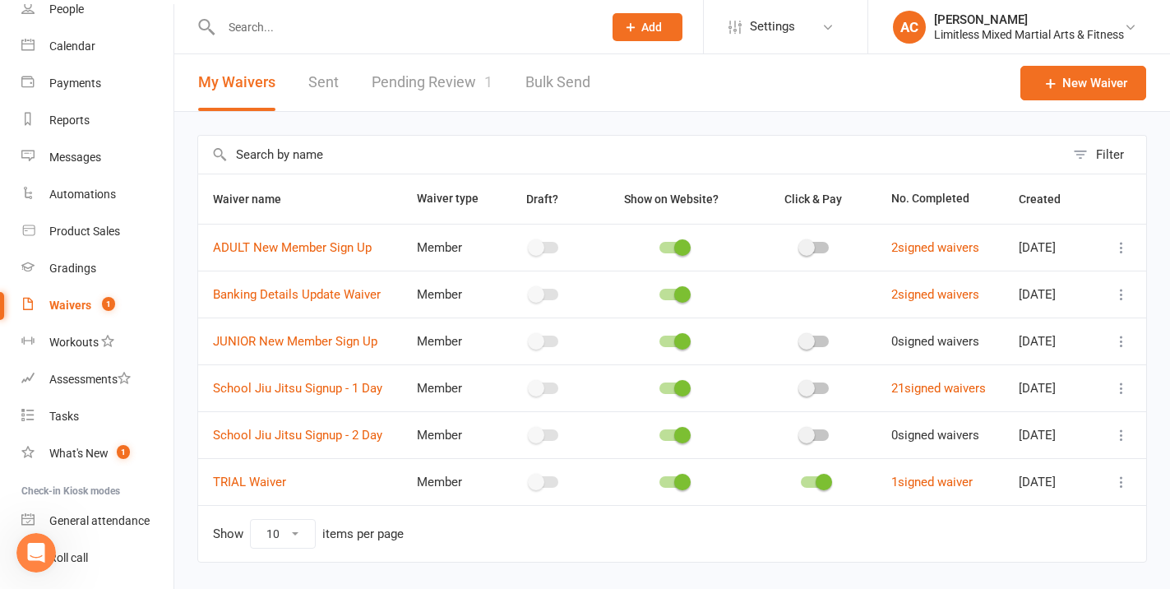
click at [1115, 483] on icon at bounding box center [1121, 481] width 16 height 16
click at [1072, 512] on link "Edit waiver" at bounding box center [1033, 513] width 193 height 33
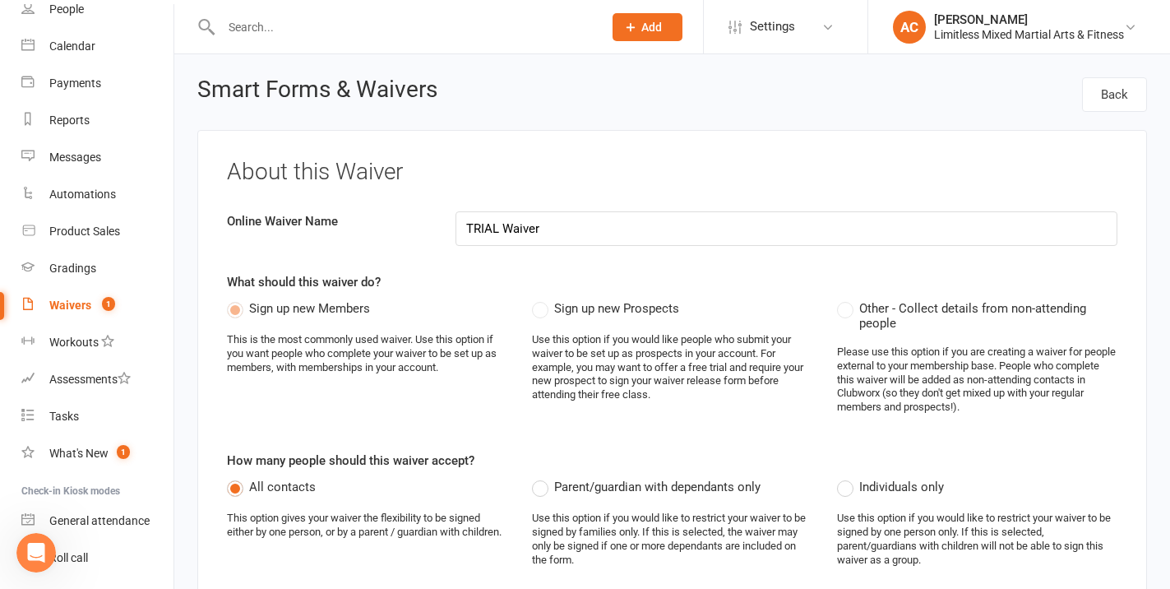
select select "applies_to_all_signees"
select select "copy_answers_for_all_signees"
select select "select"
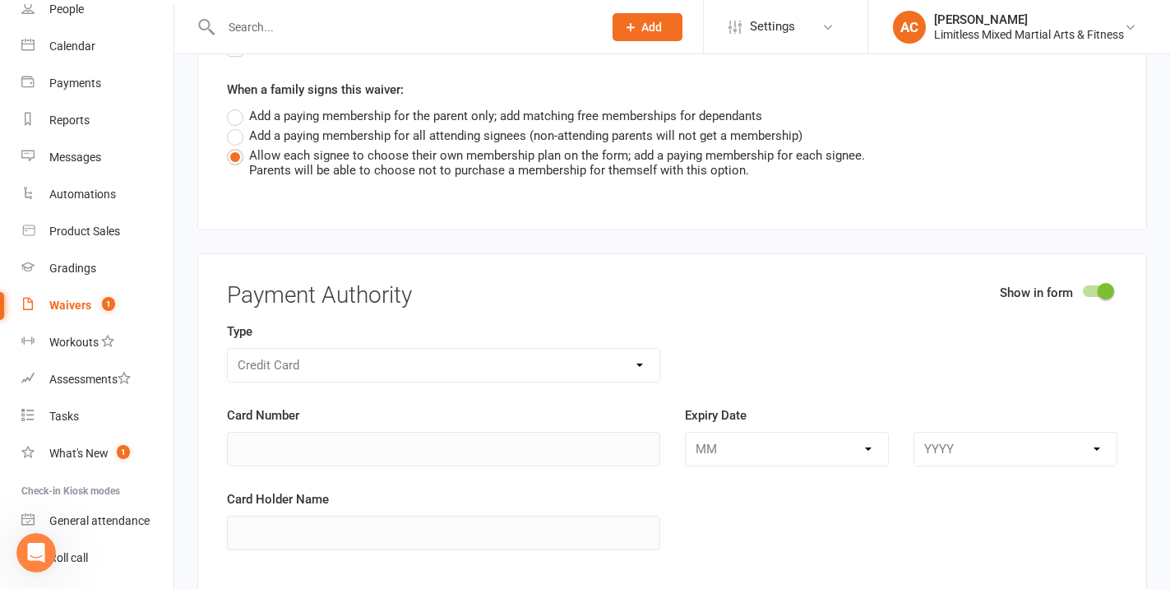
scroll to position [5455, 0]
click at [1108, 281] on span at bounding box center [1105, 289] width 16 height 16
click at [1083, 287] on input "checkbox" at bounding box center [1083, 287] width 0 height 0
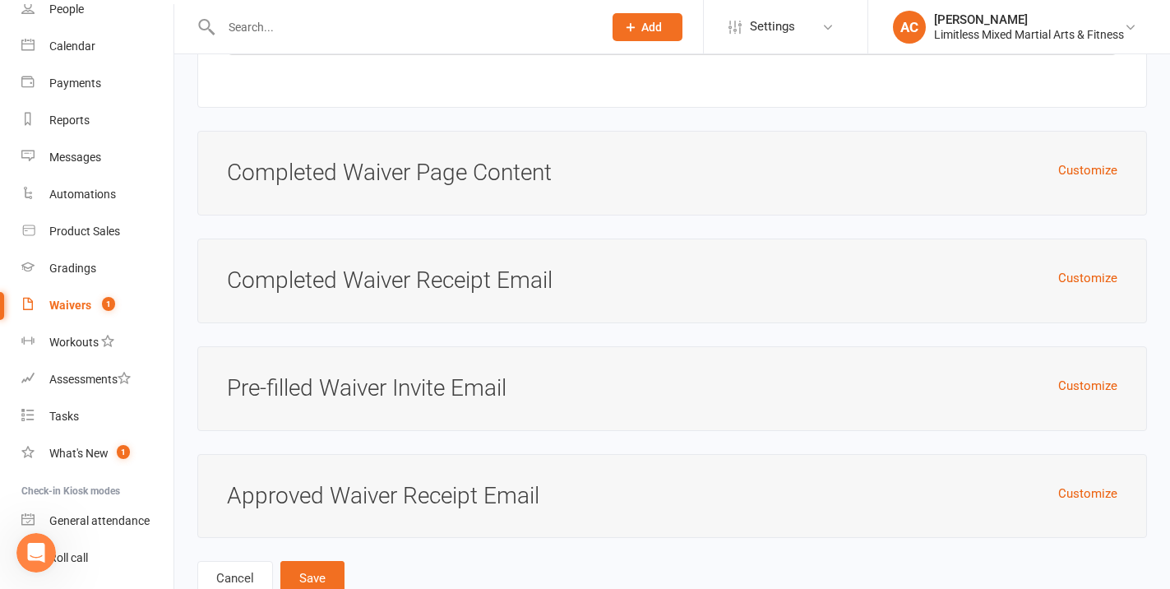
scroll to position [6572, 0]
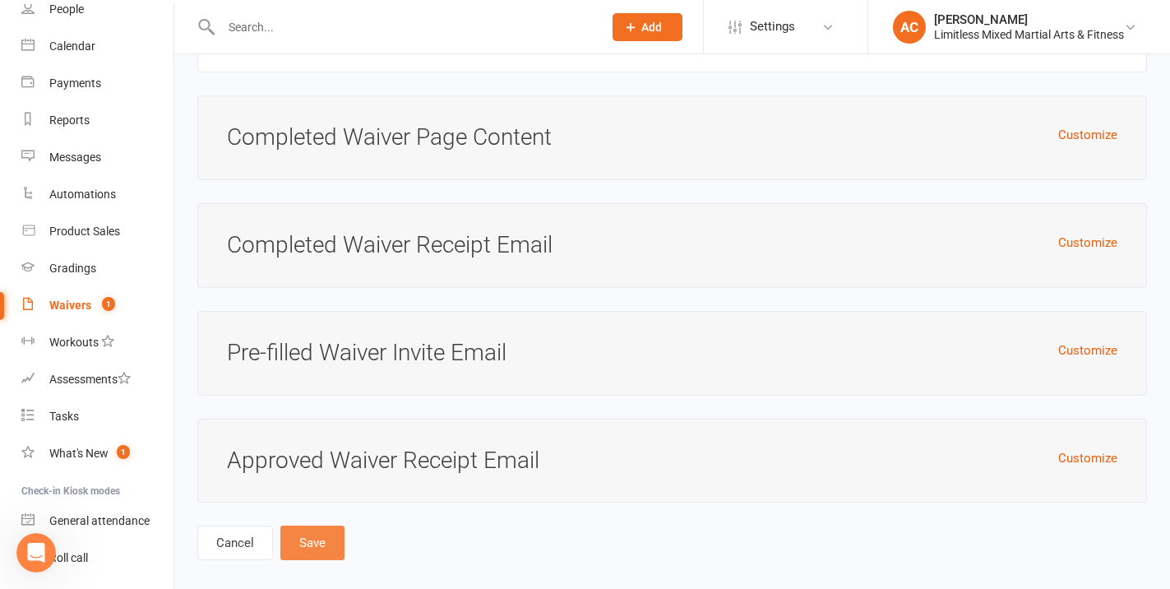
click at [320, 525] on button "Save" at bounding box center [312, 542] width 64 height 35
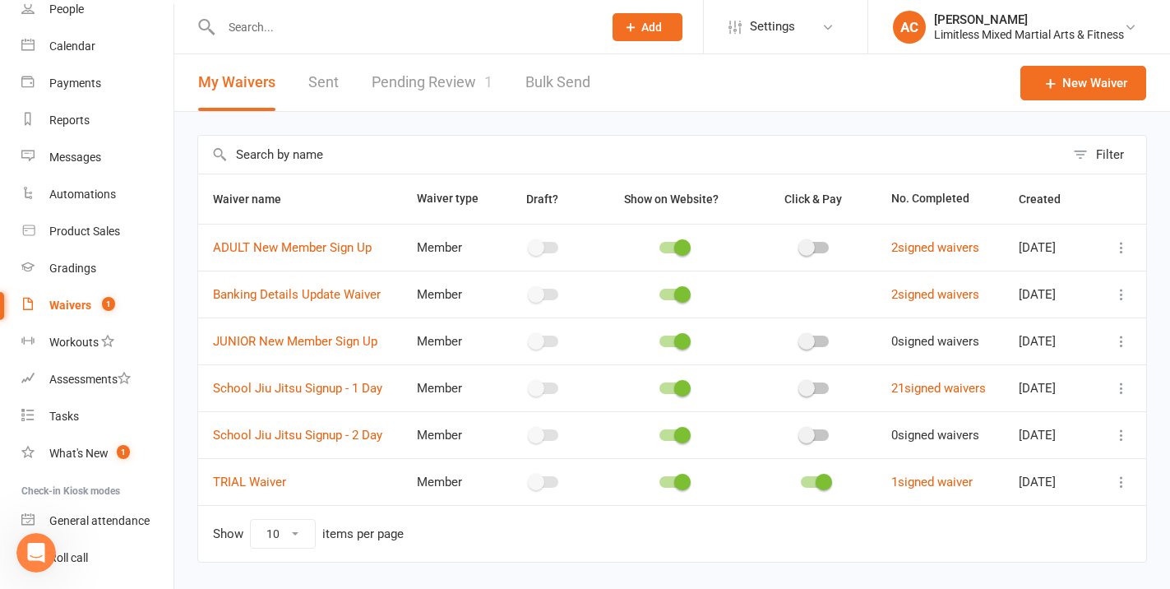
click at [436, 82] on link "Pending Review 1" at bounding box center [432, 82] width 121 height 57
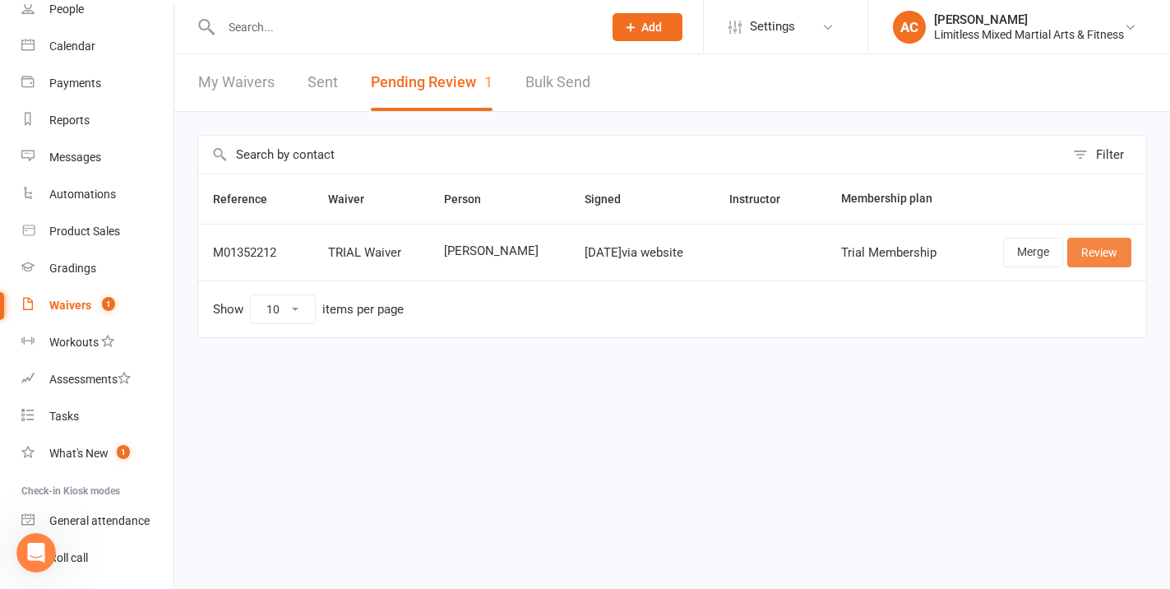
click at [1112, 252] on link "Review" at bounding box center [1099, 253] width 64 height 30
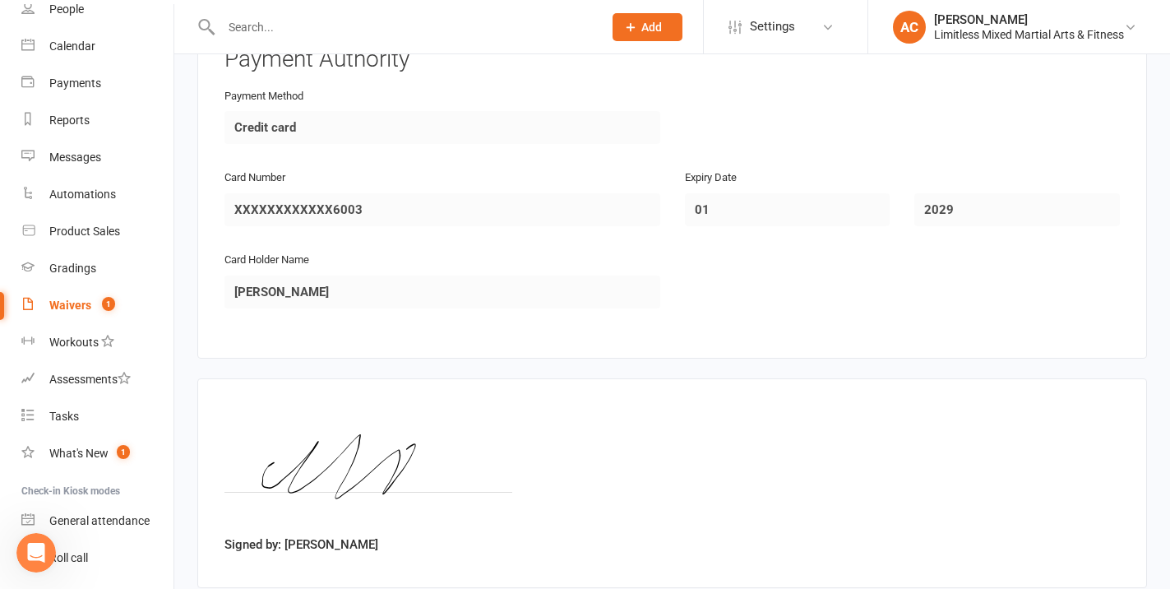
scroll to position [2121, 0]
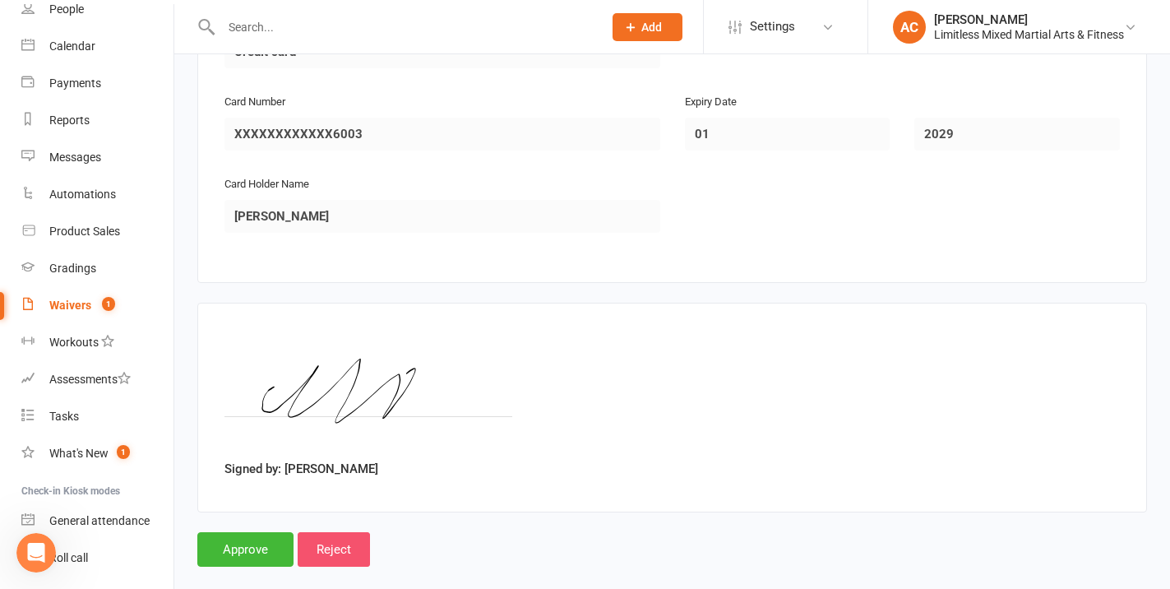
click at [350, 532] on input "Reject" at bounding box center [334, 549] width 72 height 35
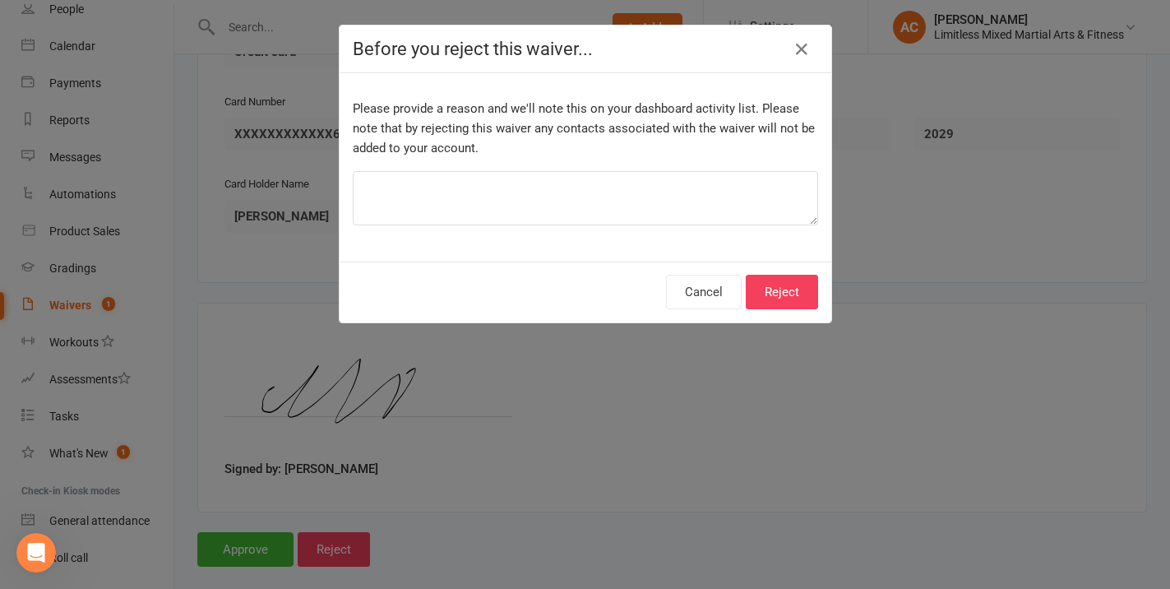
drag, startPoint x: 654, startPoint y: 227, endPoint x: 644, endPoint y: 216, distance: 14.5
click at [654, 226] on div "Please provide a reason and we'll note this on your dashboard activity list. Pl…" at bounding box center [585, 167] width 492 height 188
click at [633, 206] on textarea at bounding box center [585, 198] width 465 height 54
type textarea "TEST"
click at [769, 289] on button "Reject" at bounding box center [782, 292] width 72 height 35
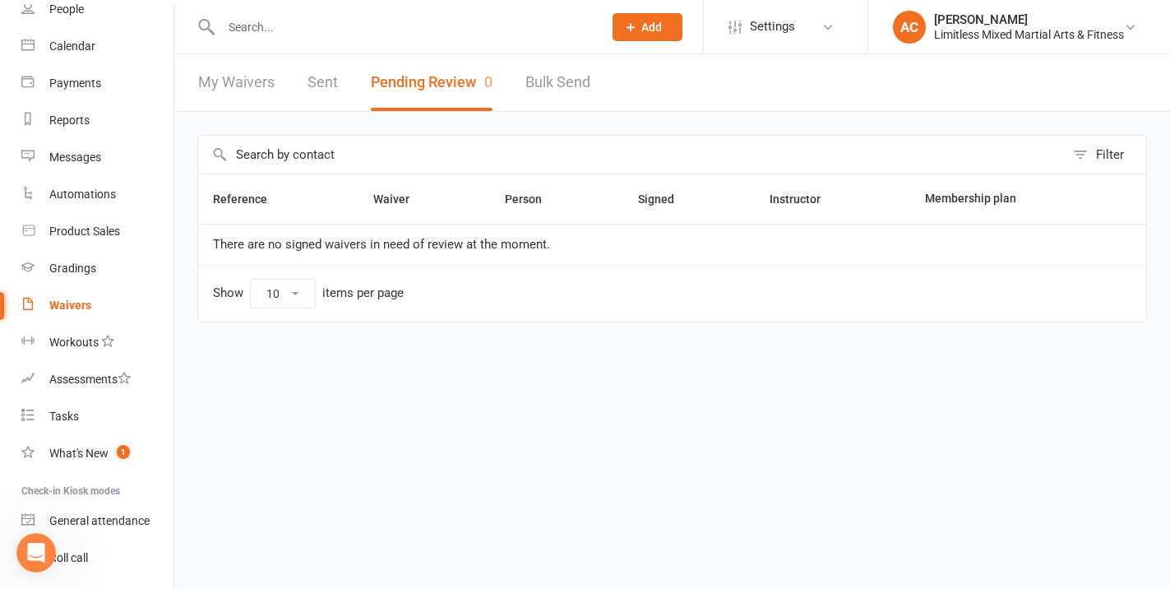
click at [307, 36] on input "text" at bounding box center [403, 27] width 375 height 23
drag, startPoint x: 85, startPoint y: 19, endPoint x: 96, endPoint y: 26, distance: 13.7
click at [85, 19] on link "People" at bounding box center [97, 9] width 152 height 37
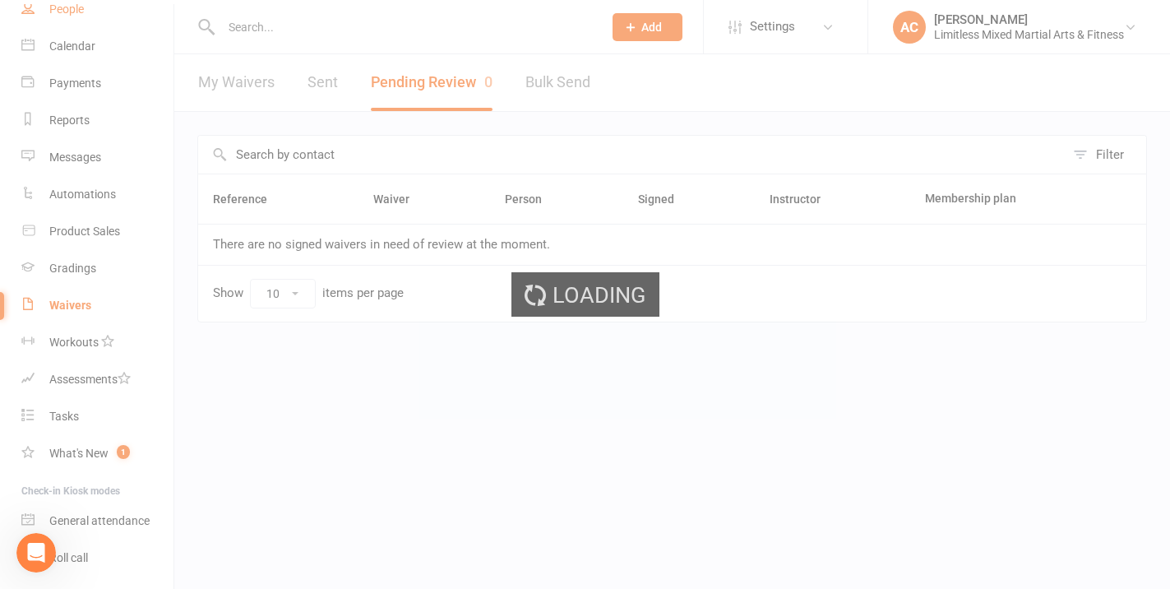
select select "100"
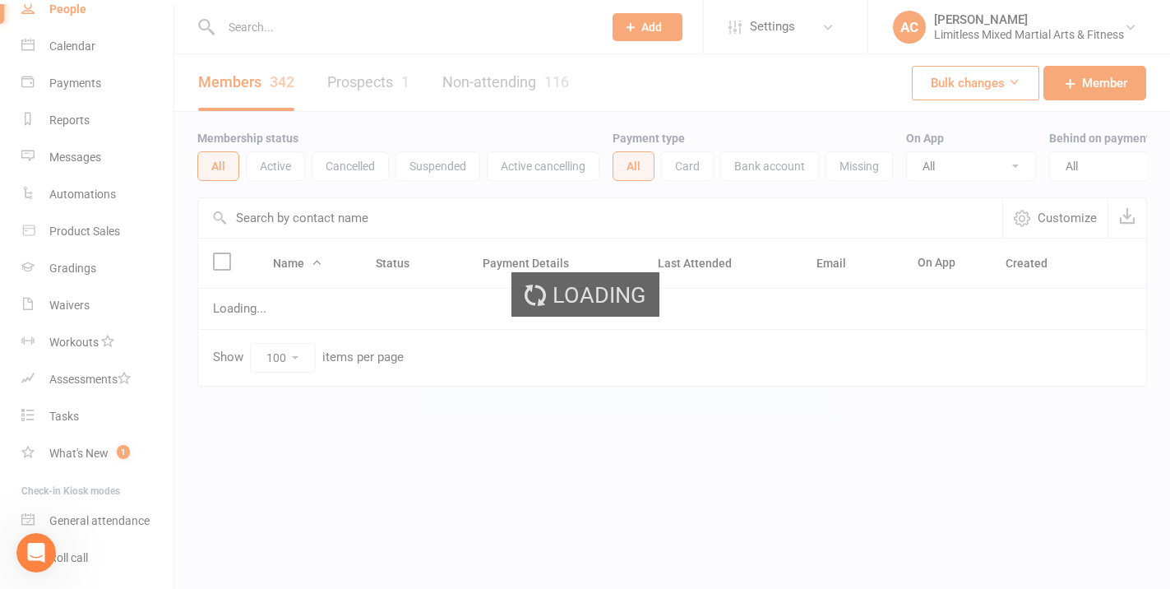
click at [257, 31] on div "Loading" at bounding box center [585, 294] width 1170 height 589
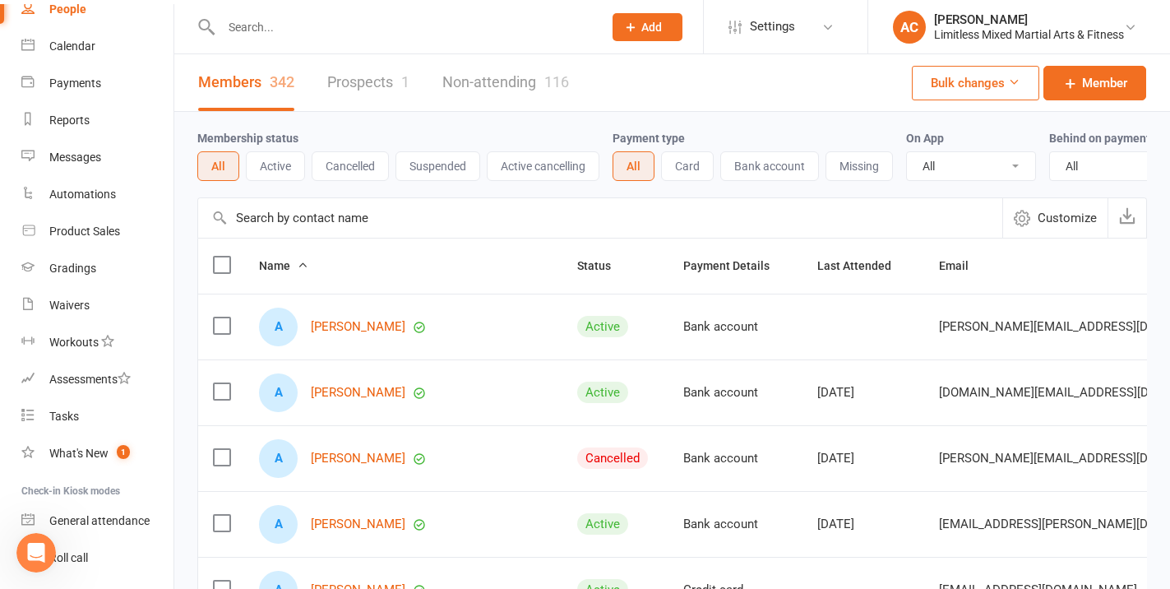
click at [261, 33] on input "text" at bounding box center [403, 27] width 375 height 23
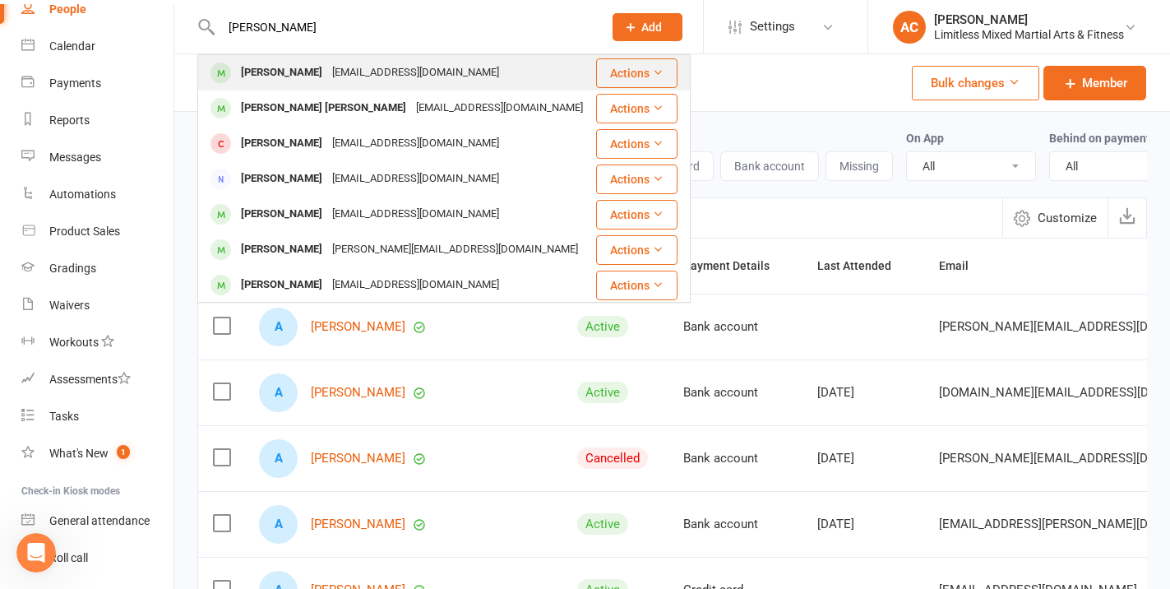
type input "[PERSON_NAME]"
click at [391, 77] on div "[EMAIL_ADDRESS][DOMAIN_NAME]" at bounding box center [415, 73] width 177 height 24
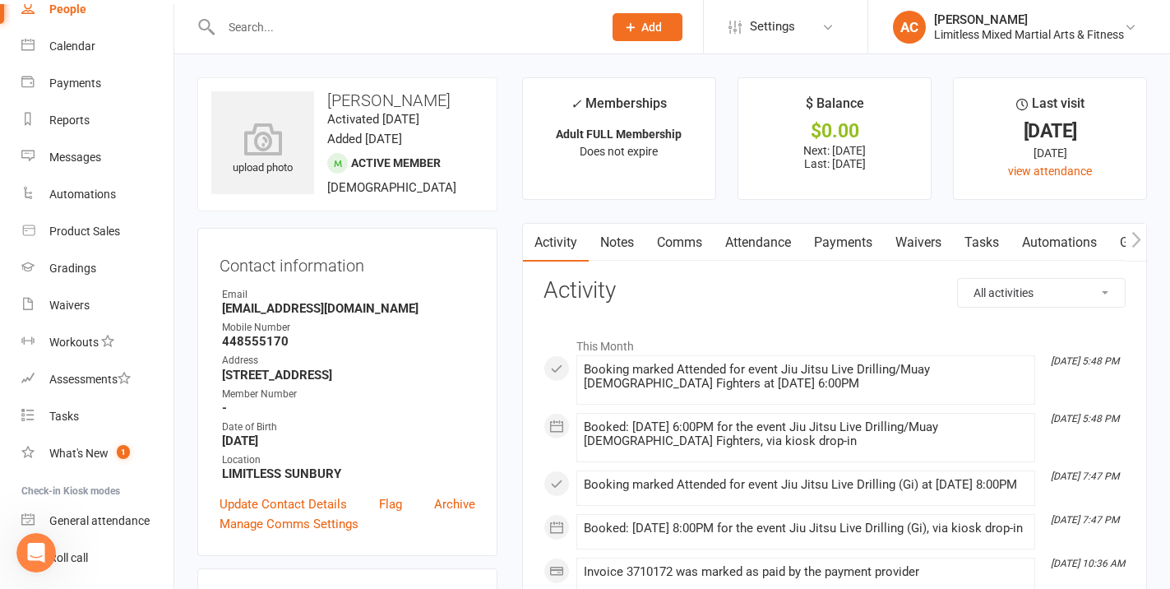
click at [406, 43] on div at bounding box center [394, 26] width 394 height 53
click at [363, 28] on input "text" at bounding box center [403, 27] width 375 height 23
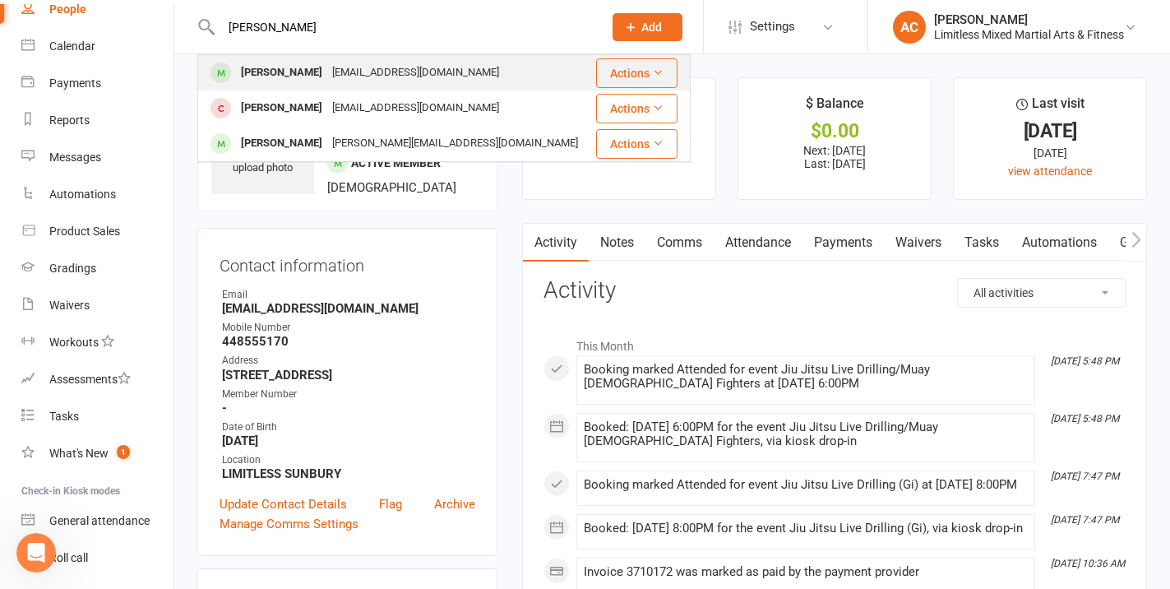
type input "[PERSON_NAME]"
click at [360, 73] on div "[EMAIL_ADDRESS][DOMAIN_NAME]" at bounding box center [415, 73] width 177 height 24
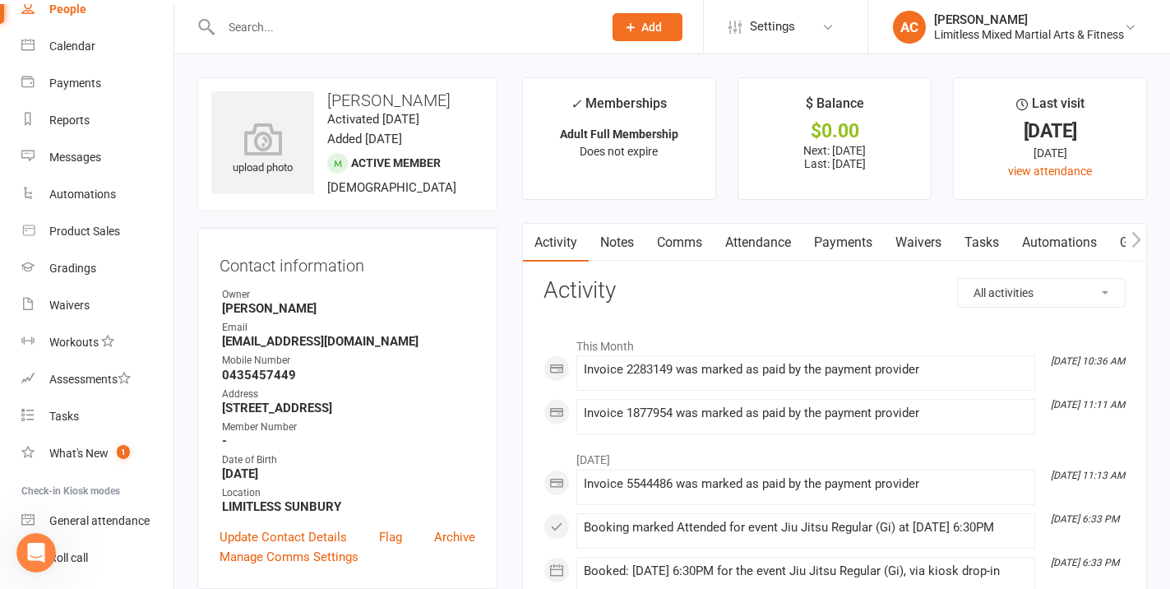
click at [367, 37] on input "text" at bounding box center [403, 27] width 375 height 23
click at [97, 7] on link "People" at bounding box center [97, 9] width 152 height 37
select select "100"
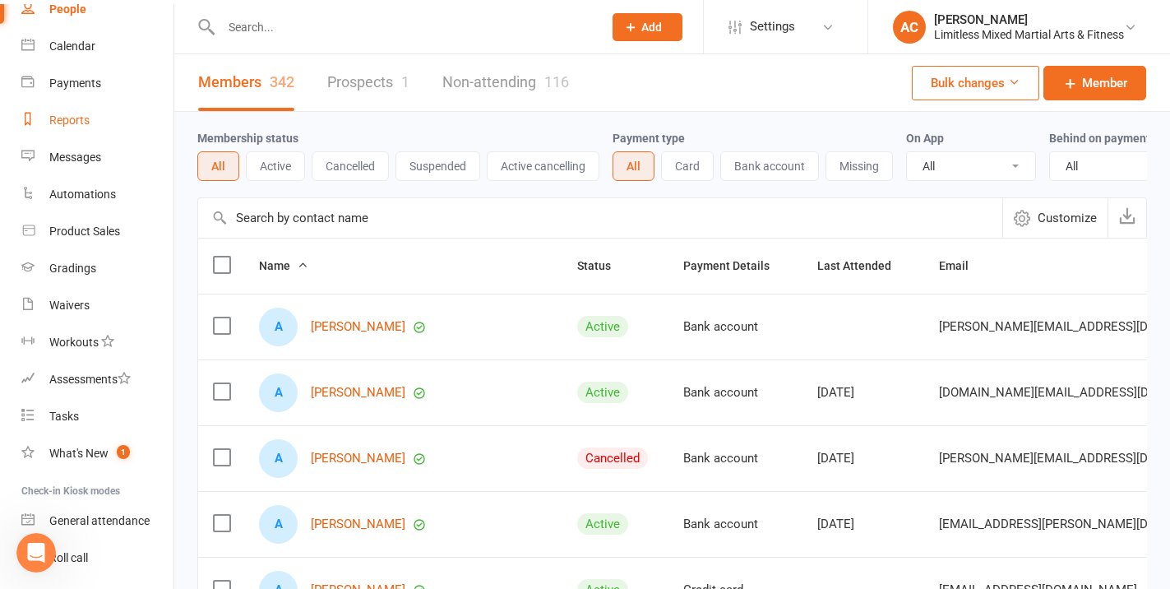
click at [132, 128] on link "Reports" at bounding box center [97, 120] width 152 height 37
